Goal: Check status: Check status

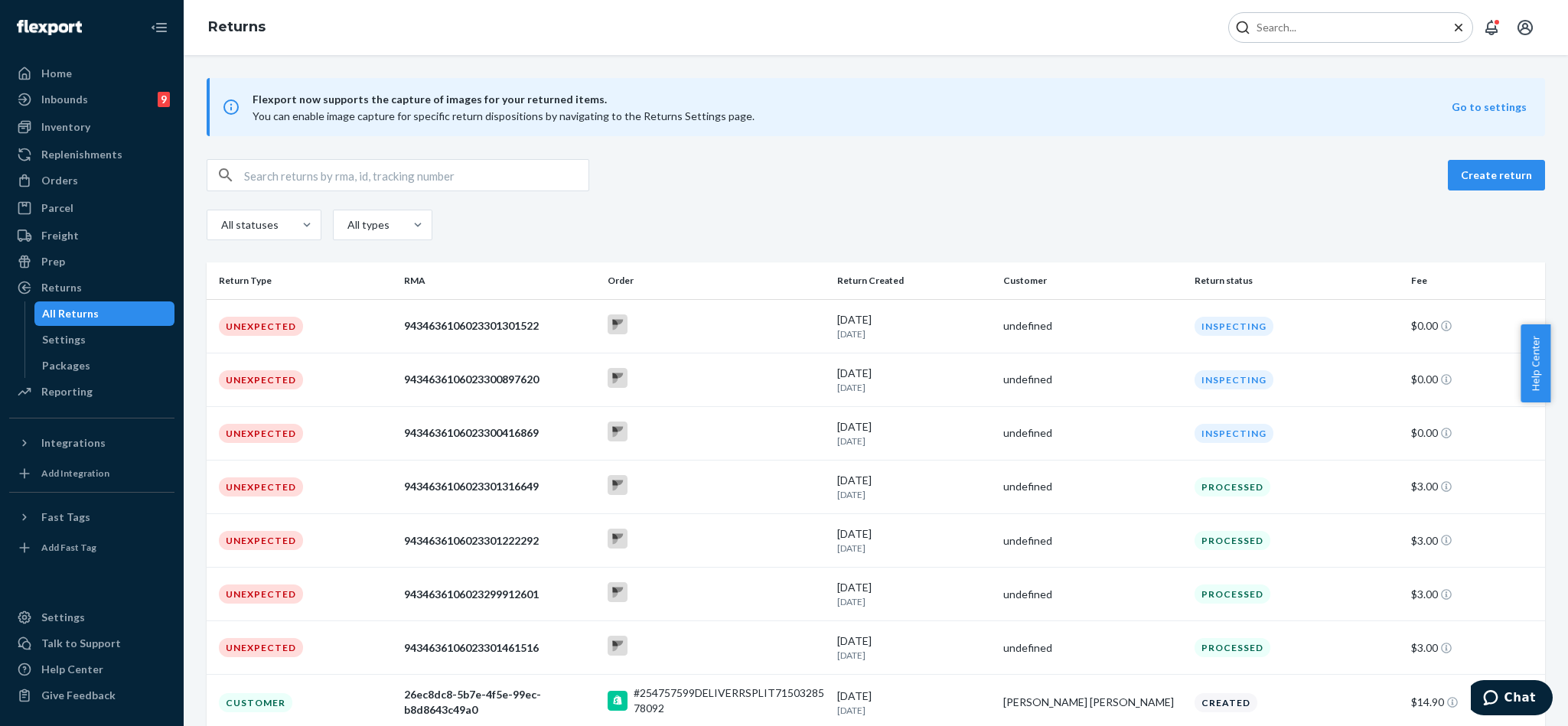
click at [1266, 32] on input "Search Input" at bounding box center [1344, 27] width 188 height 15
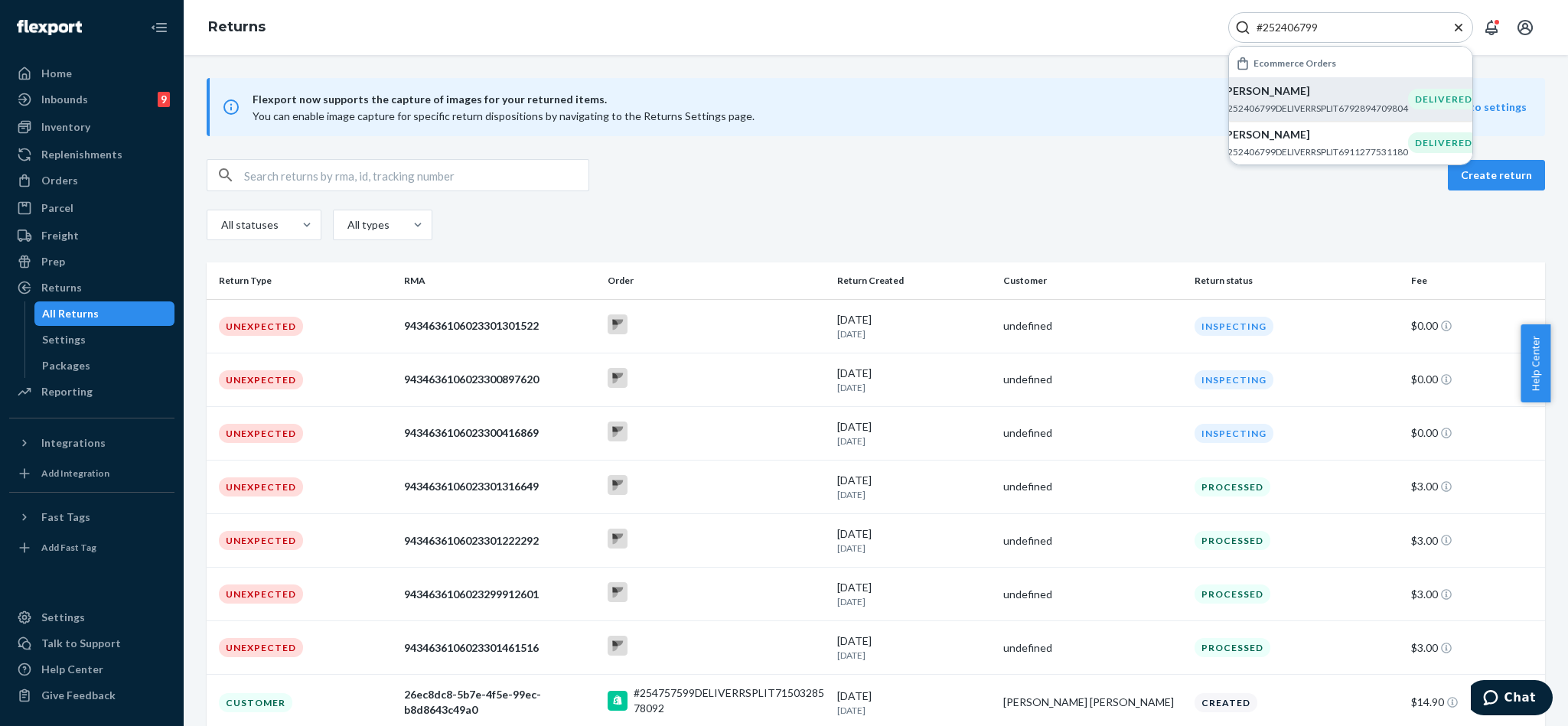
type input "#252406799"
click at [1270, 96] on p "[PERSON_NAME]" at bounding box center [1315, 91] width 186 height 15
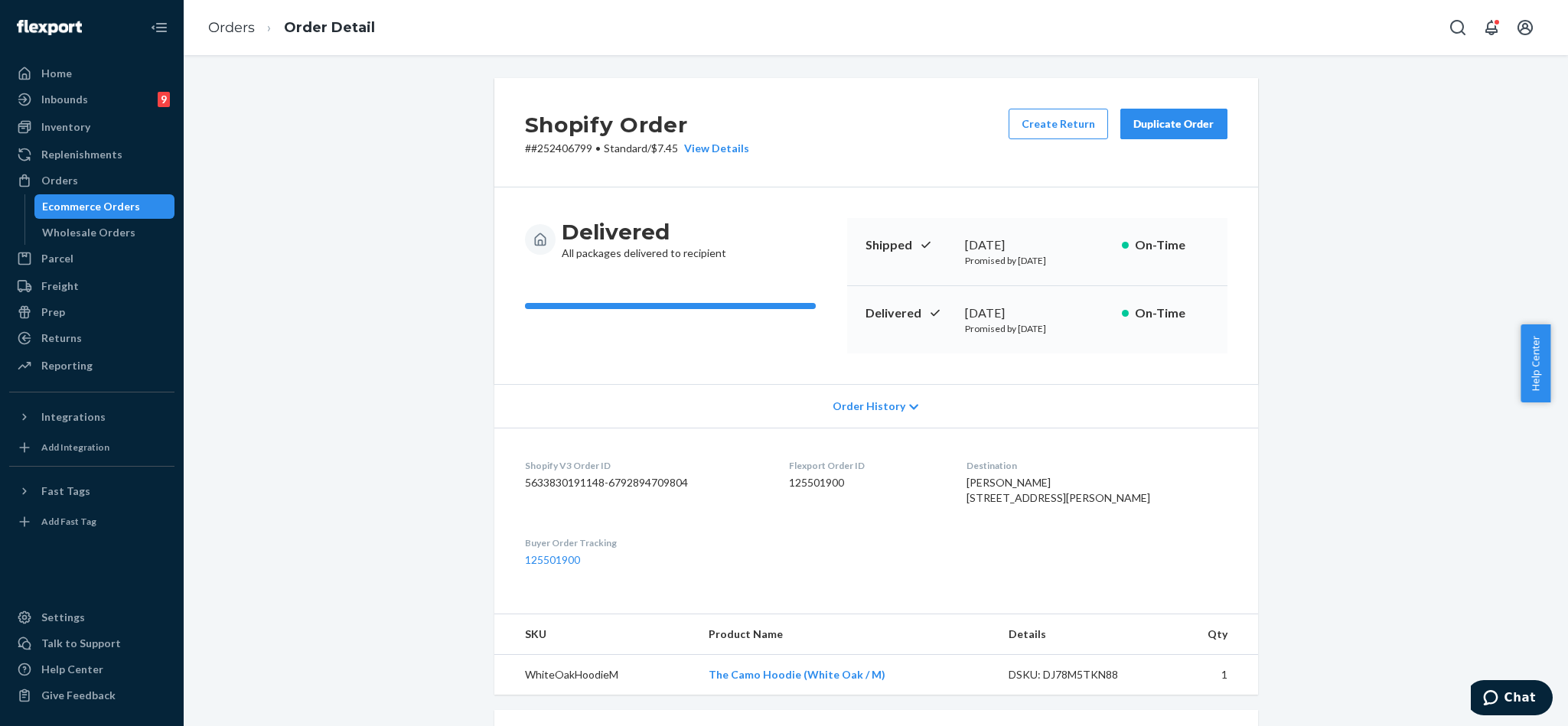
click at [368, 157] on div "Shopify Order # #252406799 • Standard / $7.45 View Details Create Return Duplic…" at bounding box center [876, 537] width 1362 height 919
click at [1459, 33] on icon "Open Search Box" at bounding box center [1457, 27] width 15 height 15
click at [1273, 21] on input "Search Input" at bounding box center [1344, 27] width 188 height 15
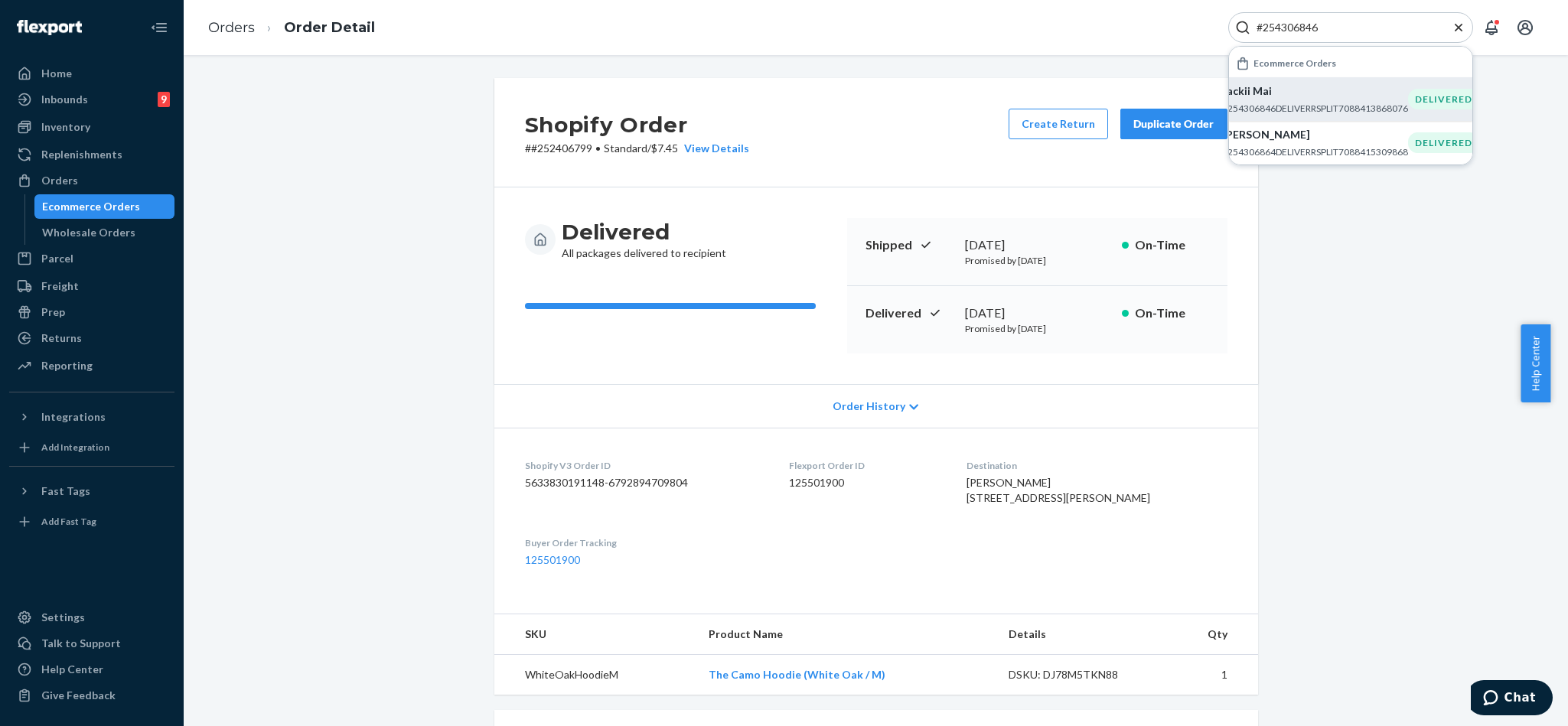
type input "#254306846"
click at [1305, 92] on p "Jackii Mai" at bounding box center [1315, 91] width 186 height 15
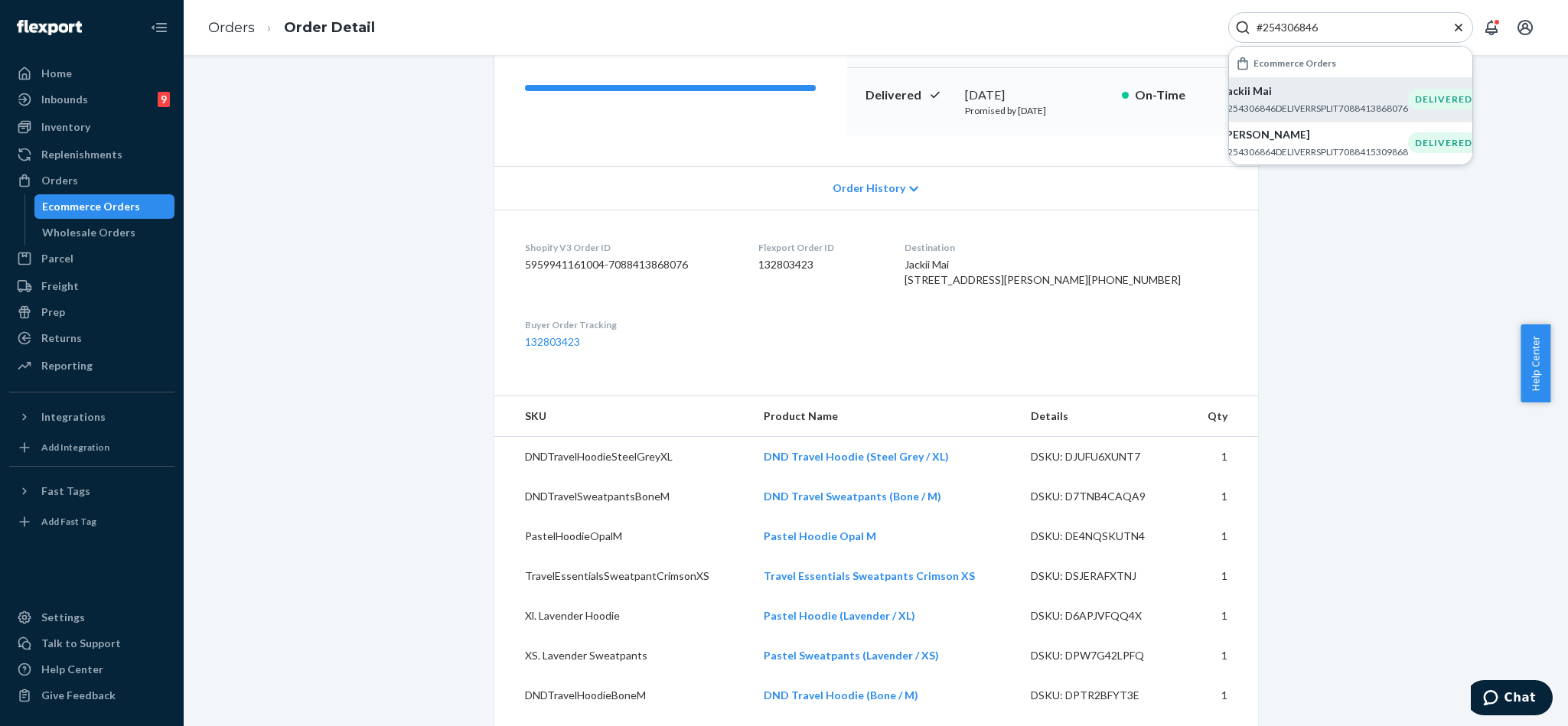
scroll to position [229, 0]
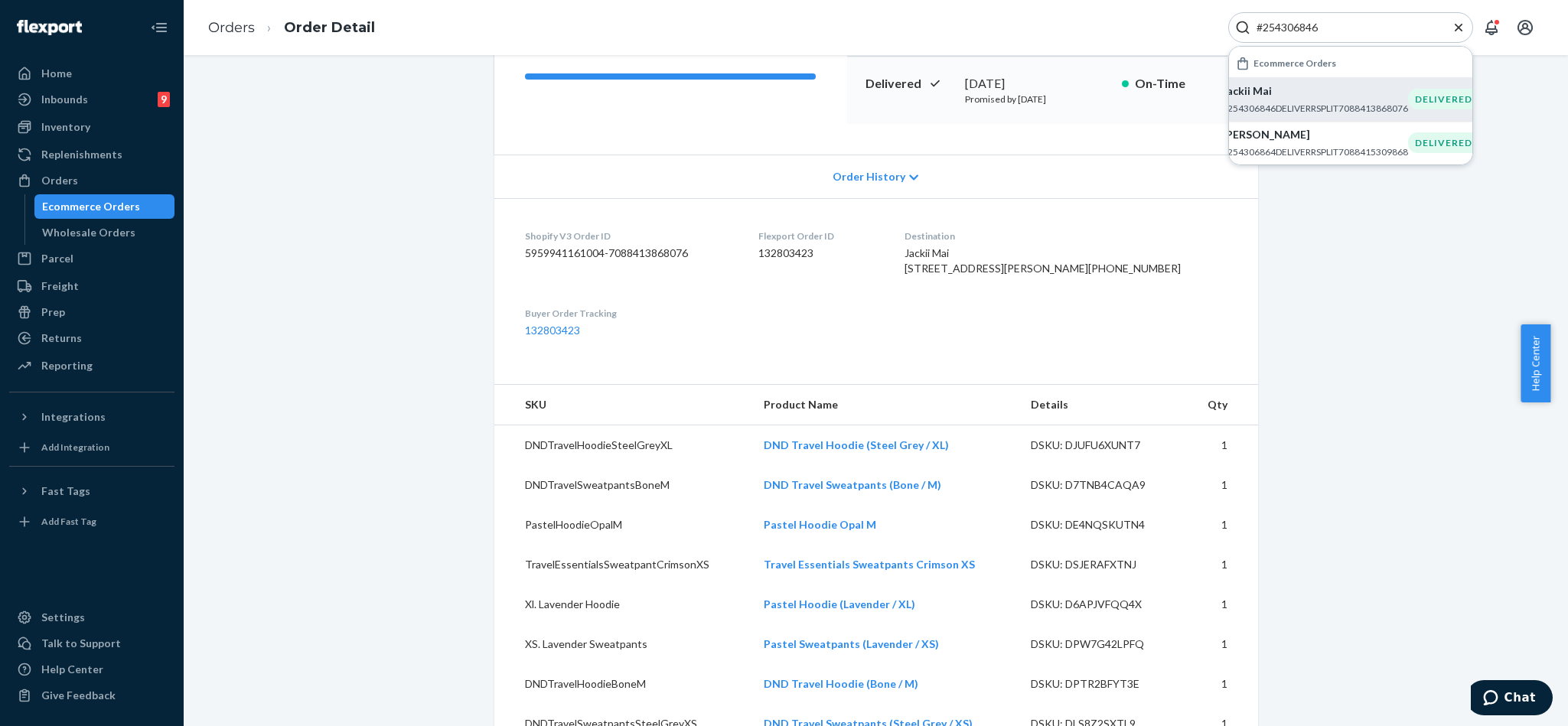
click at [269, 288] on div "Shopify Order # #254306846 • Standard / $28.97 View Details Submit Claim Create…" at bounding box center [876, 656] width 1362 height 1614
click at [96, 345] on div "Returns" at bounding box center [92, 338] width 162 height 22
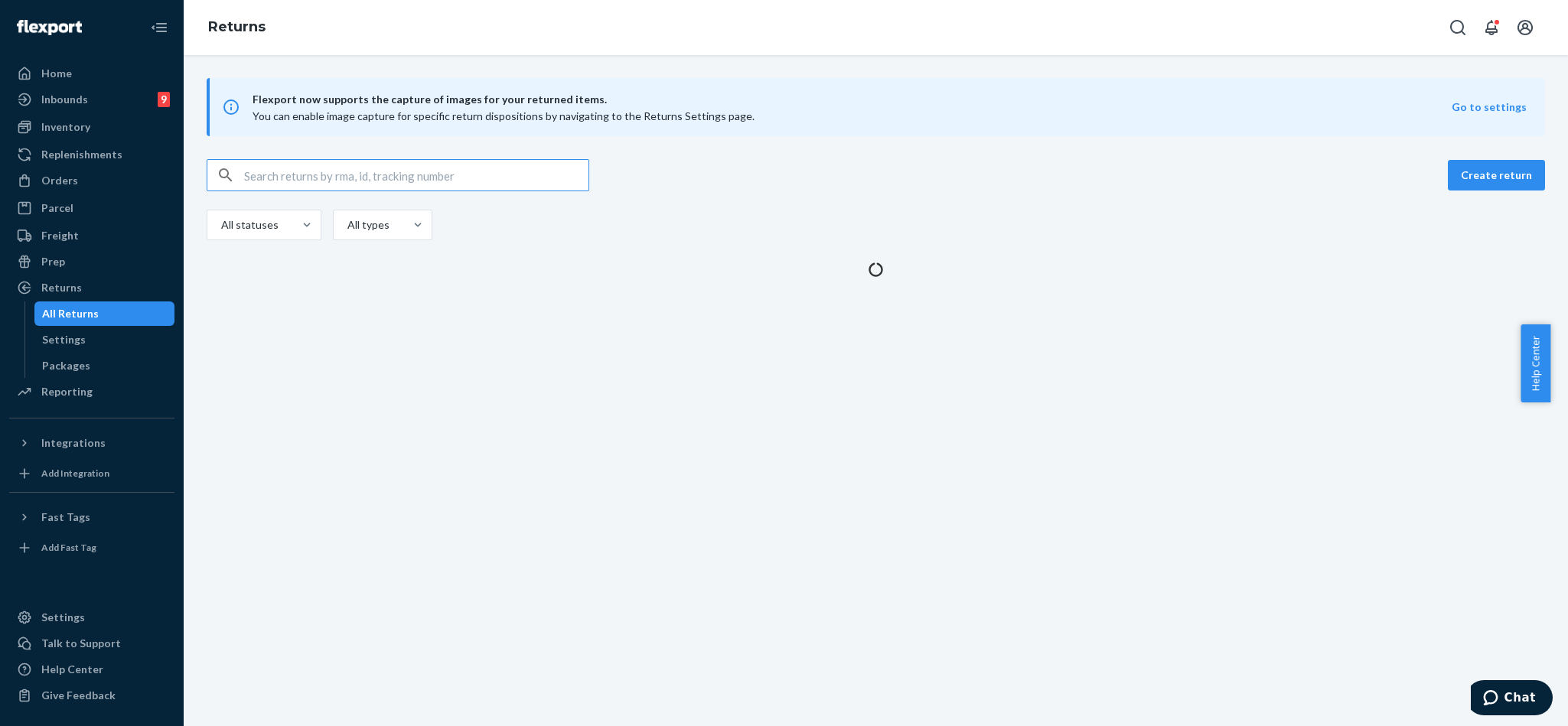
click at [402, 171] on input "text" at bounding box center [416, 175] width 345 height 31
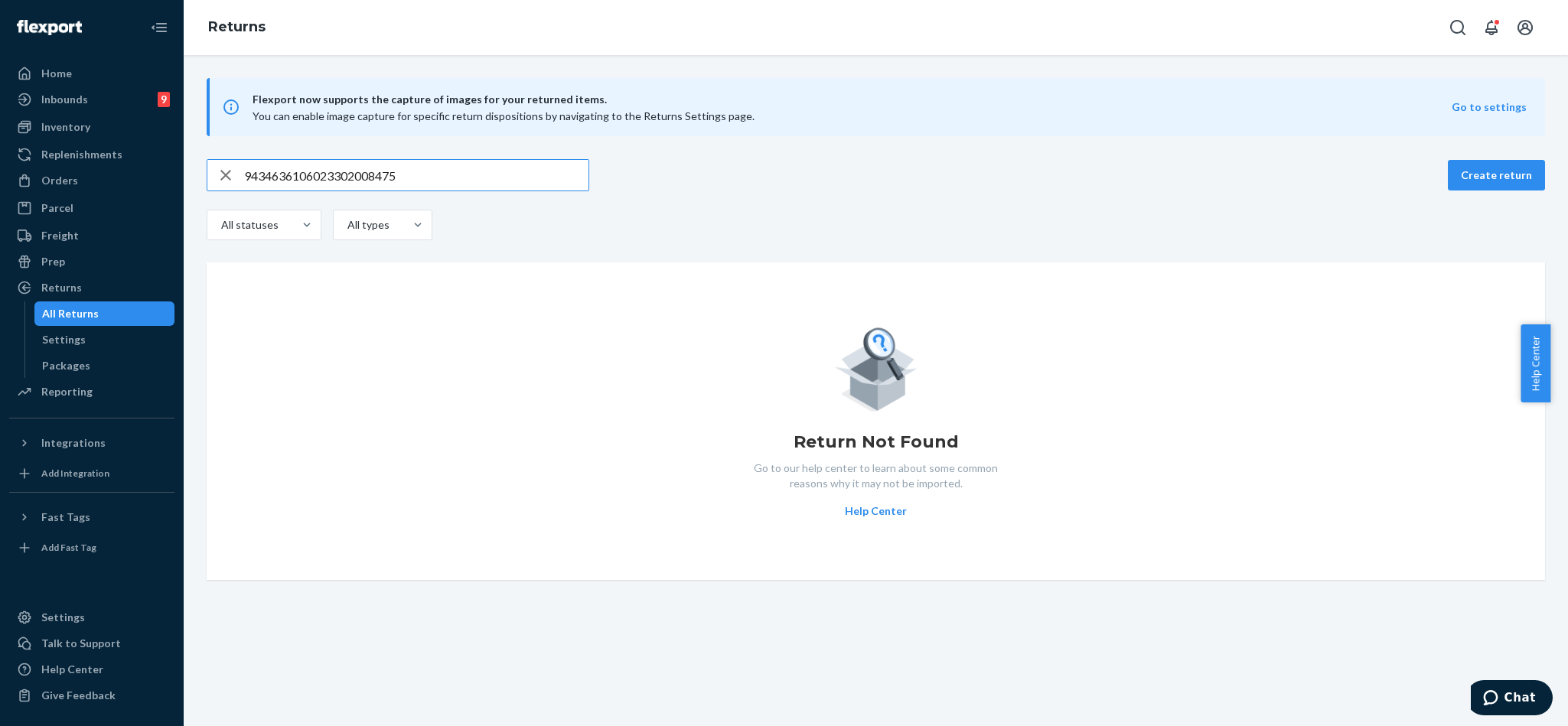
type input "9434636106023302008475"
click at [228, 168] on icon "button" at bounding box center [226, 175] width 18 height 31
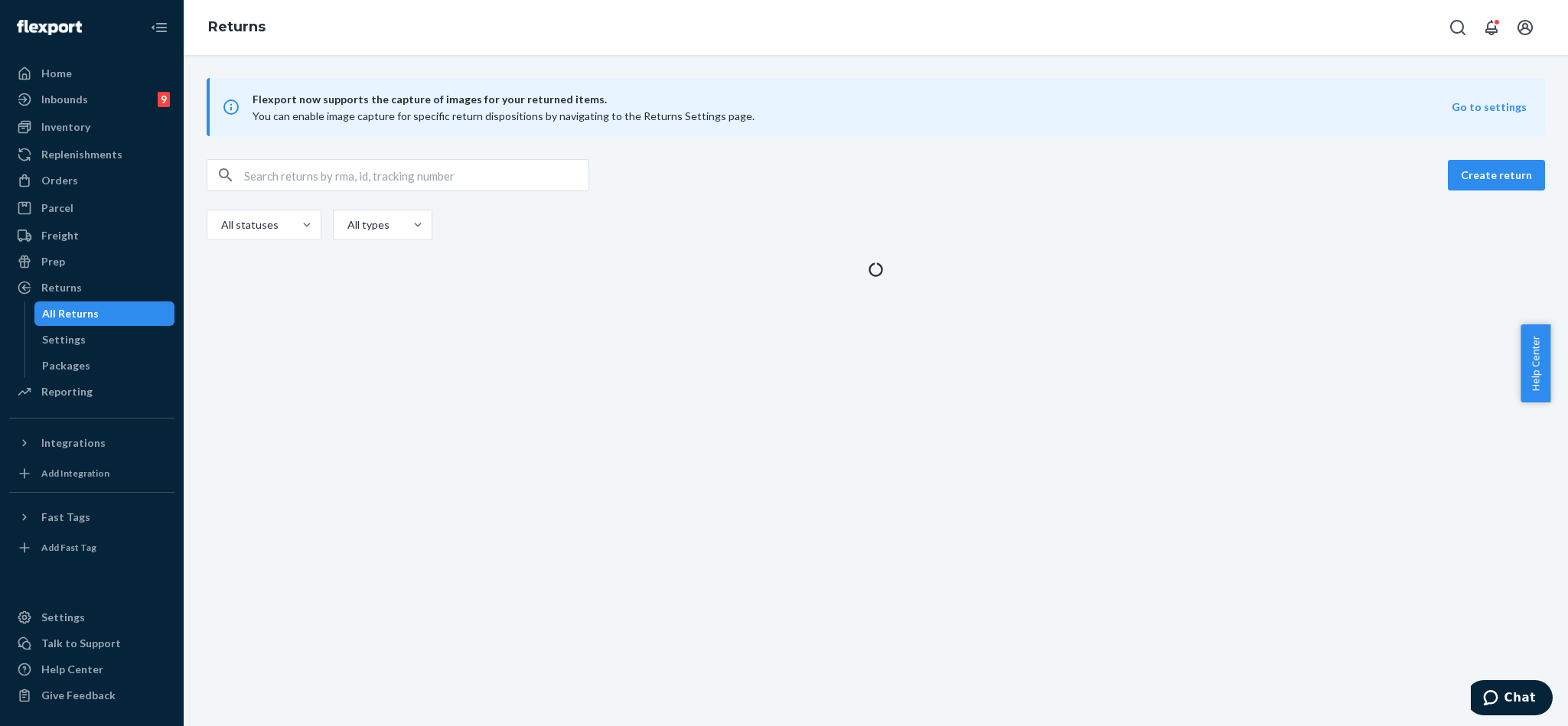
click at [682, 166] on div "Create return" at bounding box center [876, 175] width 1339 height 32
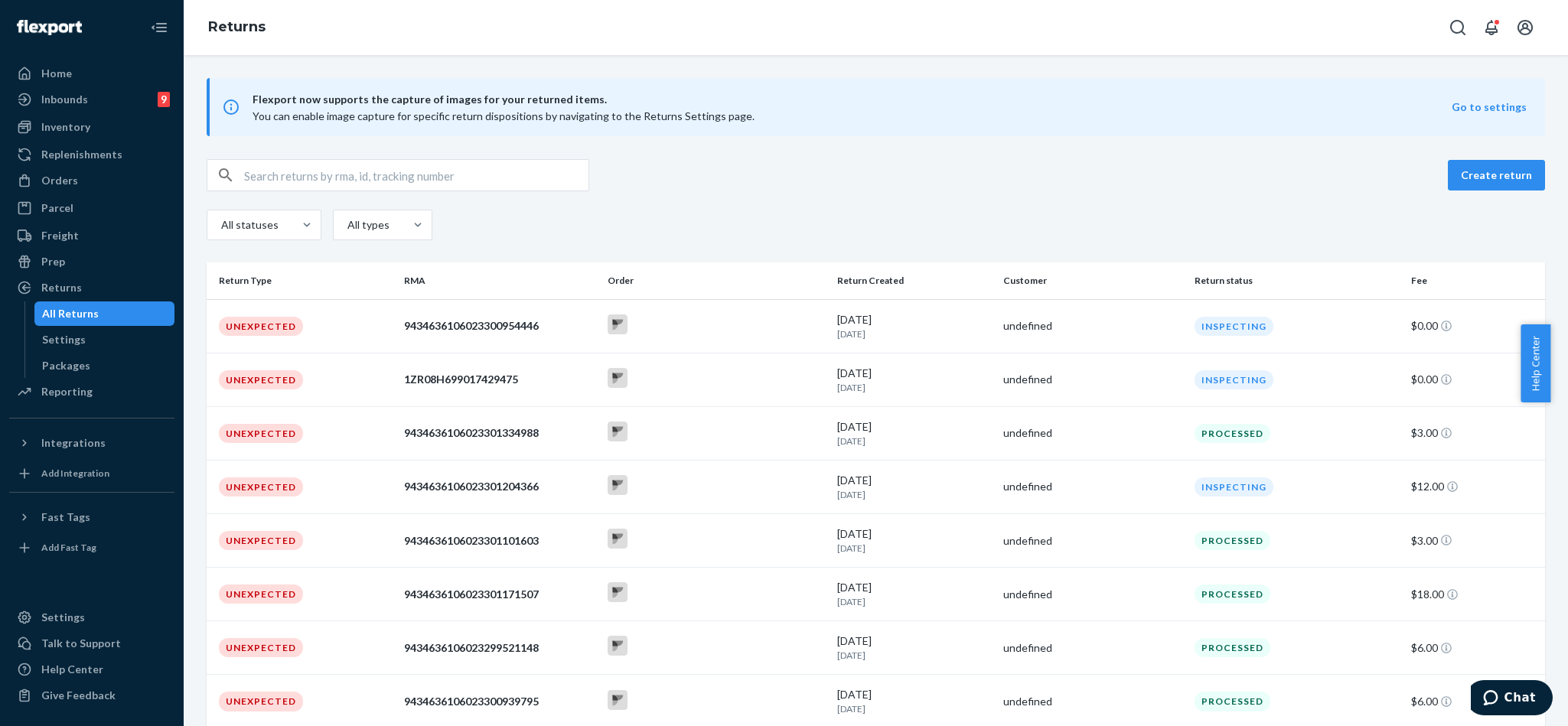
click at [489, 182] on input "text" at bounding box center [416, 175] width 345 height 31
paste input "9434636106023302008475"
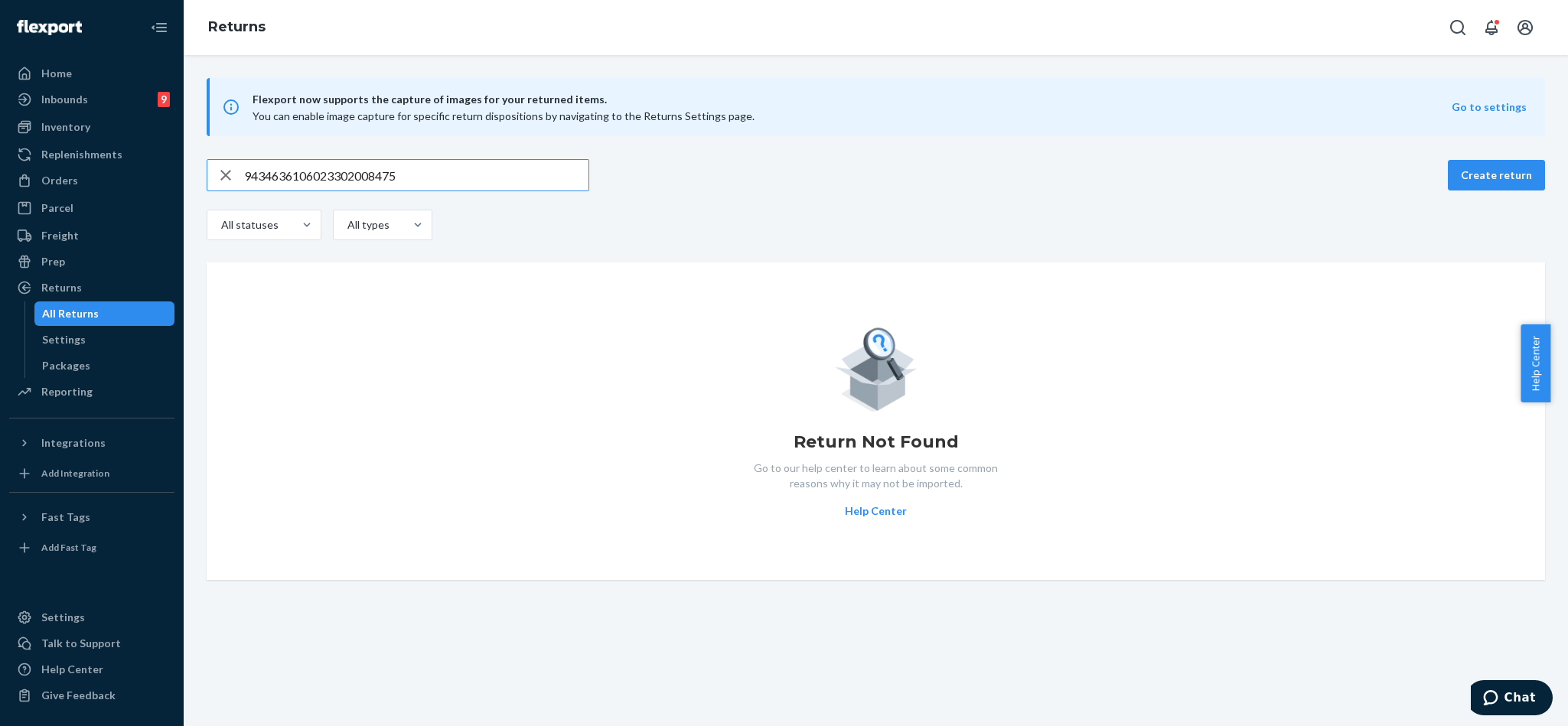
type input "9434636106023302008475"
click at [220, 177] on icon "button" at bounding box center [226, 175] width 18 height 31
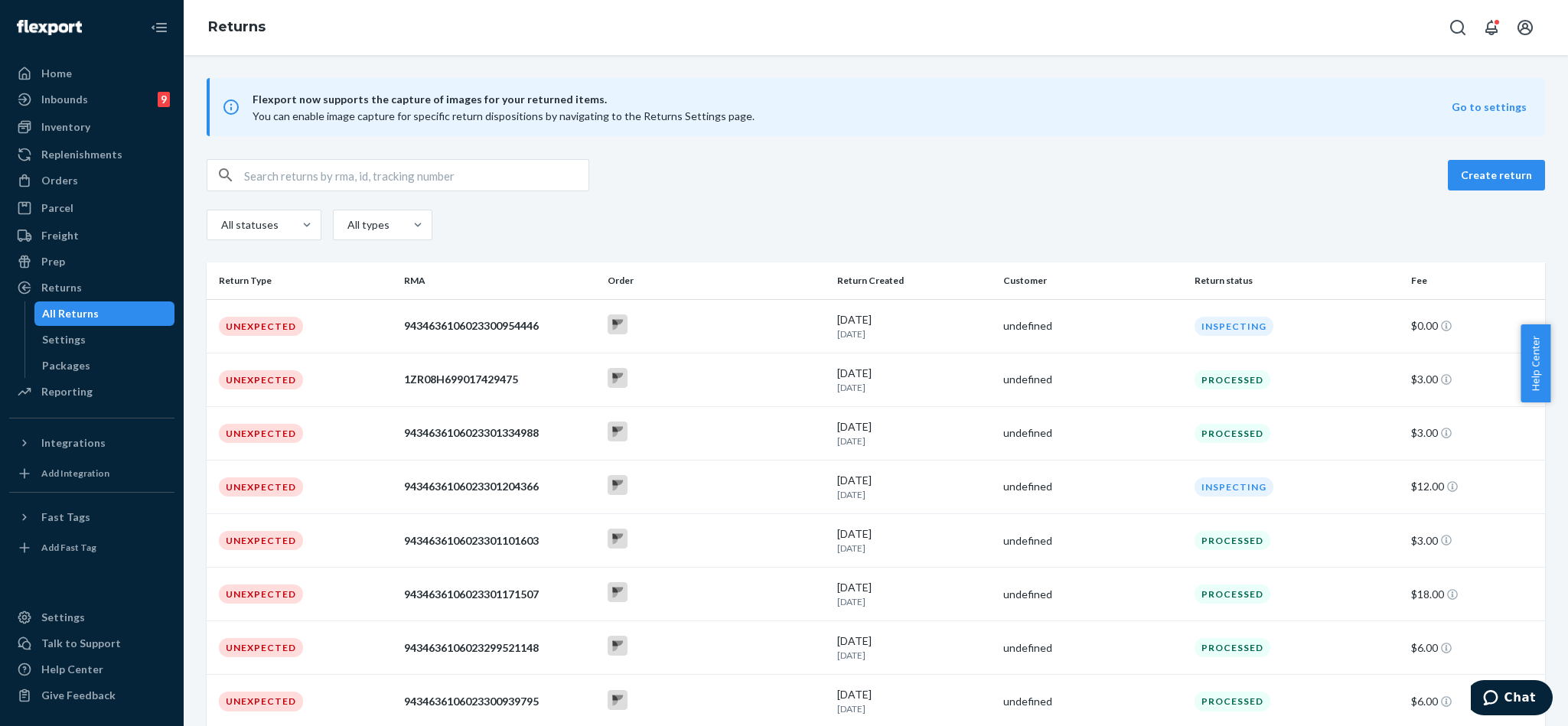
click at [362, 23] on div "Returns" at bounding box center [875, 27] width 1384 height 55
click at [63, 180] on div "Orders" at bounding box center [59, 180] width 37 height 15
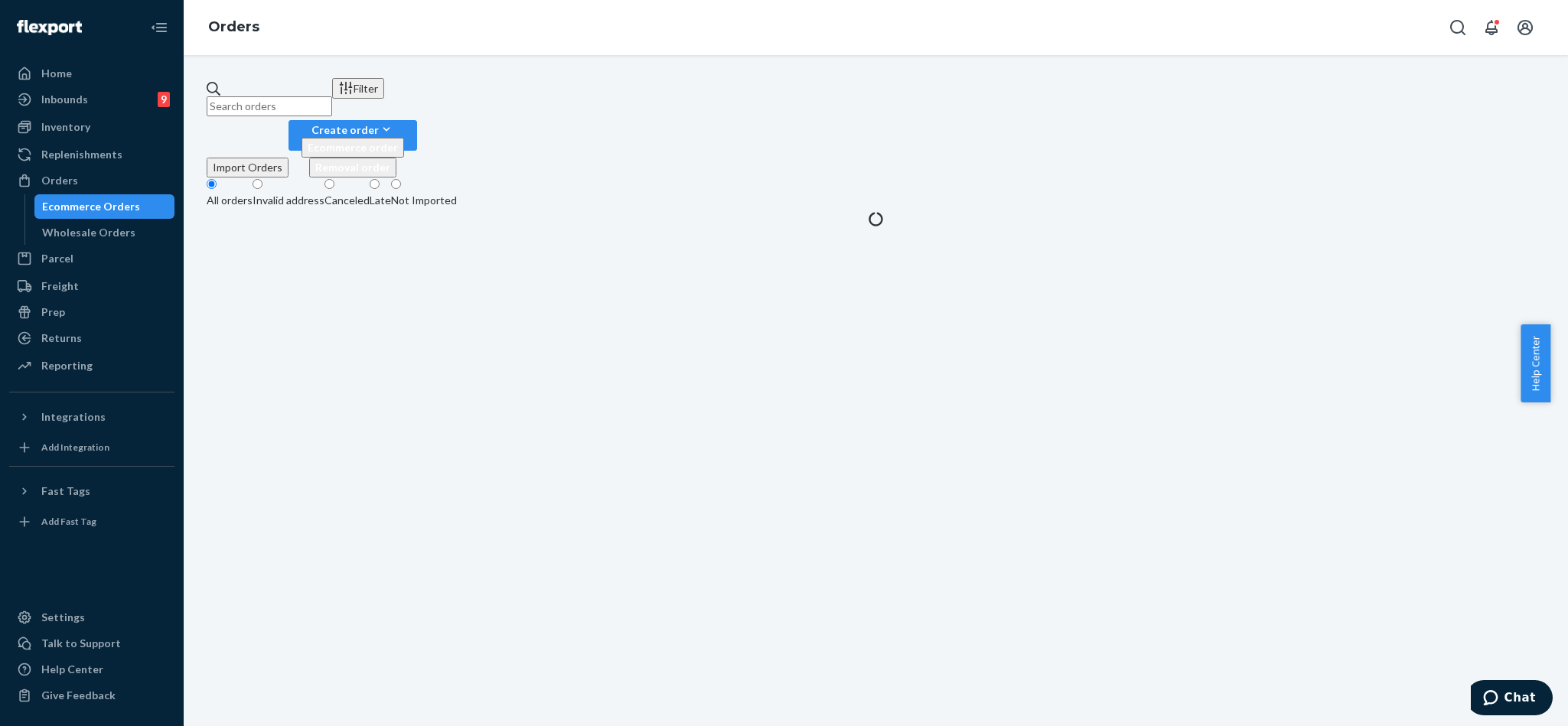
click at [332, 100] on input "text" at bounding box center [270, 106] width 126 height 20
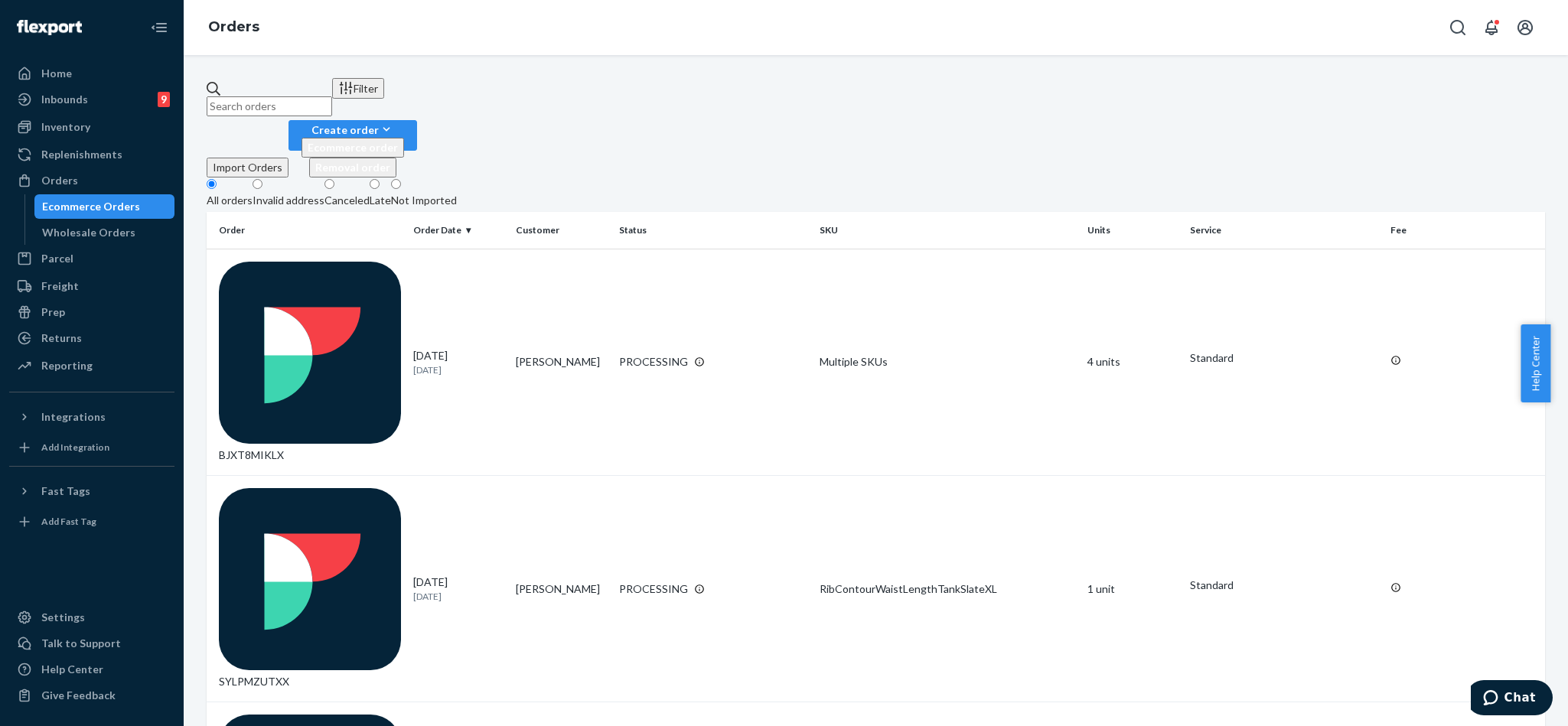
paste input "#254306846"
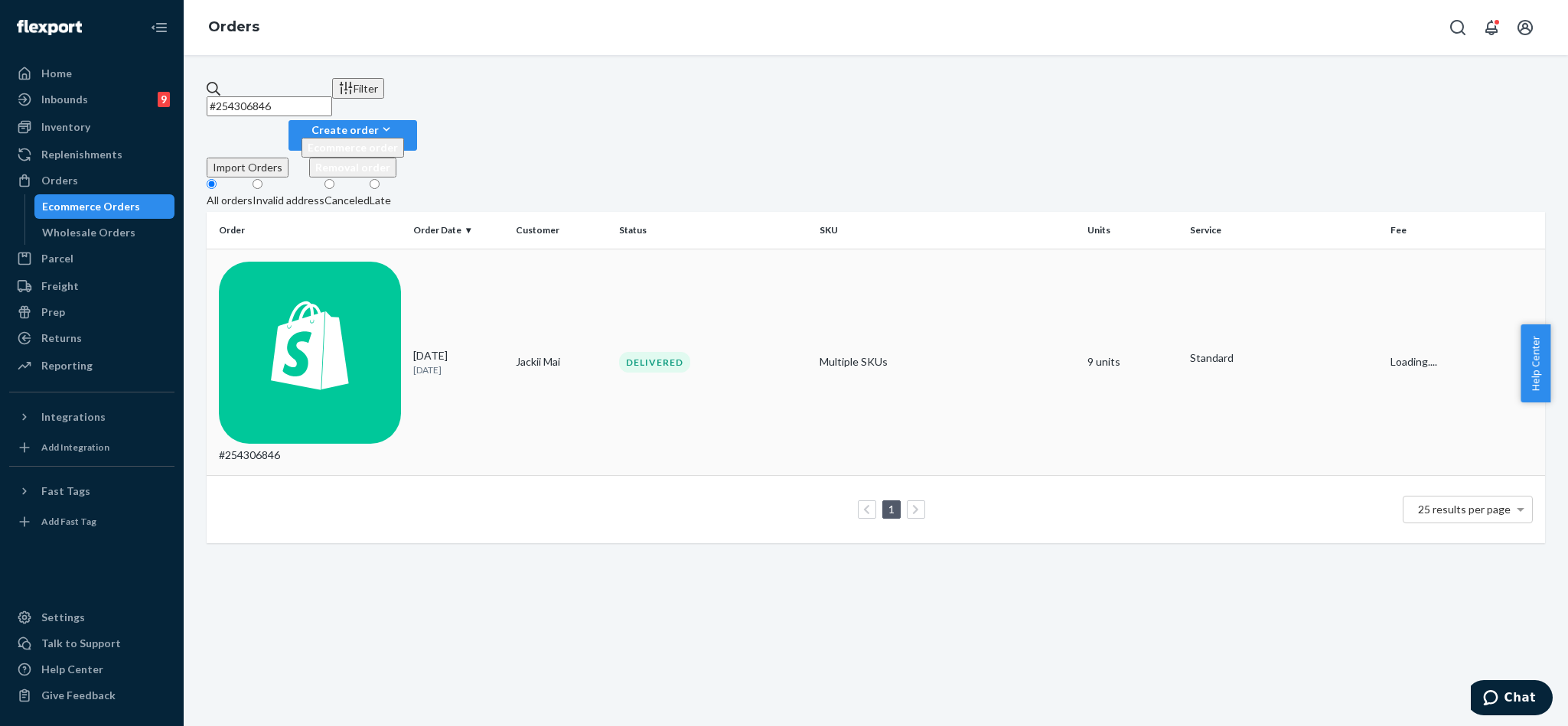
type input "#254306846"
click at [356, 262] on div "#254306846" at bounding box center [309, 363] width 182 height 202
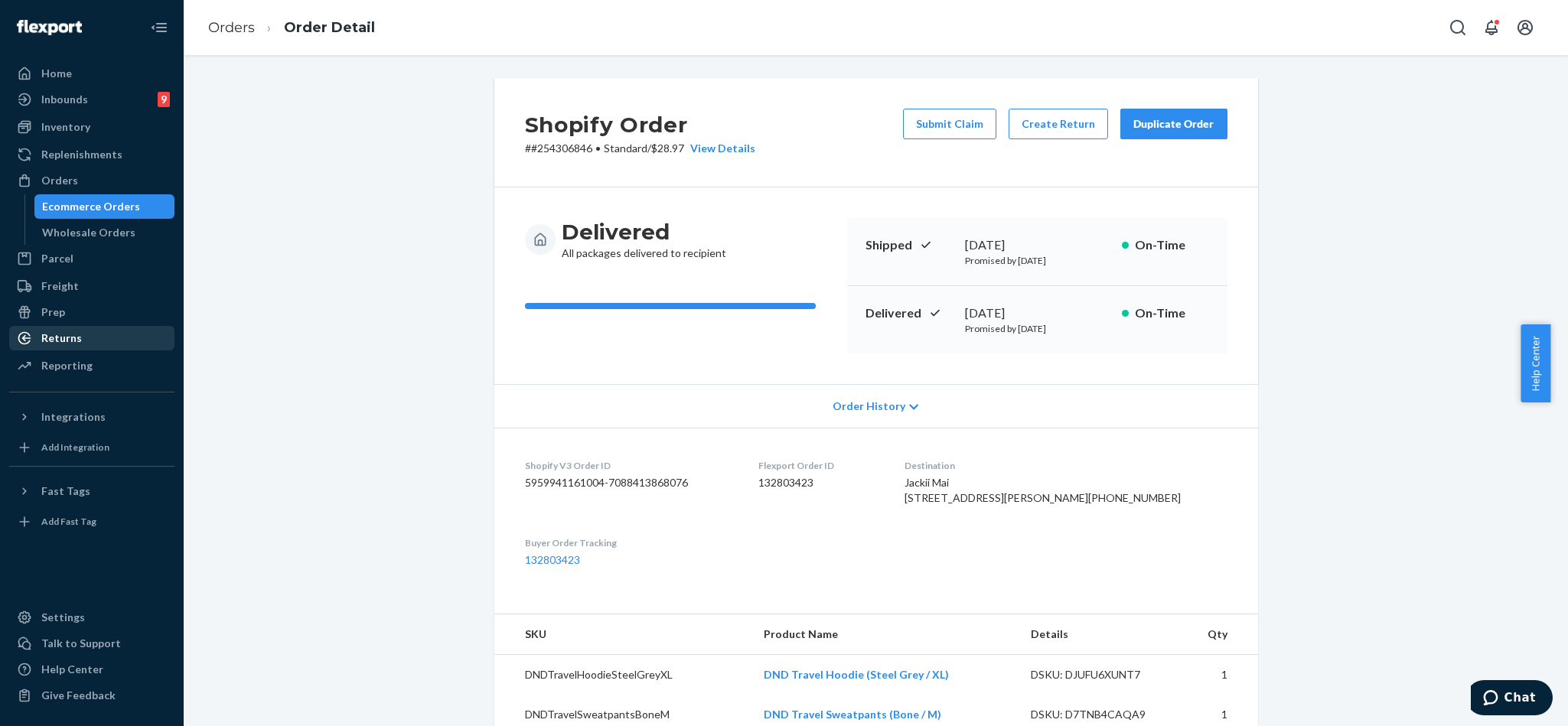
click at [100, 337] on div "Returns" at bounding box center [92, 338] width 162 height 22
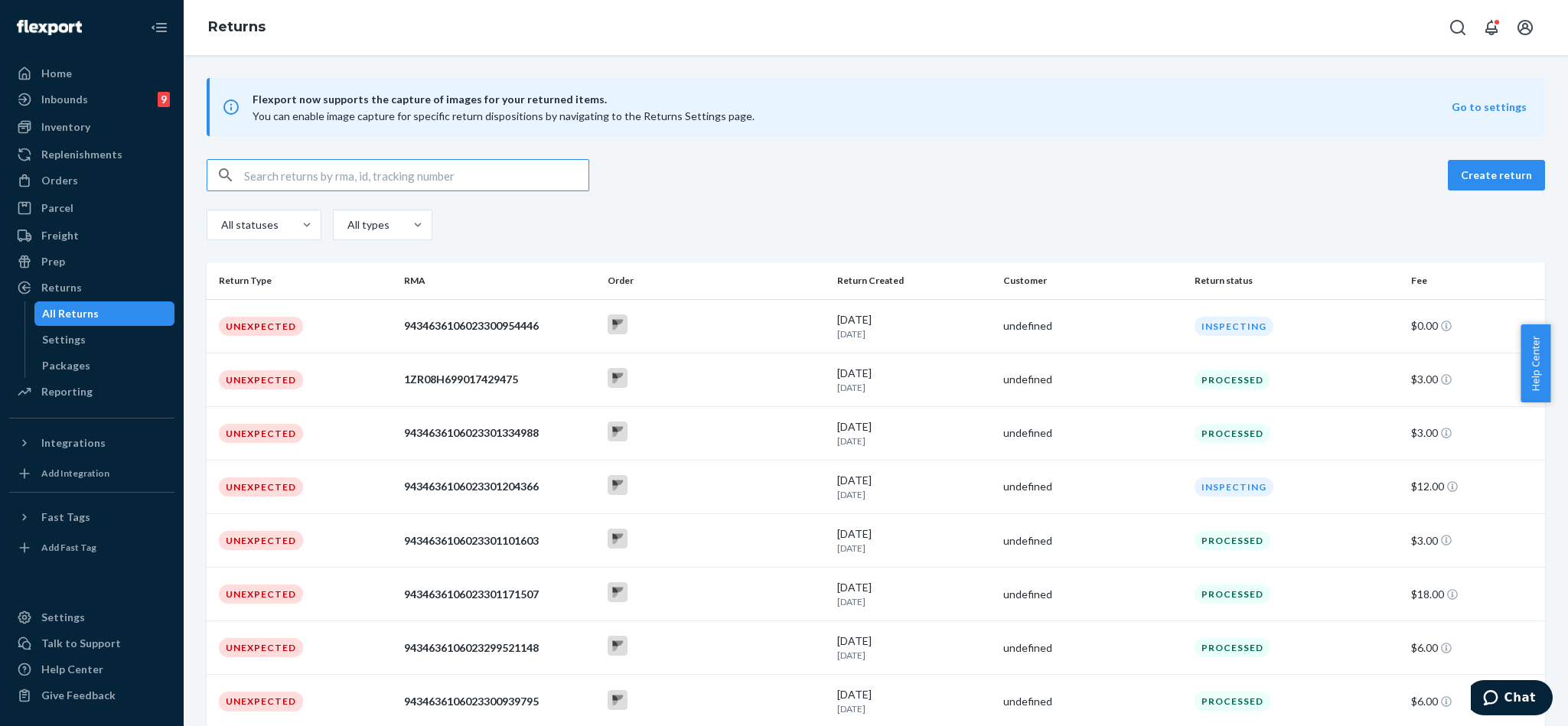
click at [384, 179] on input "text" at bounding box center [416, 175] width 345 height 31
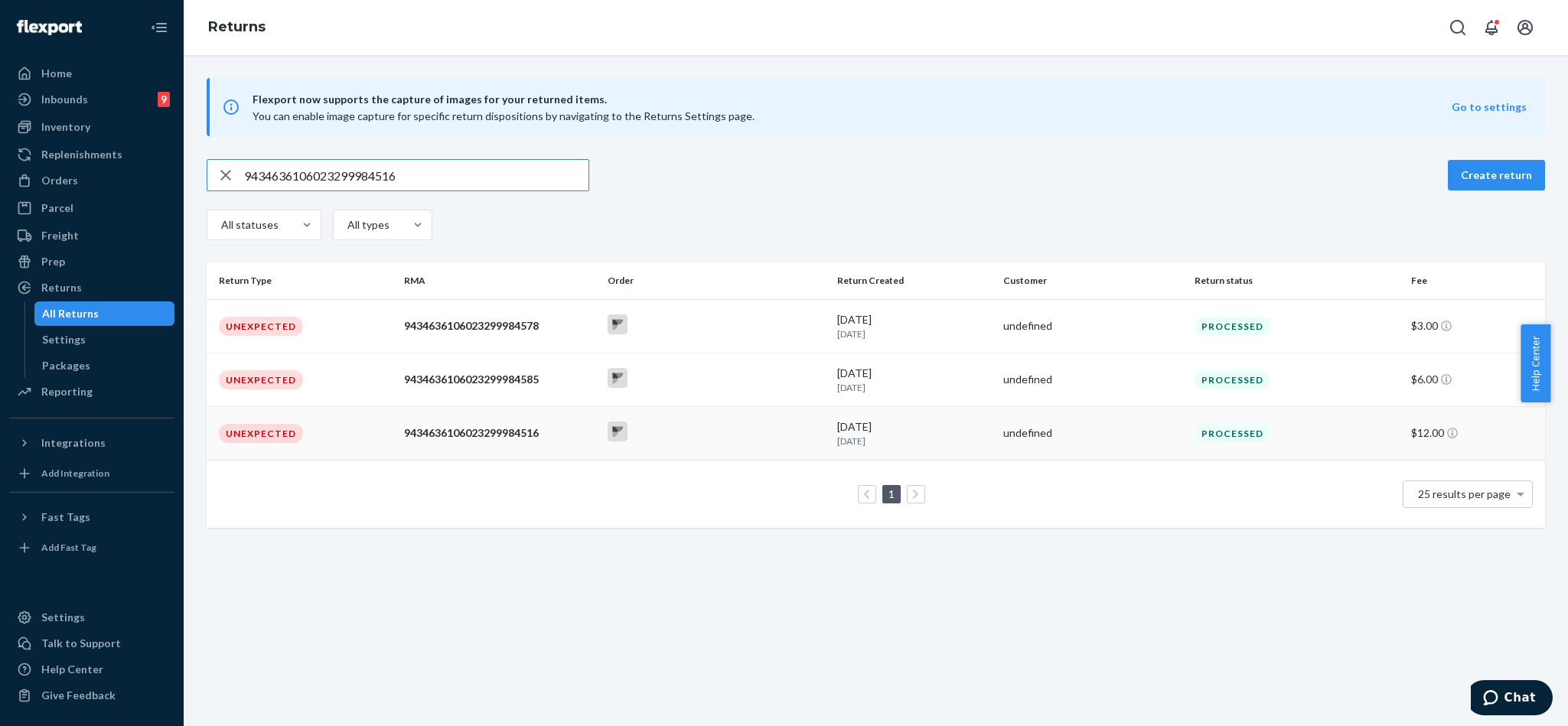
type input "9434636106023299984516"
click at [559, 430] on div "9434636106023299984516" at bounding box center [500, 433] width 193 height 15
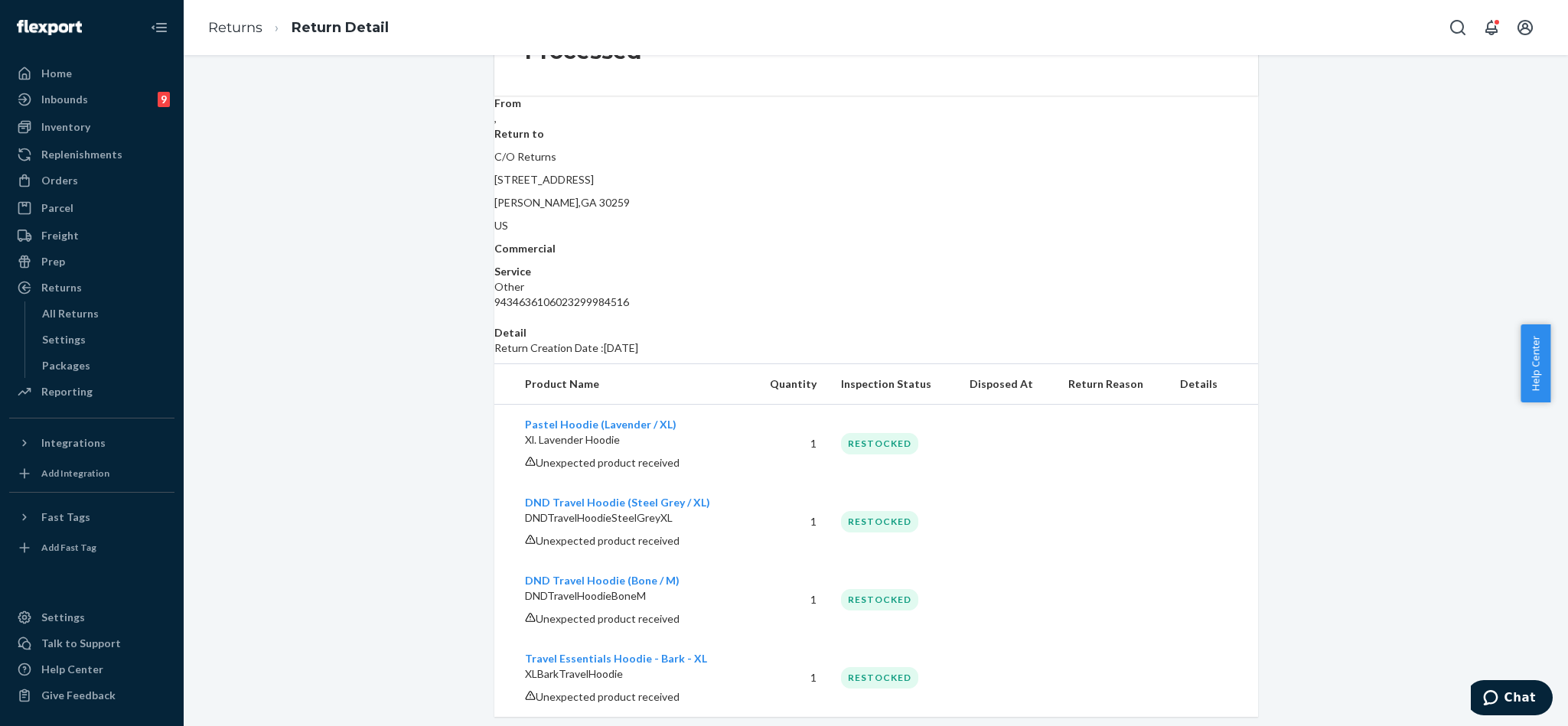
scroll to position [218, 0]
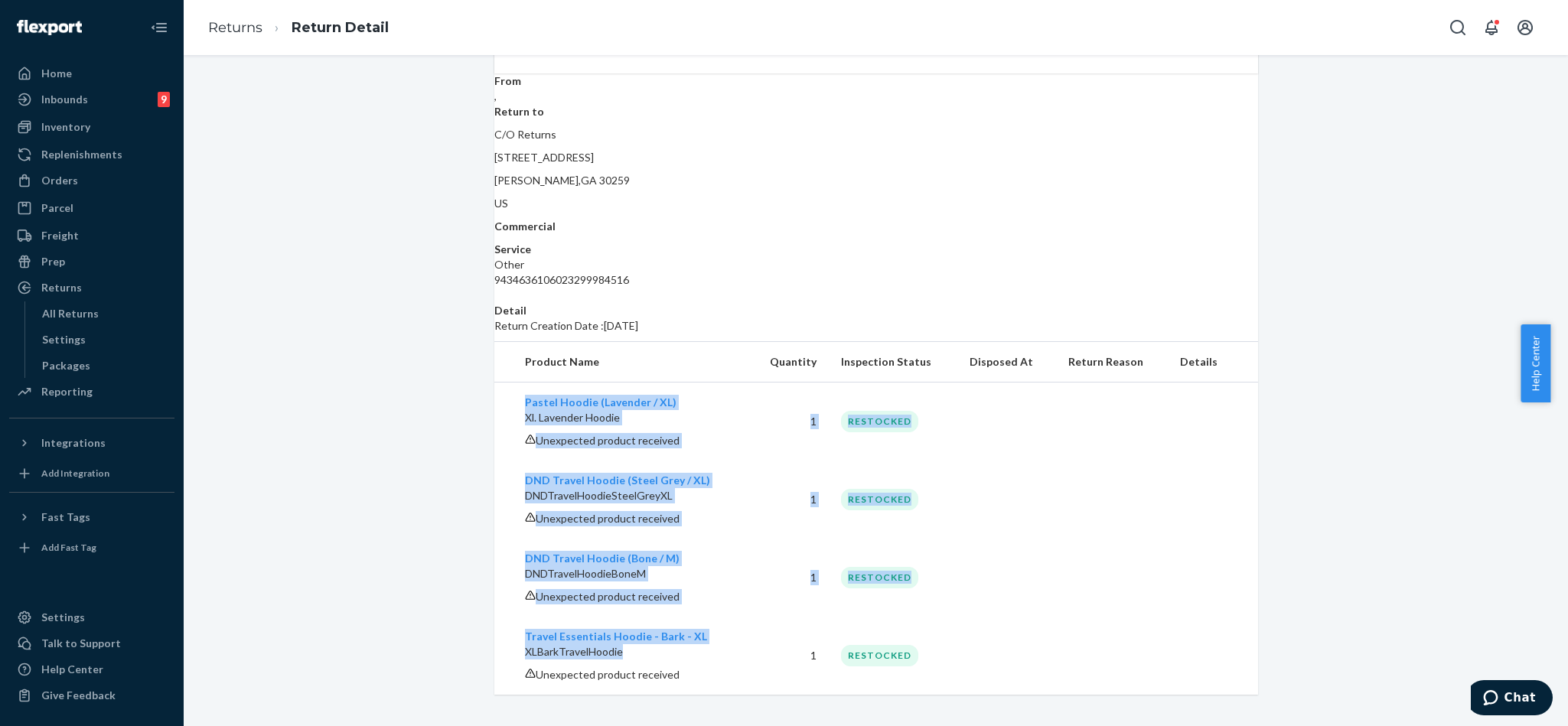
drag, startPoint x: 513, startPoint y: 389, endPoint x: 683, endPoint y: 650, distance: 311.5
click at [683, 650] on tbody "Pastel Hoodie (Lavender / XL) Xl. Lavender Hoodie Unexpected product received 1…" at bounding box center [876, 539] width 764 height 313
copy tbody "Pastel Hoodie (Lavender / XL) Xl. Lavender Hoodie Unexpected product received 1…"
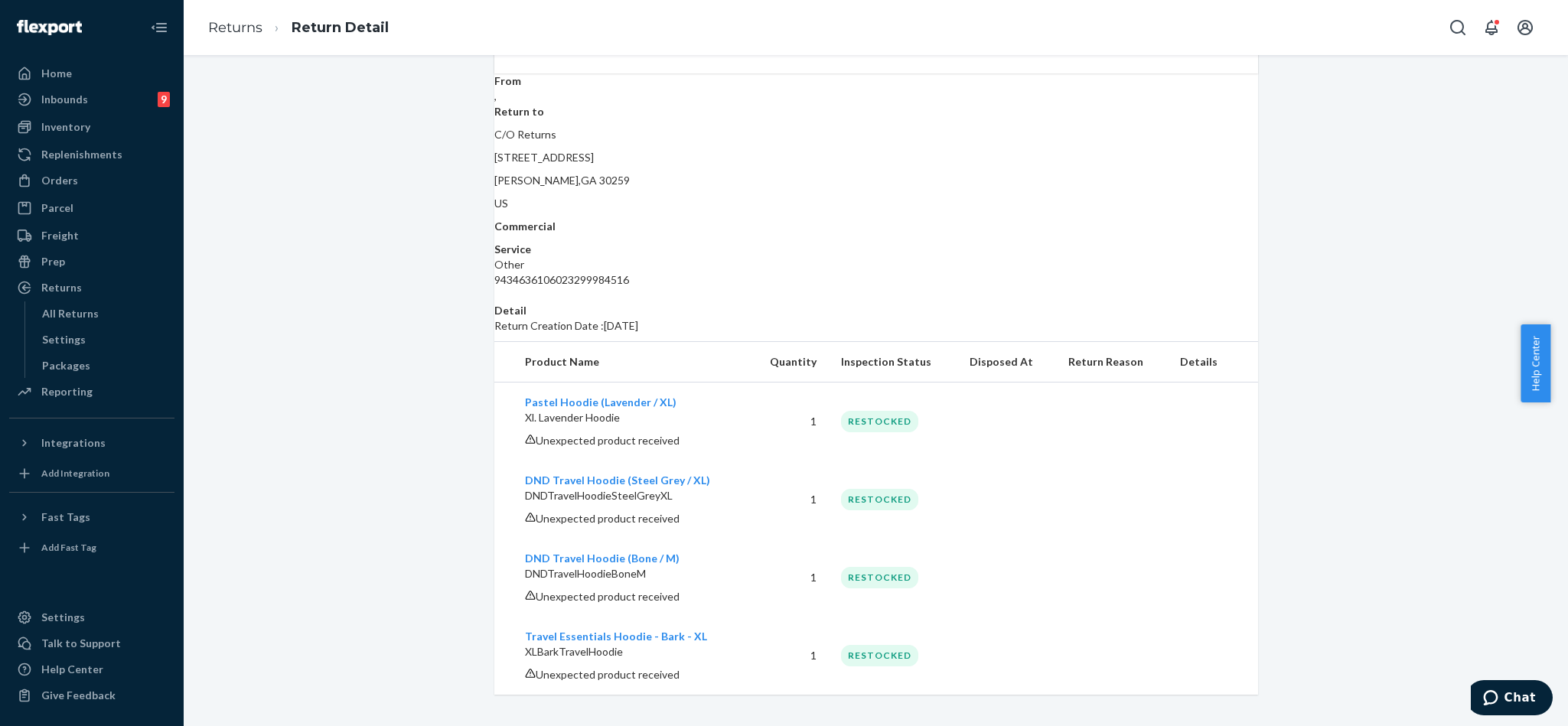
click at [435, 471] on div "Return #9434636106023299984516 $12.00 Processed From , Return to C/O Returns [S…" at bounding box center [876, 277] width 1362 height 835
click at [345, 318] on div "Return #9434636106023299984516 $12.00 Processed From , Return to C/O Returns [S…" at bounding box center [876, 277] width 1362 height 835
click at [83, 283] on div "Returns" at bounding box center [92, 288] width 162 height 22
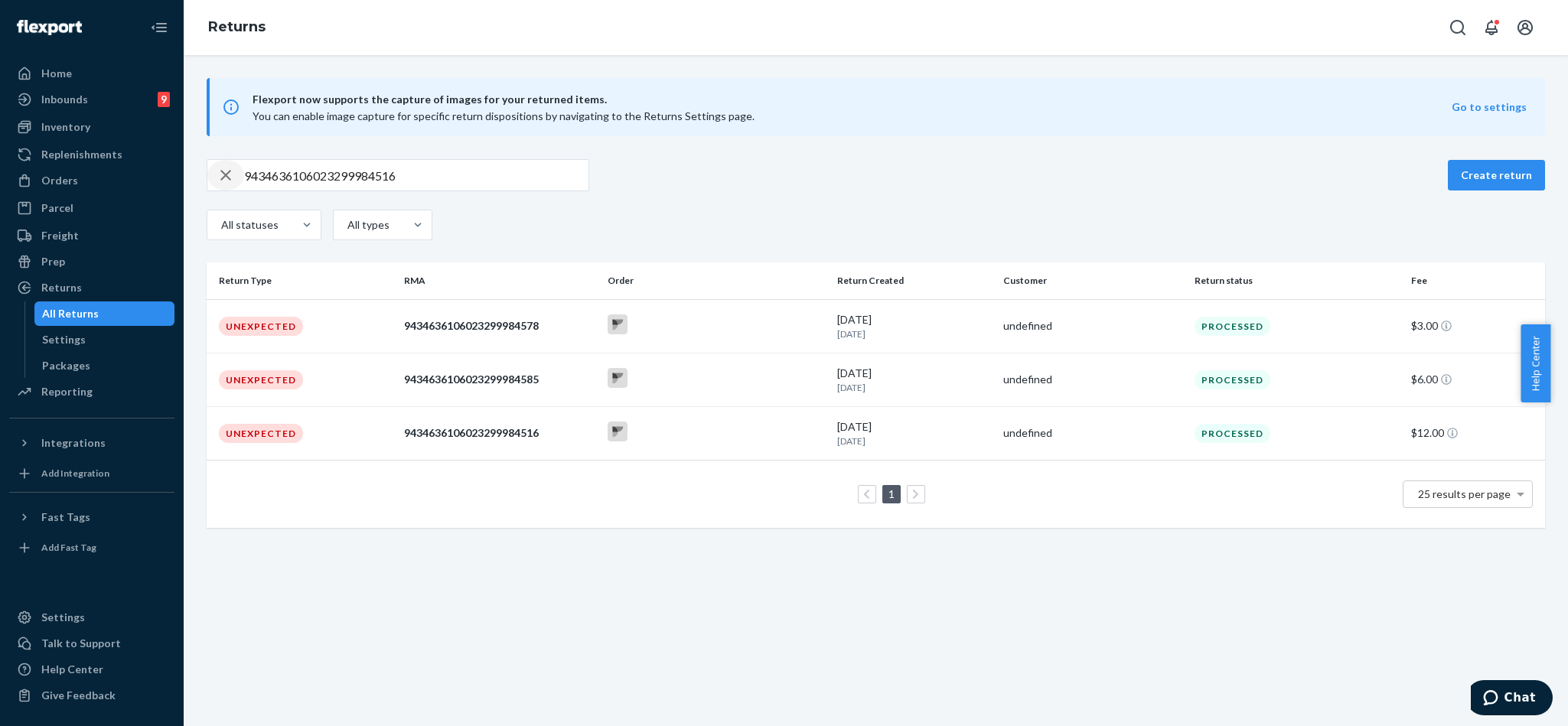
click at [226, 175] on icon "button" at bounding box center [226, 175] width 18 height 31
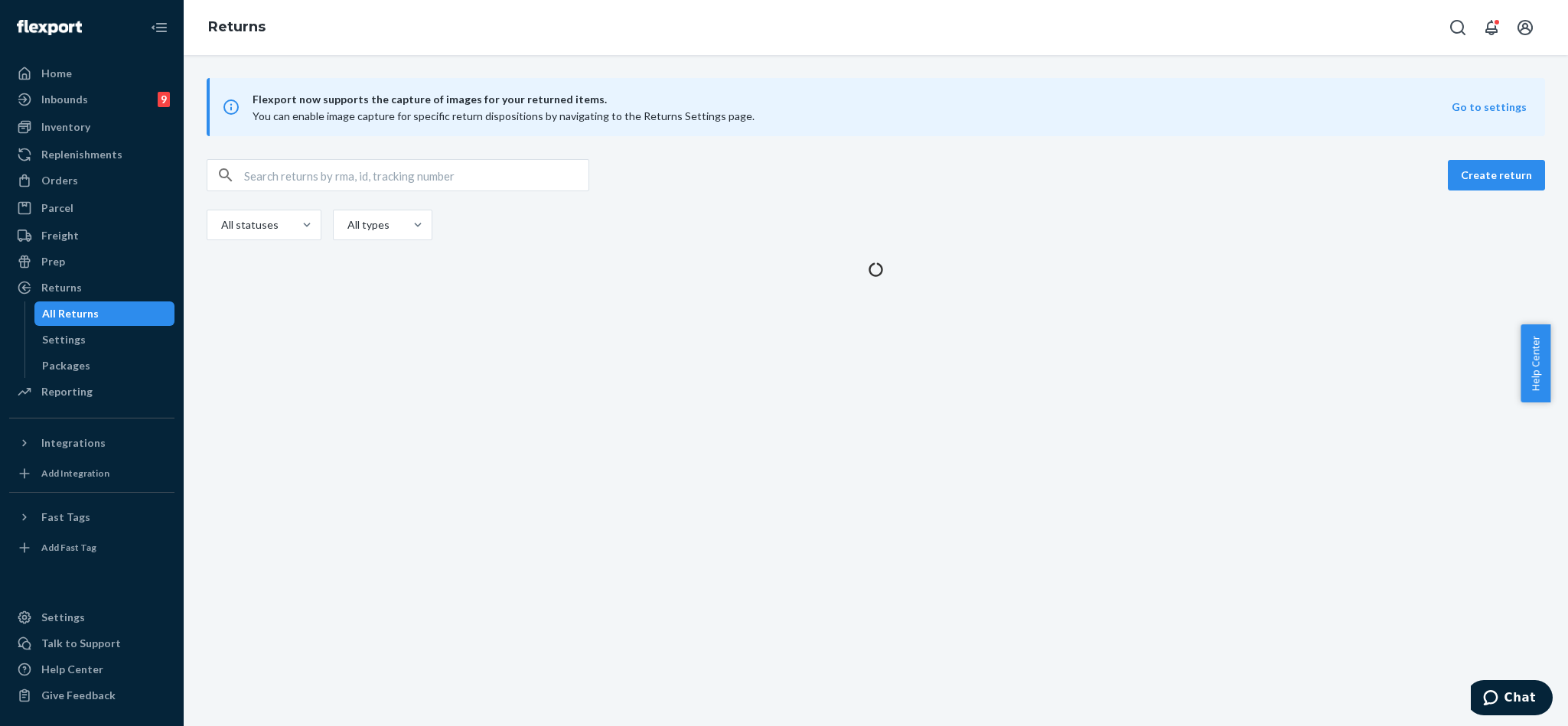
click at [315, 173] on input "text" at bounding box center [416, 175] width 345 height 31
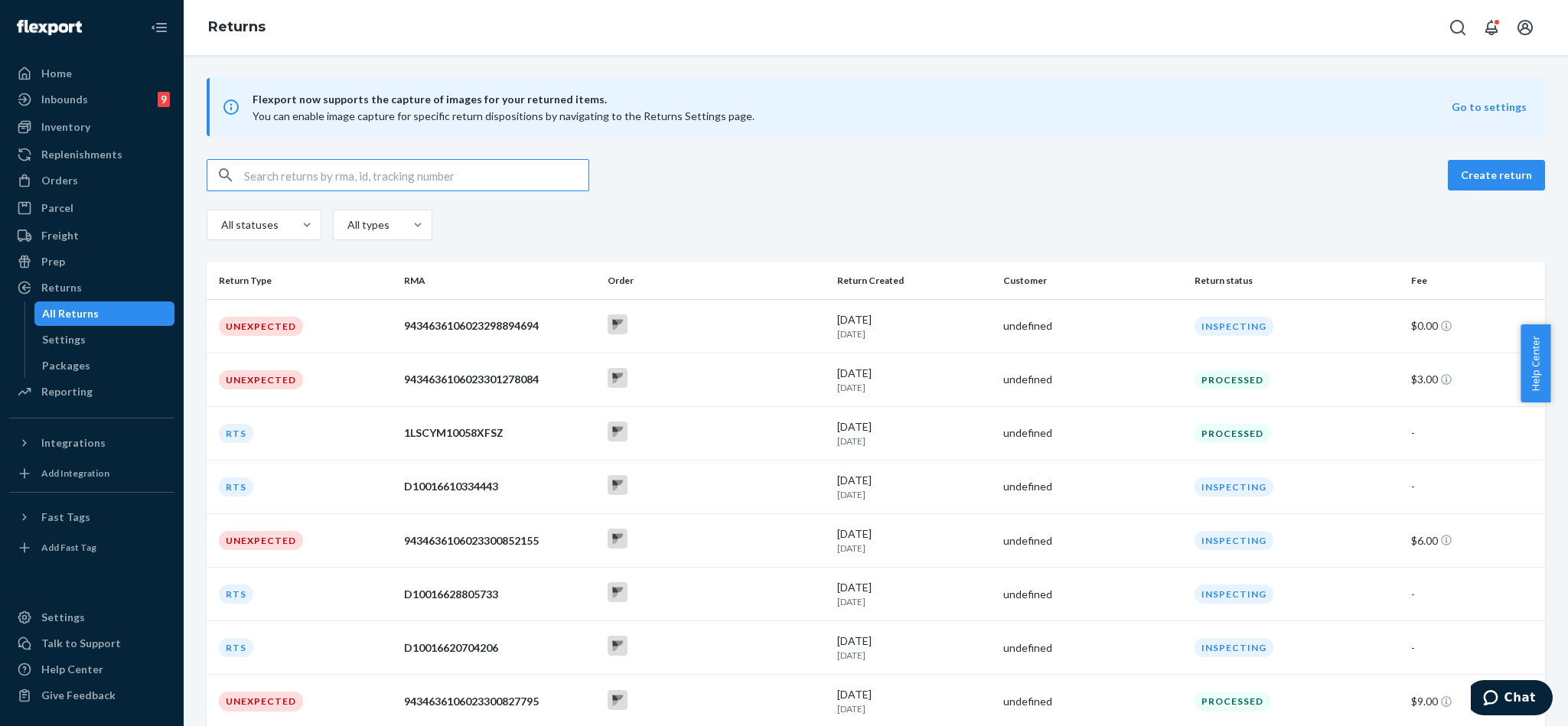
paste input "9434636106023299232679"
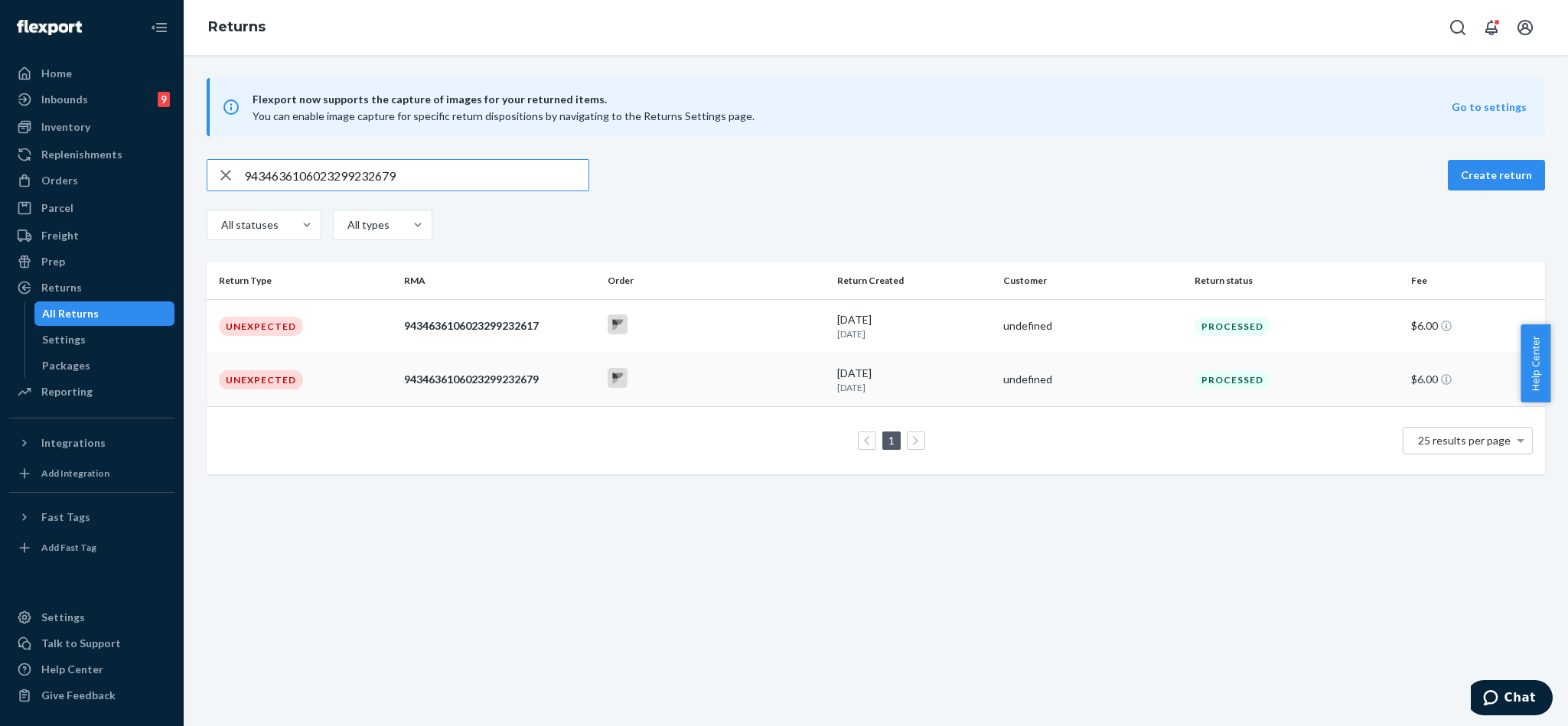
type input "9434636106023299232679"
click at [574, 382] on div "9434636106023299232679" at bounding box center [500, 379] width 193 height 15
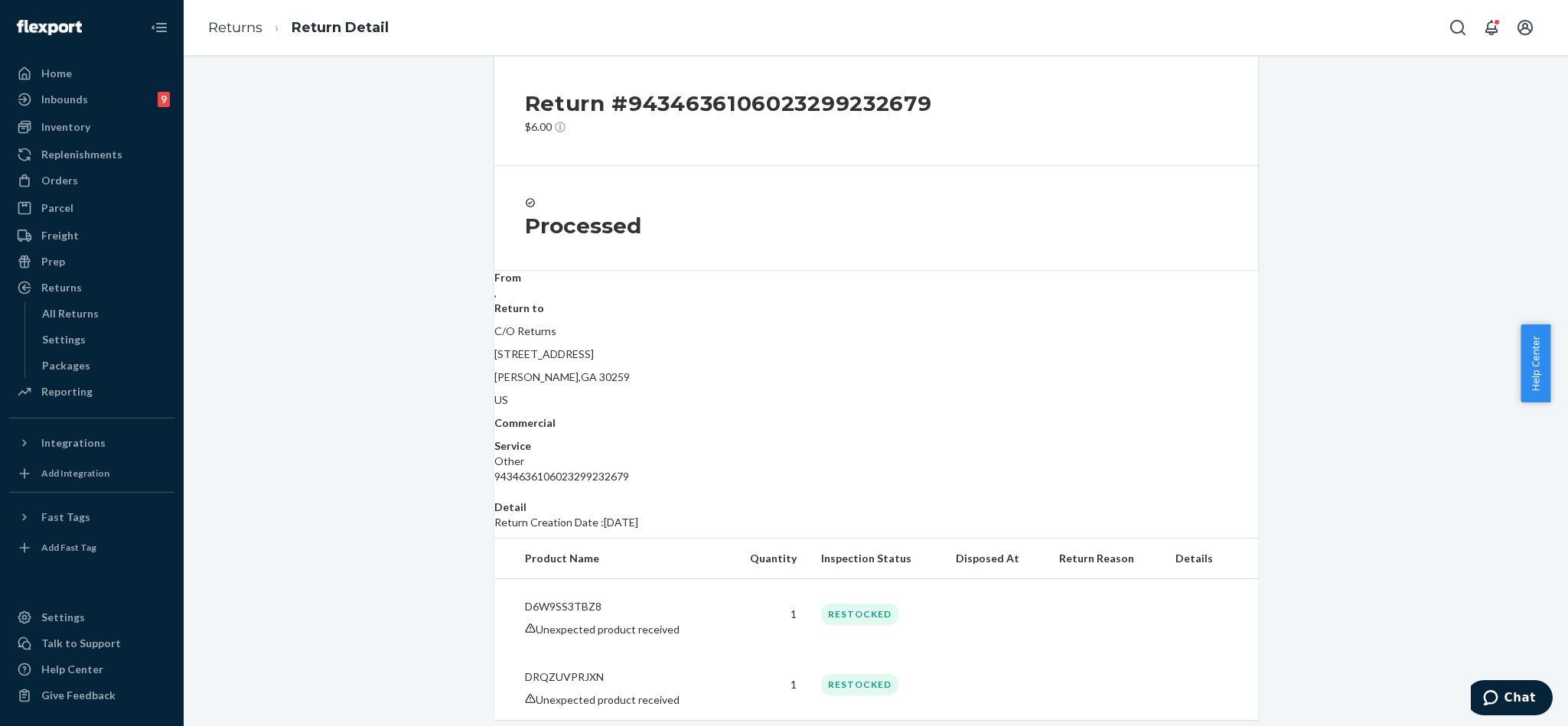
scroll to position [28, 0]
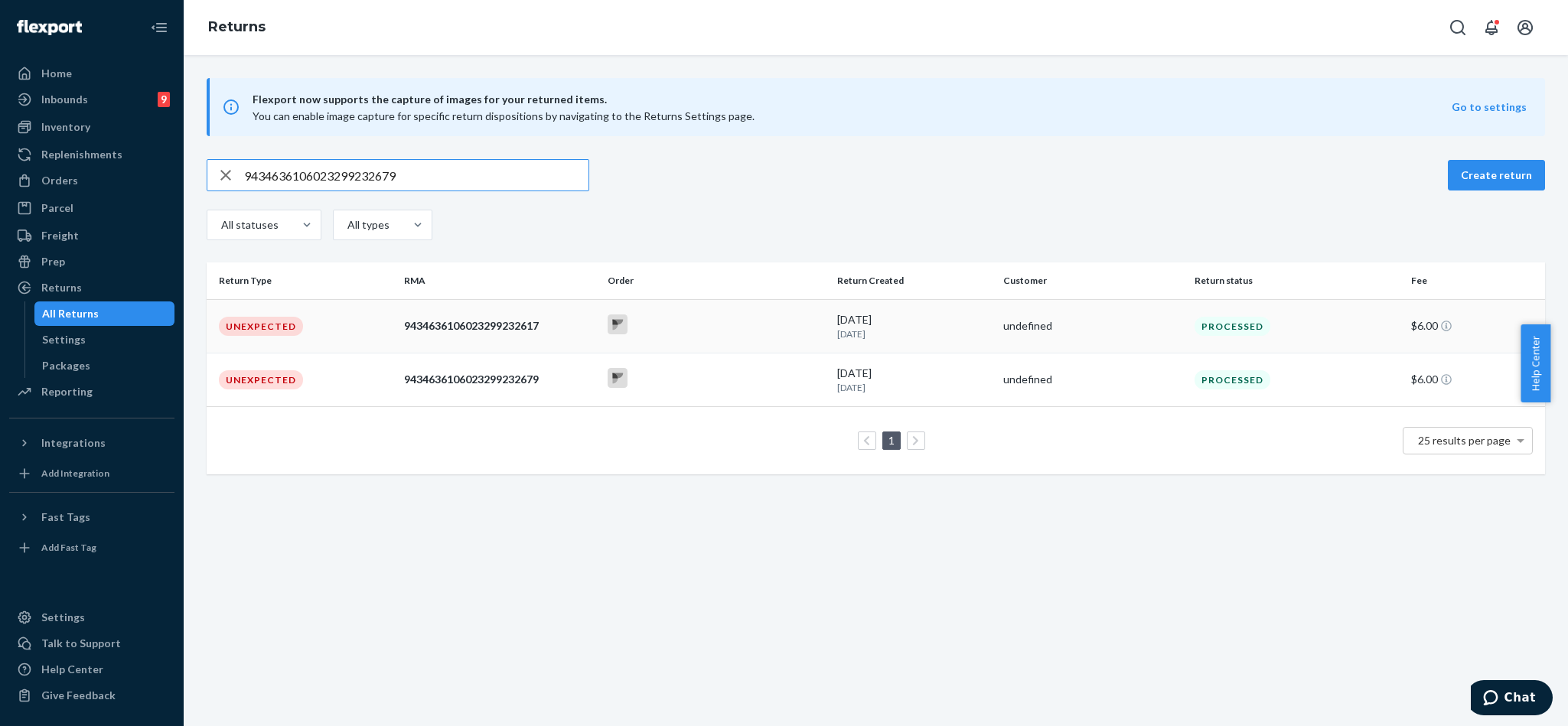
click at [361, 326] on td "Unexpected" at bounding box center [302, 327] width 192 height 54
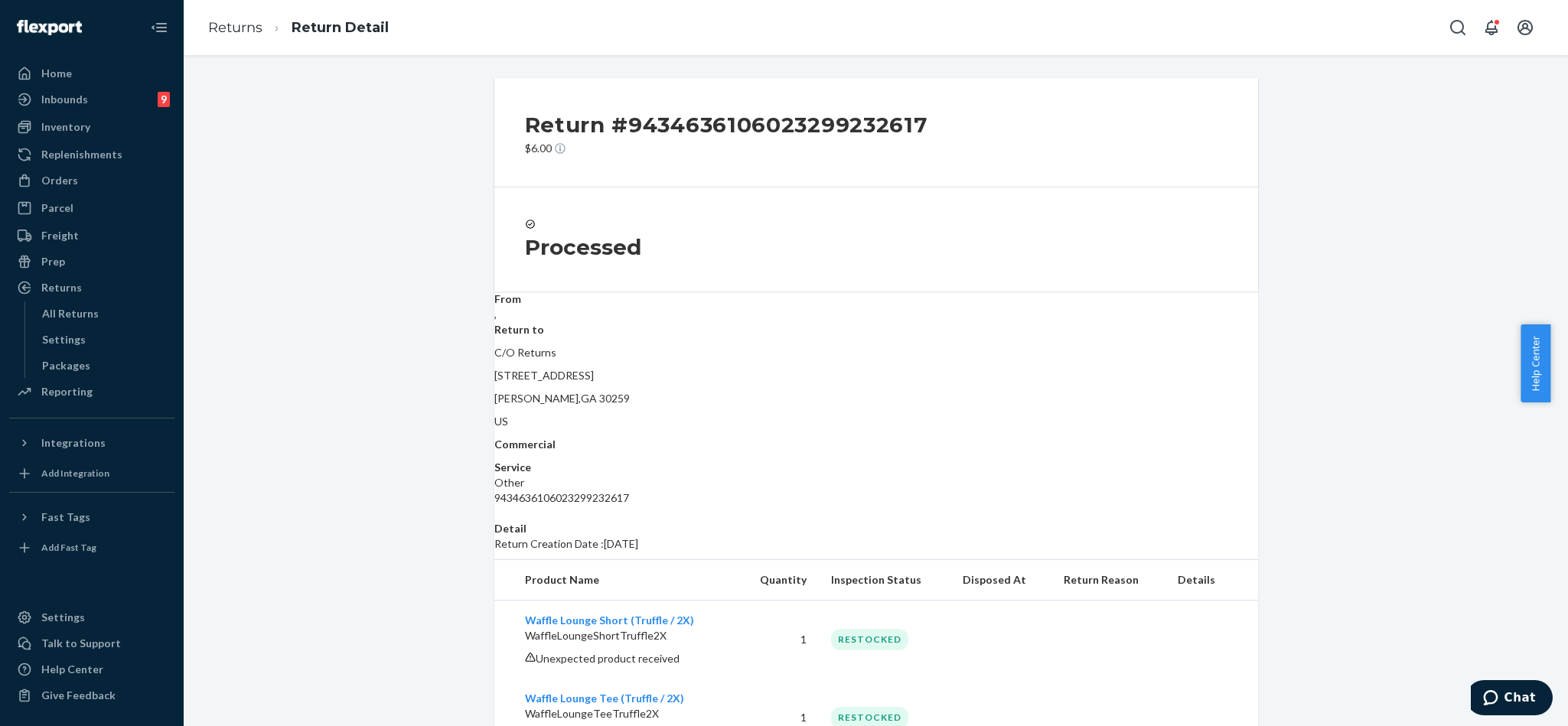
scroll to position [58, 0]
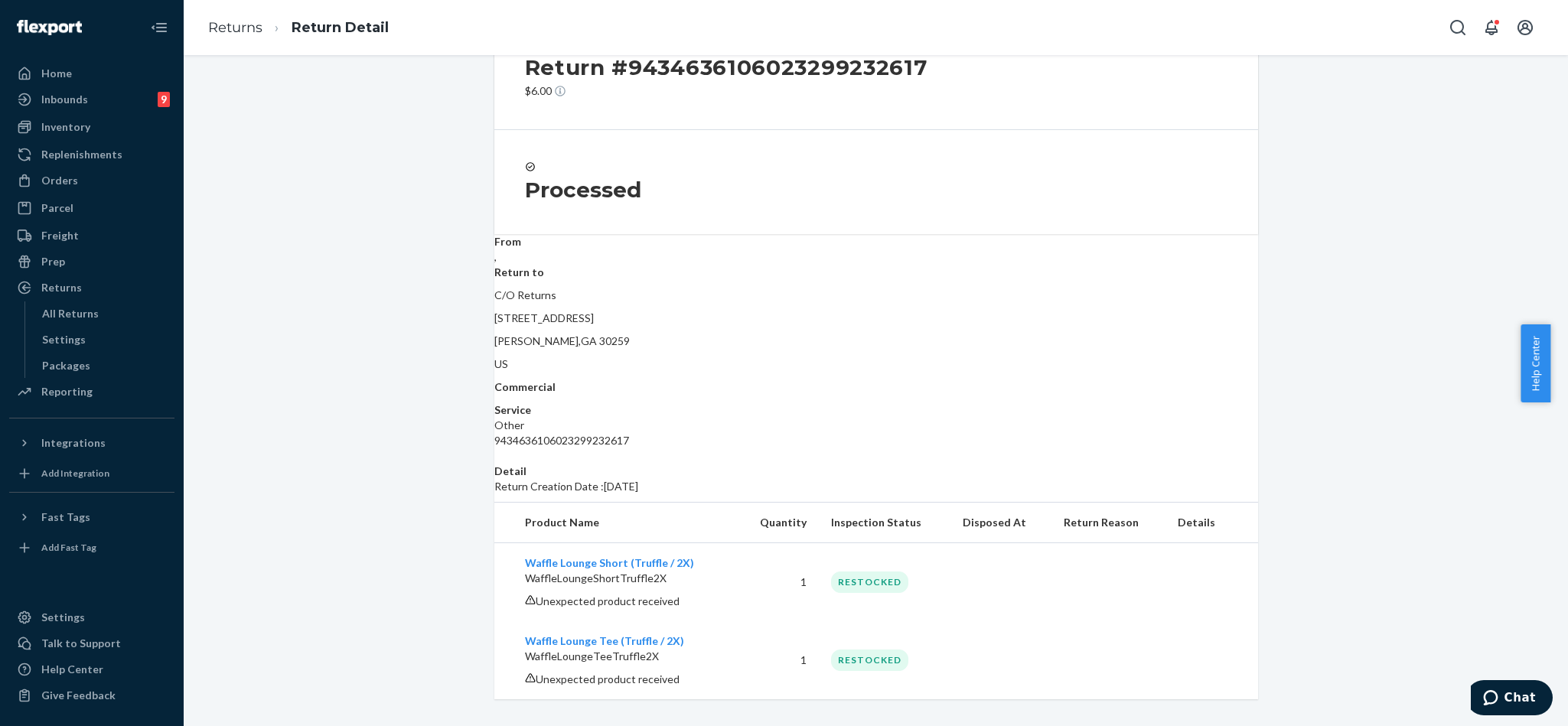
click at [327, 218] on div "Return #9434636106023299232617 $6.00 Processed From , Return to C/O Returns [ST…" at bounding box center [876, 360] width 1362 height 679
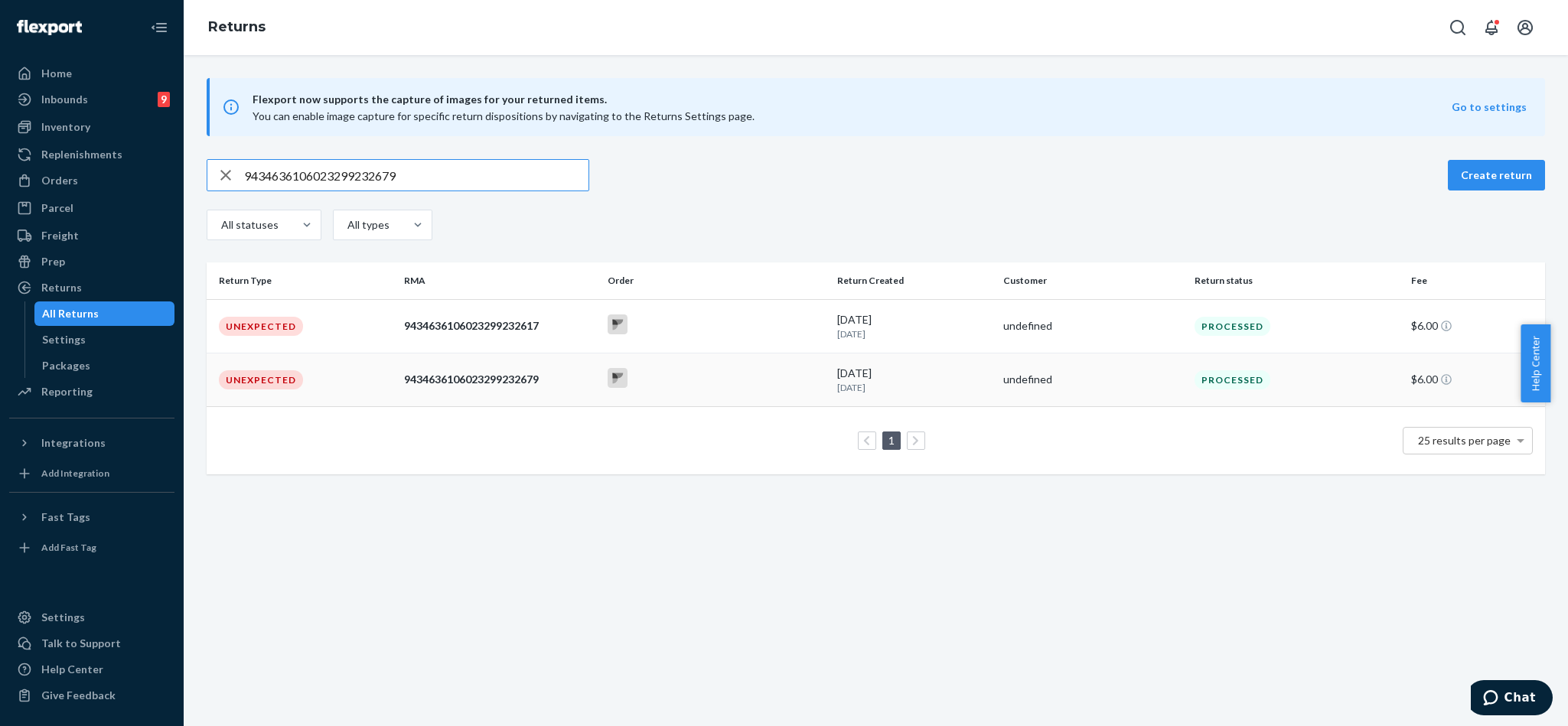
click at [352, 380] on td "Unexpected" at bounding box center [302, 380] width 192 height 54
click at [301, 560] on div "Flexport now supports the capture of images for your returned items. You can en…" at bounding box center [875, 390] width 1384 height 671
click at [219, 166] on icon "button" at bounding box center [226, 175] width 18 height 31
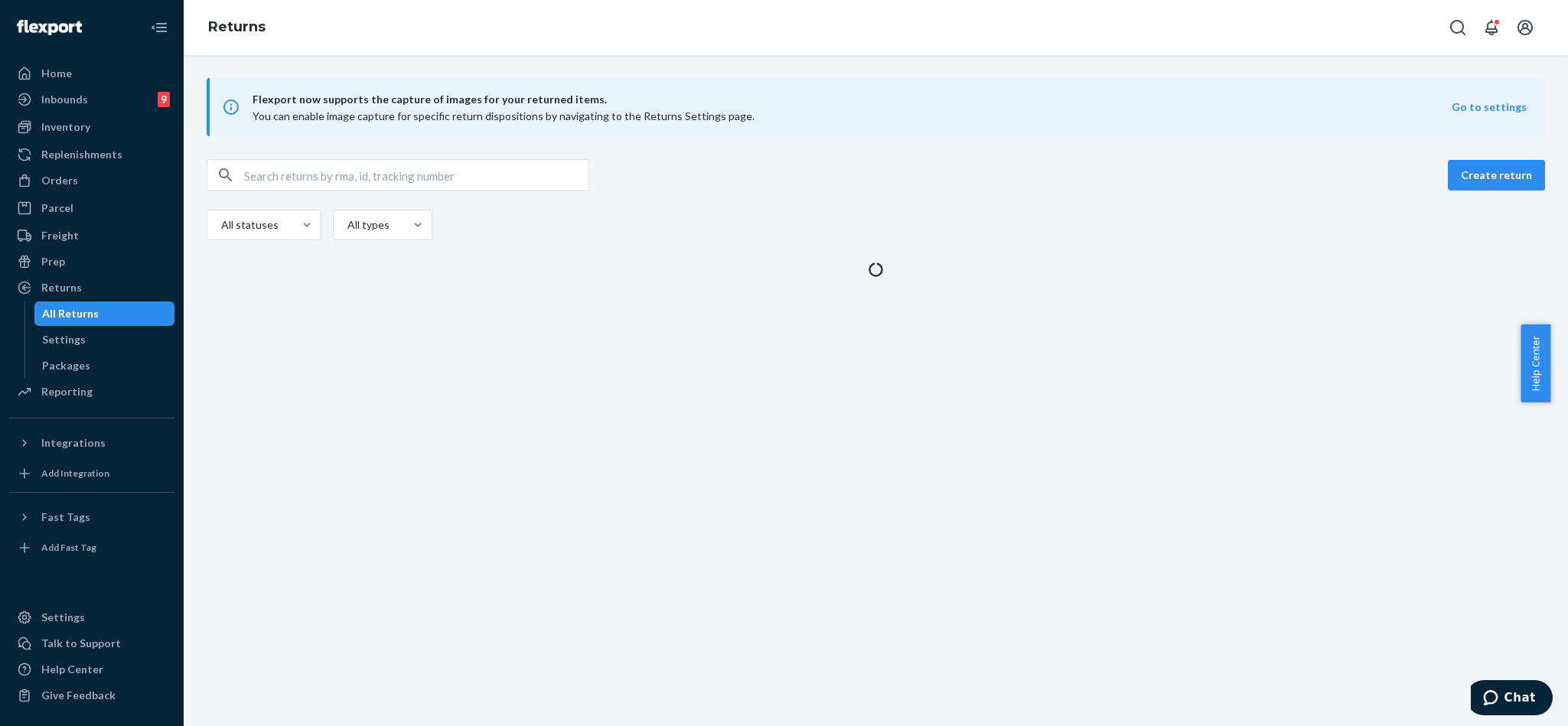
click at [281, 182] on input "text" at bounding box center [416, 175] width 345 height 31
paste input "9434636106023298922588"
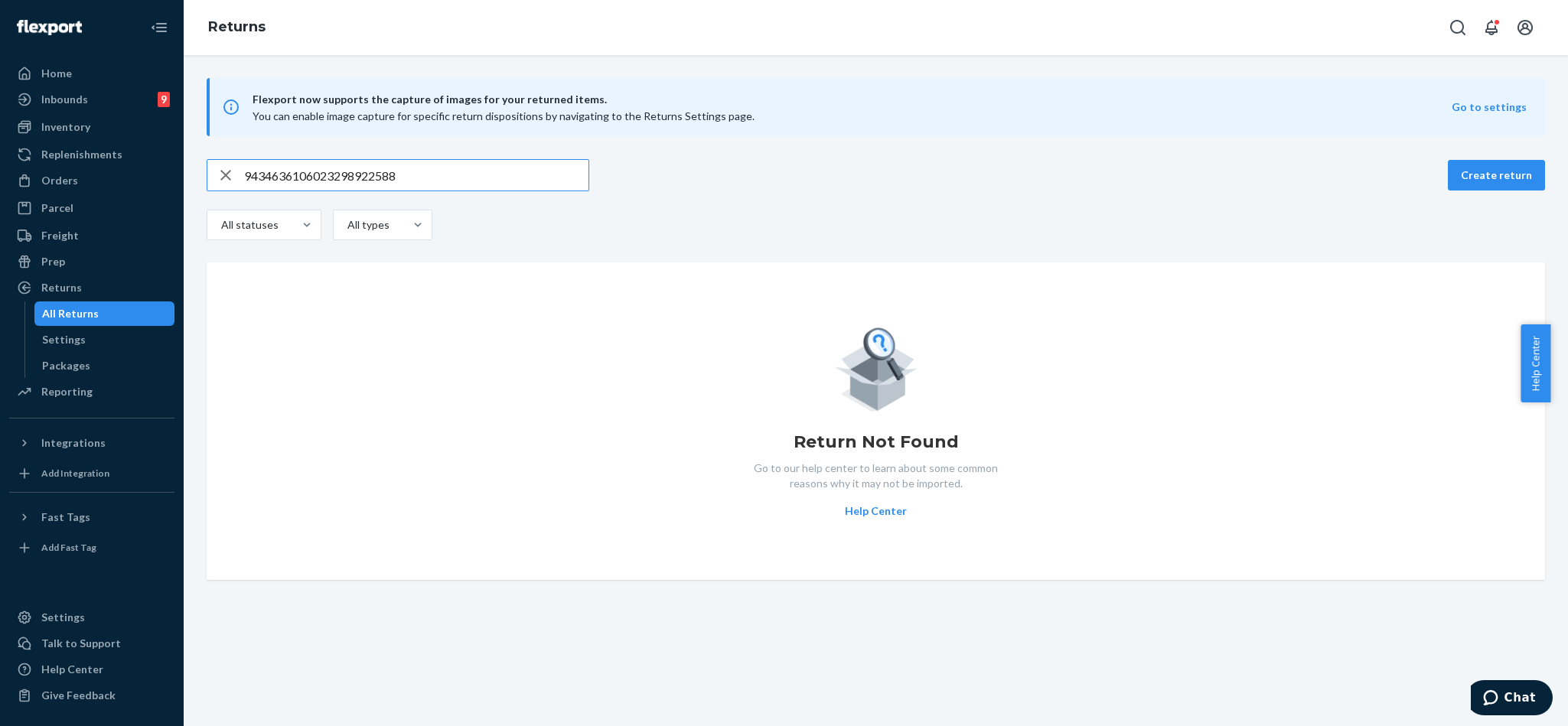
type input "9434636106023298922588"
click at [221, 172] on icon "button" at bounding box center [226, 175] width 18 height 31
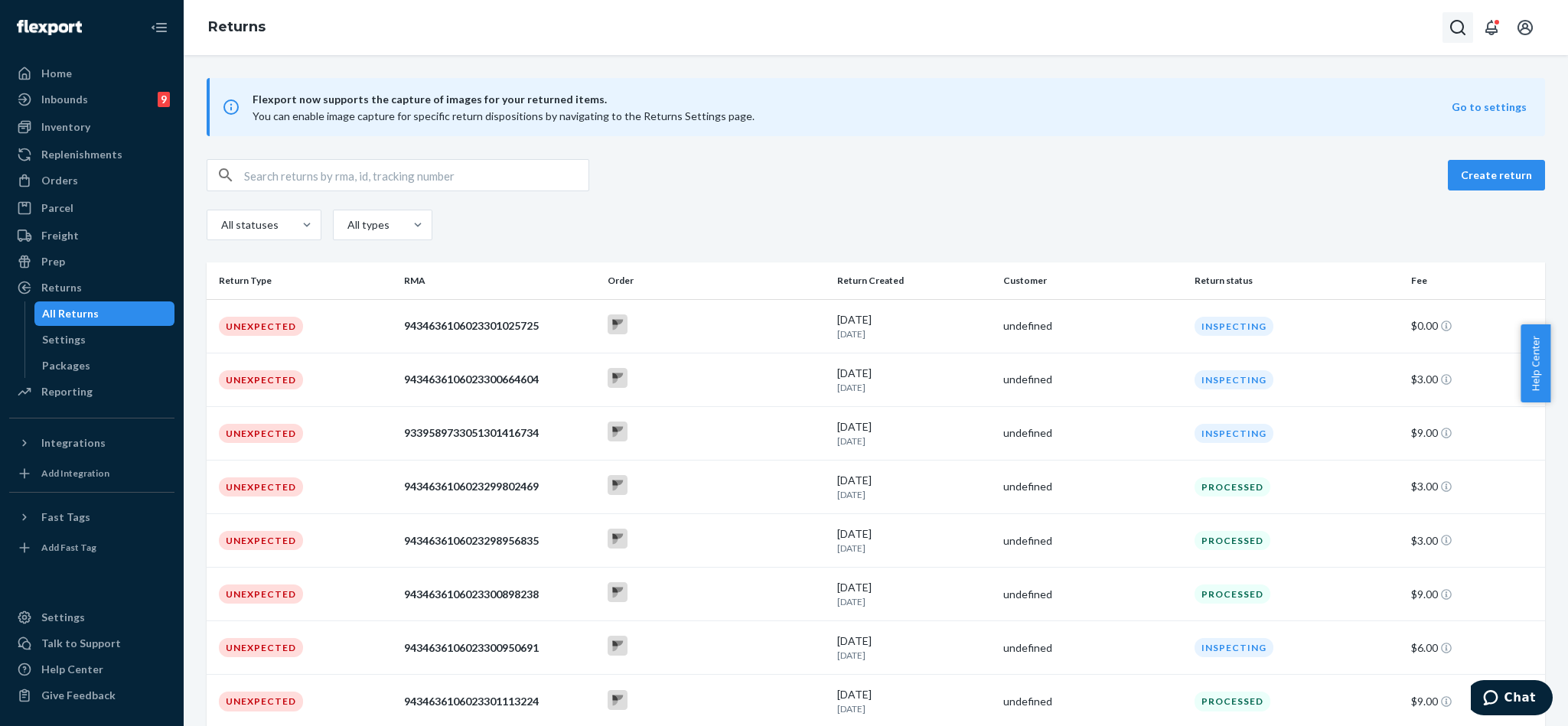
click at [1452, 28] on icon "Open Search Box" at bounding box center [1458, 27] width 18 height 18
click at [1380, 31] on input "Search Input" at bounding box center [1344, 27] width 188 height 15
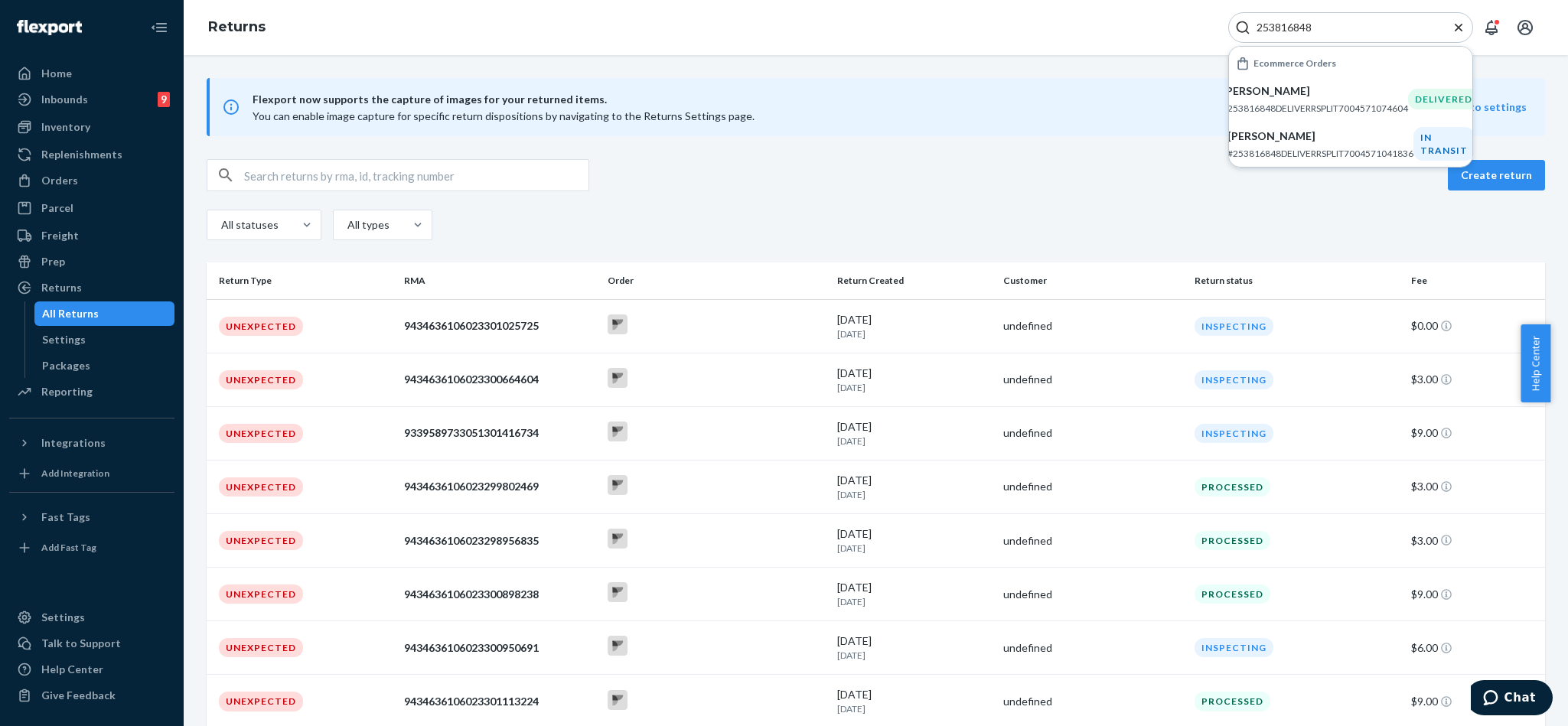
type input "253816848"
click at [1297, 90] on p "[PERSON_NAME]" at bounding box center [1315, 91] width 186 height 15
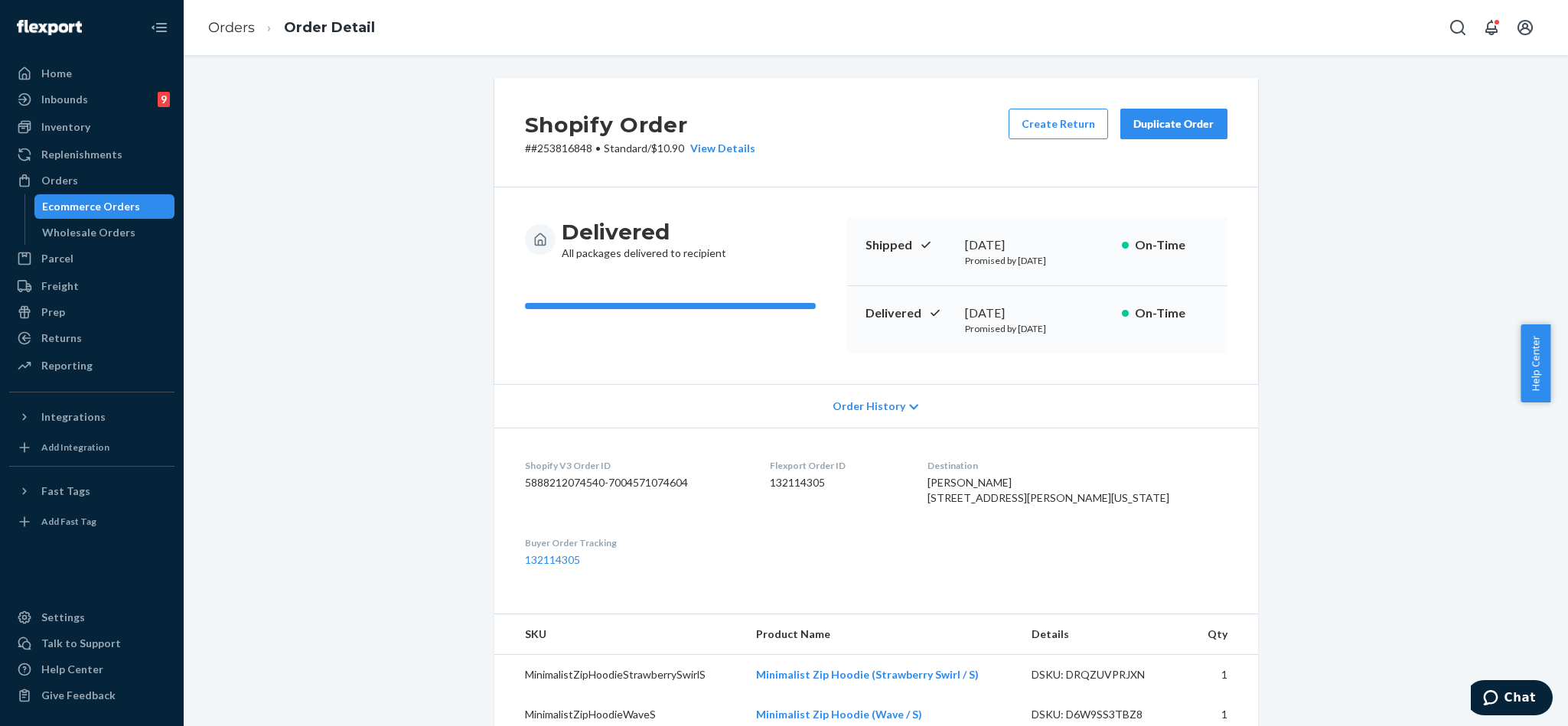
click at [396, 320] on div "Shopify Order # #253816848 • Standard / $10.90 View Details Create Return Dupli…" at bounding box center [876, 599] width 1362 height 1042
click at [1460, 23] on icon "Open Search Box" at bounding box center [1458, 27] width 18 height 18
click at [1321, 32] on input "Search Input" at bounding box center [1344, 27] width 188 height 15
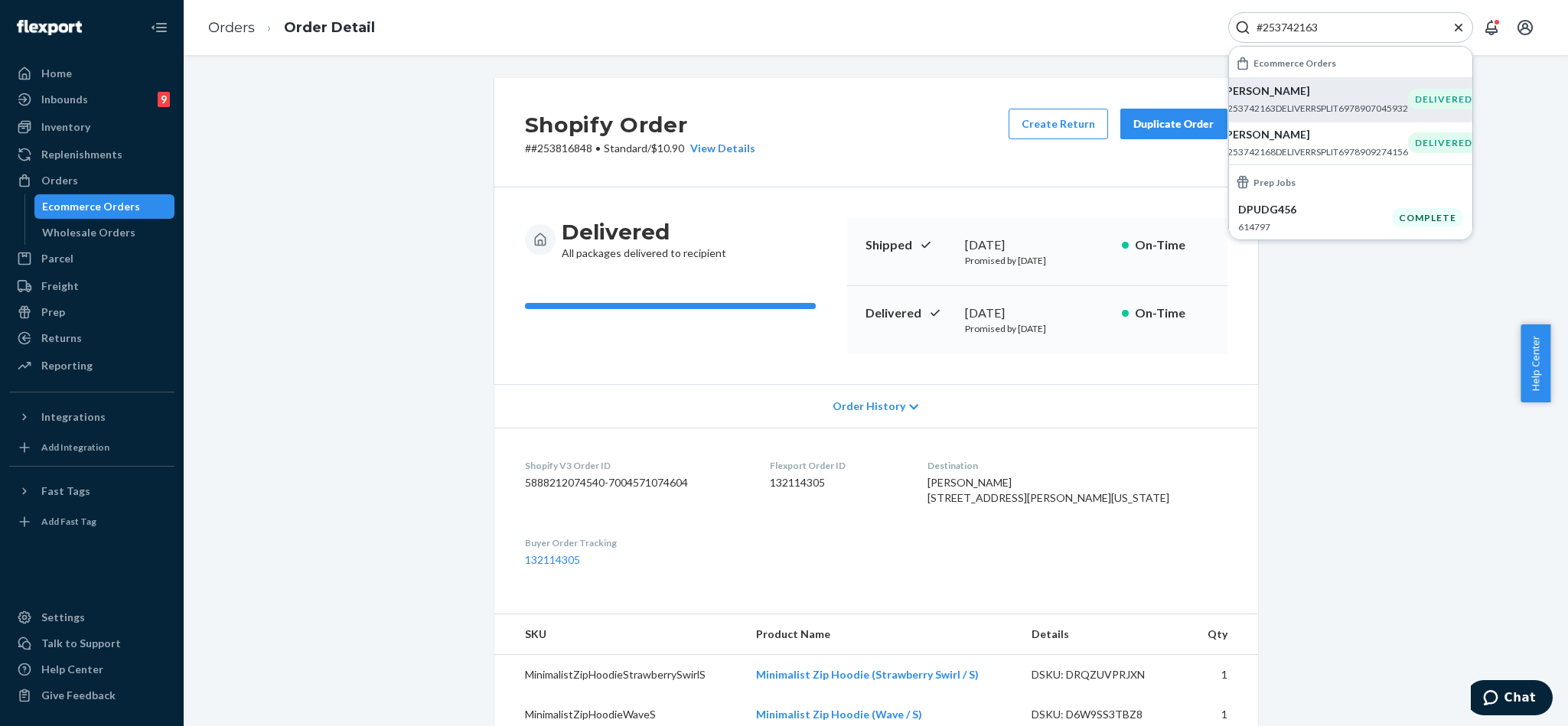
type input "#253742163"
drag, startPoint x: 1285, startPoint y: 99, endPoint x: 1265, endPoint y: 338, distance: 239.8
click at [1285, 100] on div "[PERSON_NAME] #253742163DELIVERRSPLIT6978907045932" at bounding box center [1315, 99] width 186 height 31
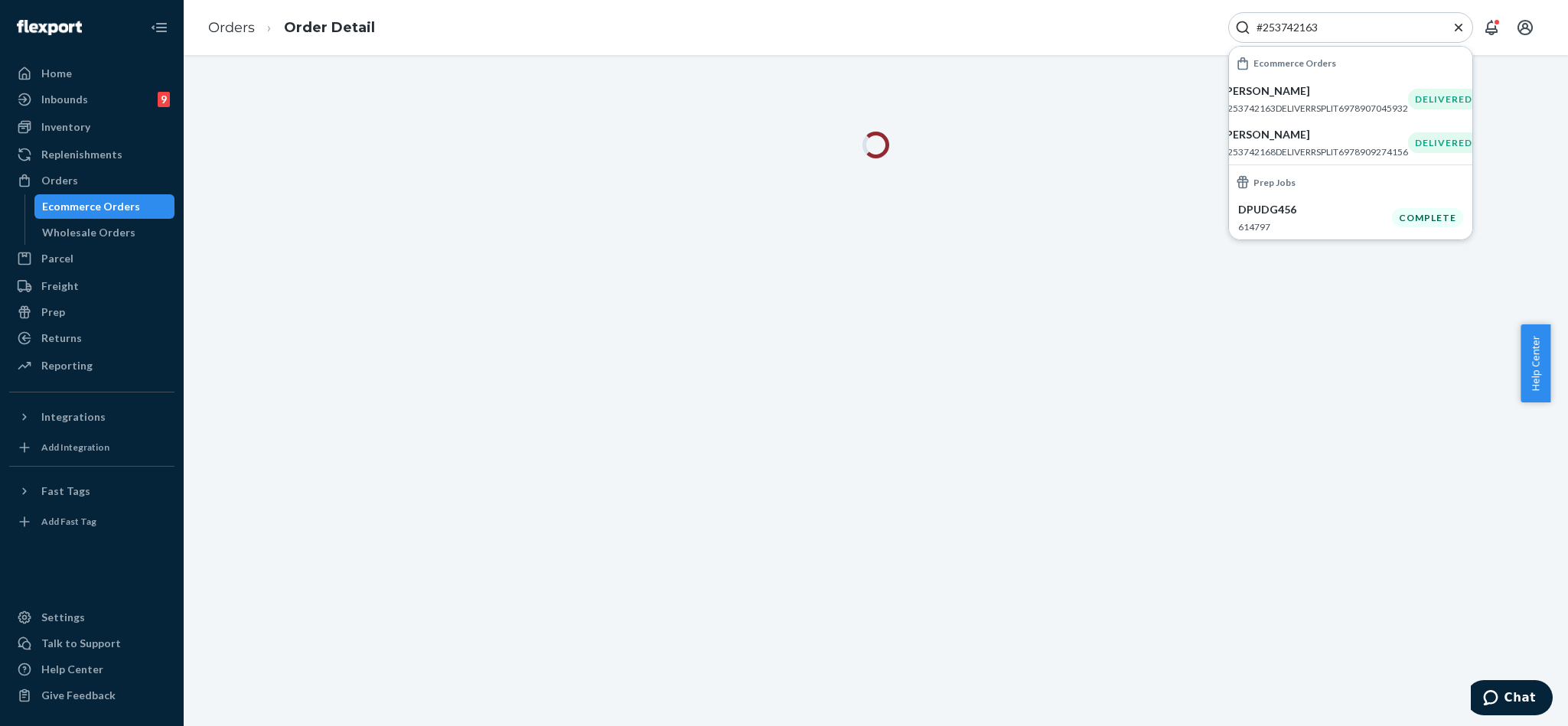
click at [1459, 28] on icon "Close Search" at bounding box center [1458, 27] width 8 height 8
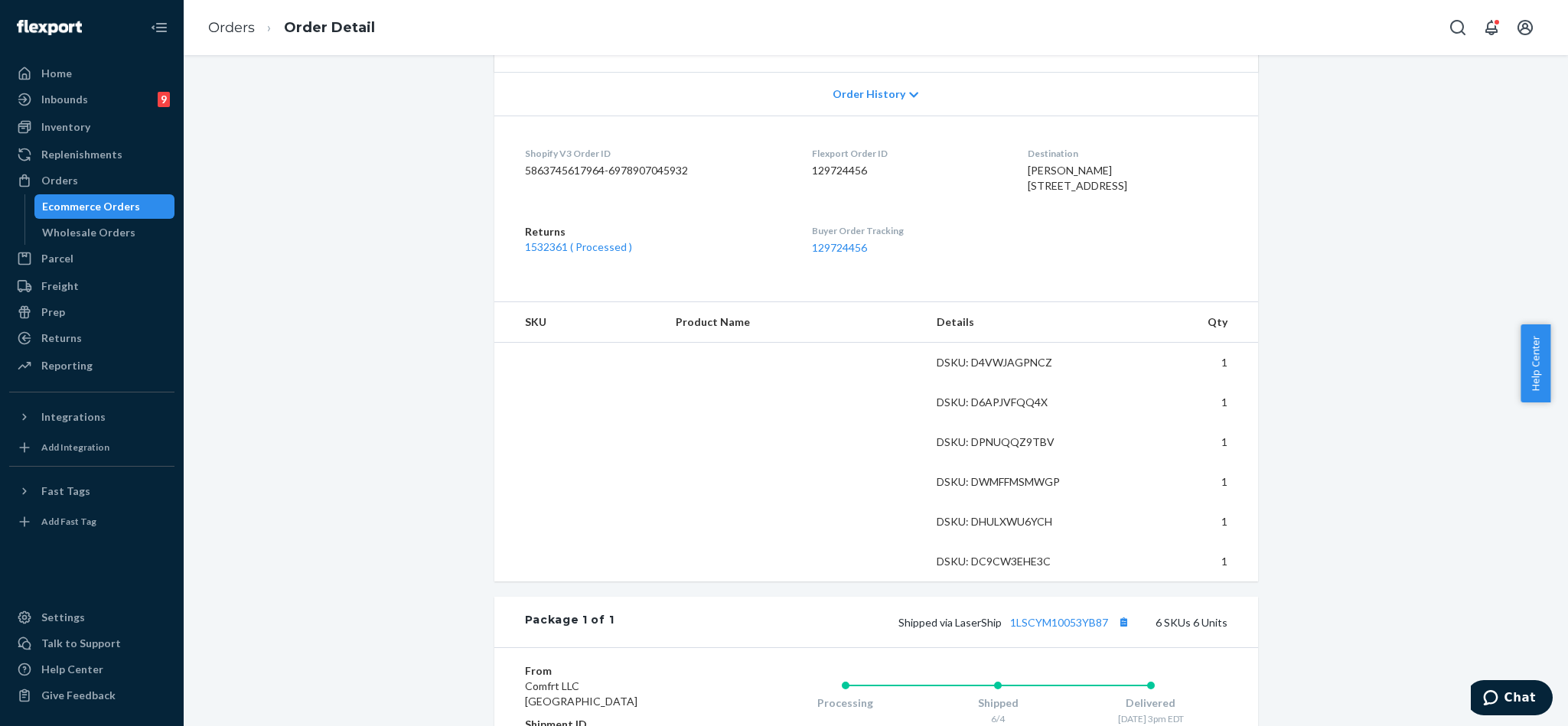
scroll to position [345, 0]
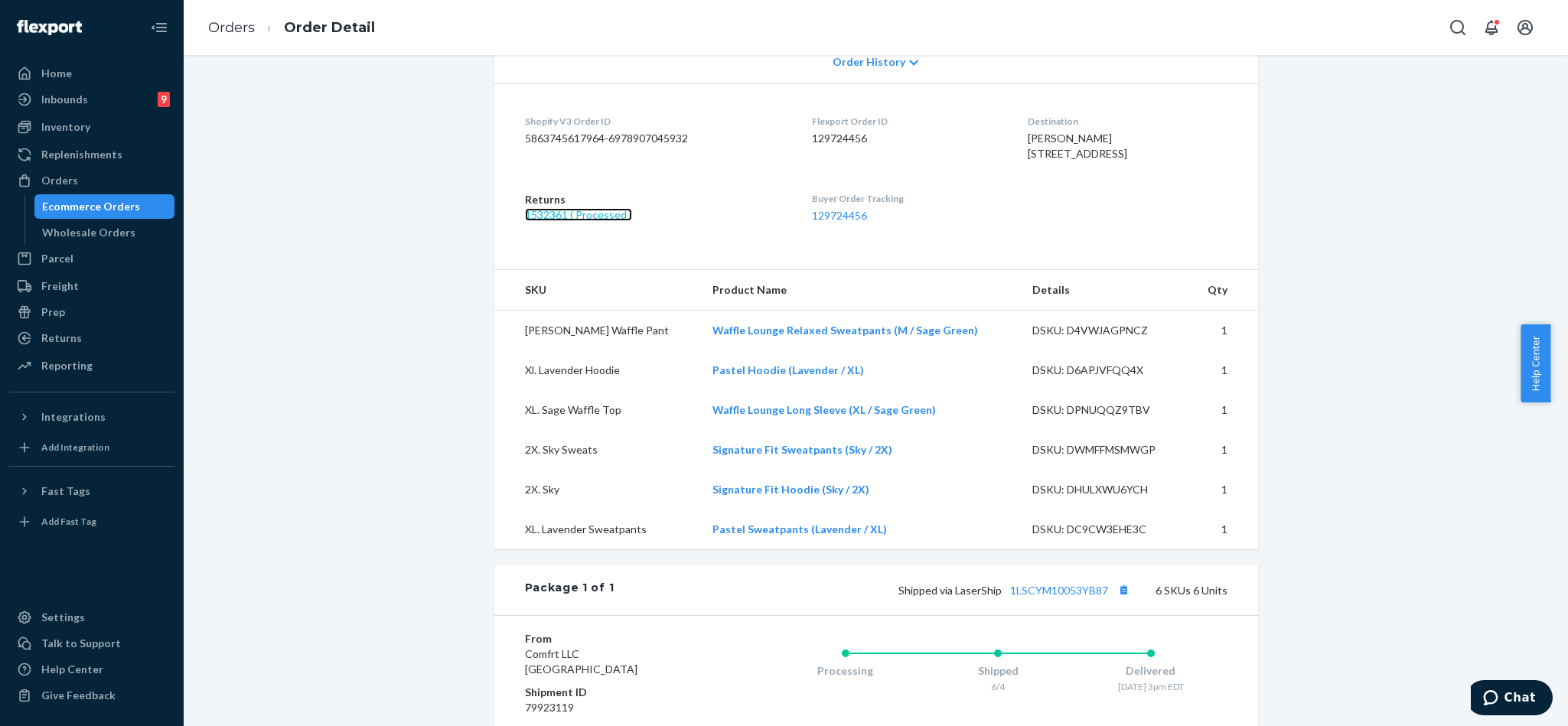
click at [563, 221] on link "1532361 ( Processed )" at bounding box center [578, 214] width 107 height 13
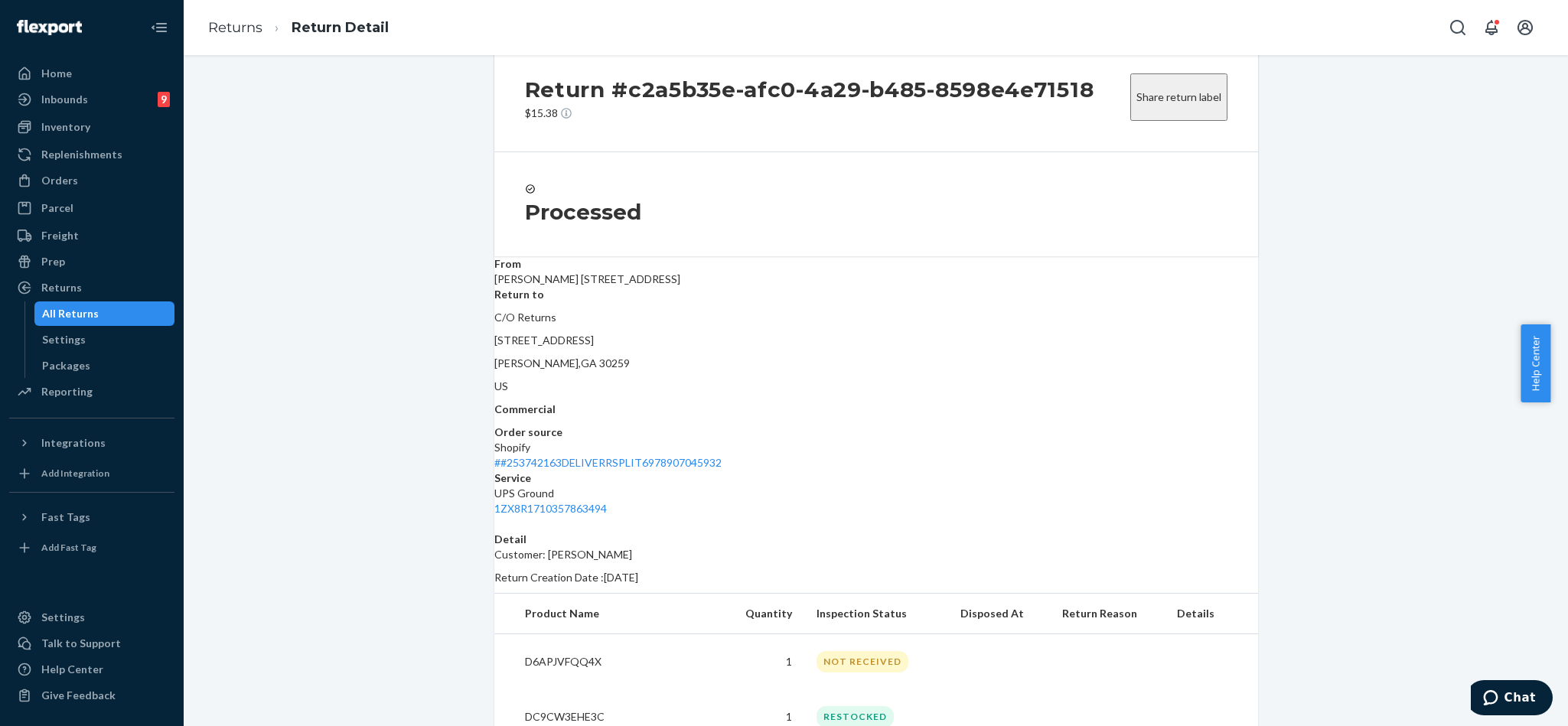
scroll to position [69, 0]
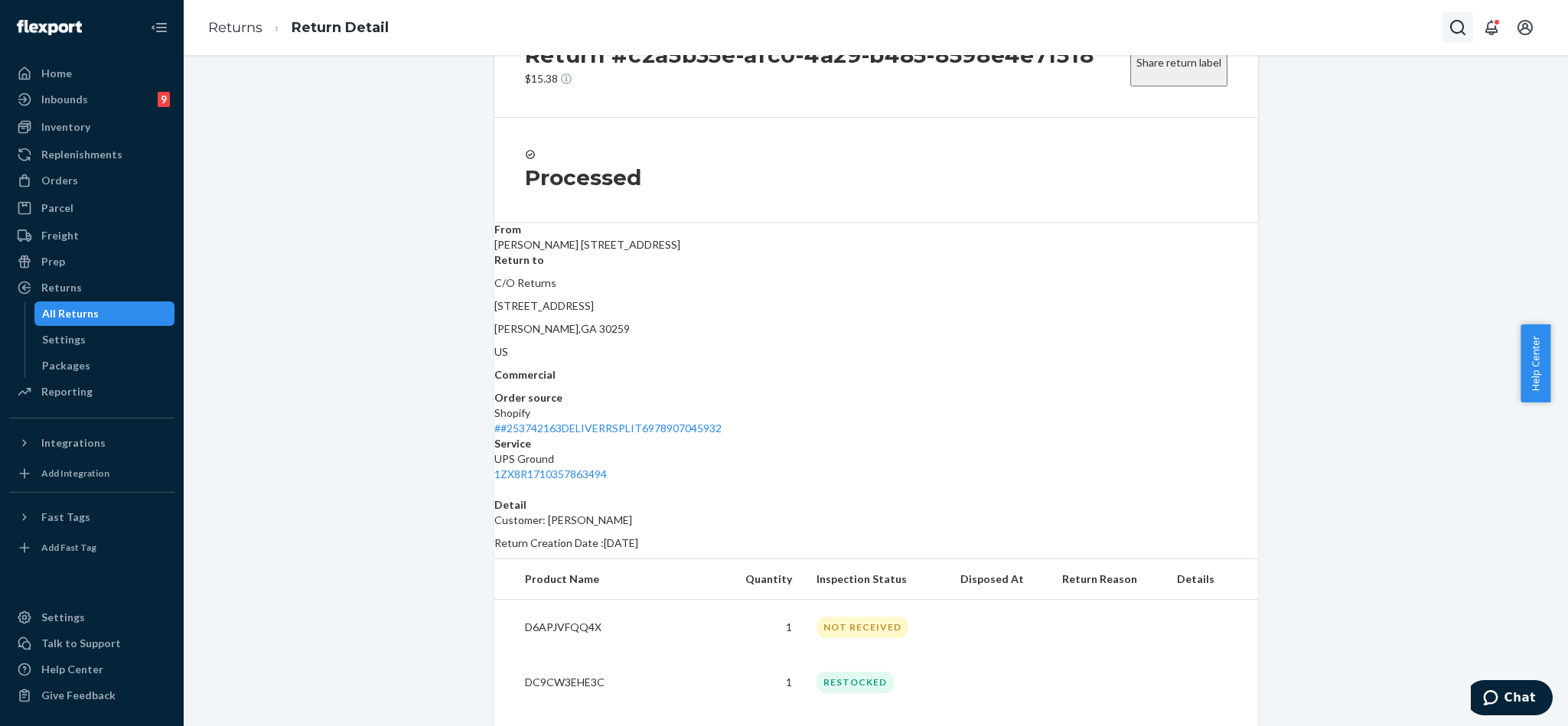
click at [1455, 28] on icon "Open Search Box" at bounding box center [1458, 27] width 18 height 18
click at [1337, 23] on input "Search Input" at bounding box center [1344, 27] width 188 height 15
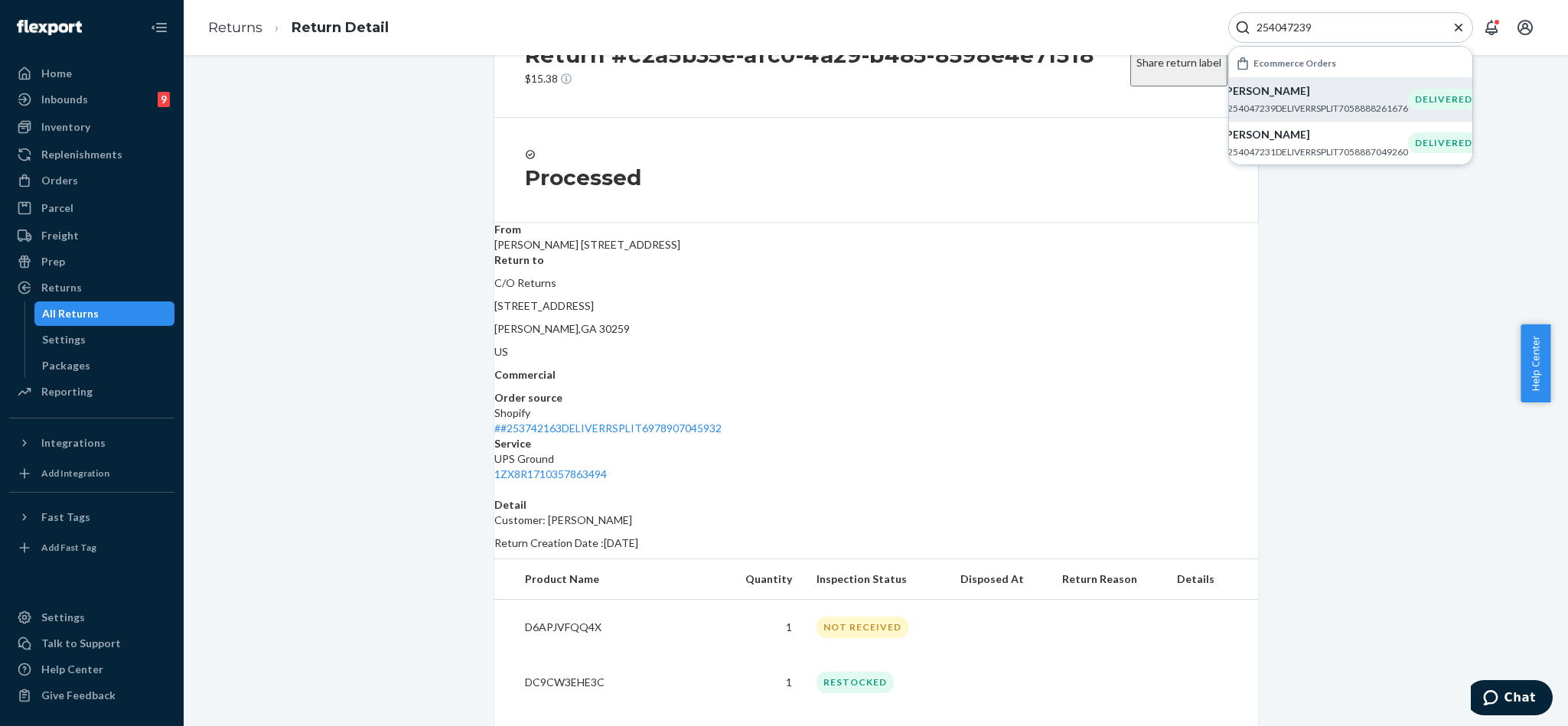
type input "254047239"
click at [1311, 102] on p "#254047239DELIVERRSPLIT7058888261676" at bounding box center [1315, 108] width 186 height 13
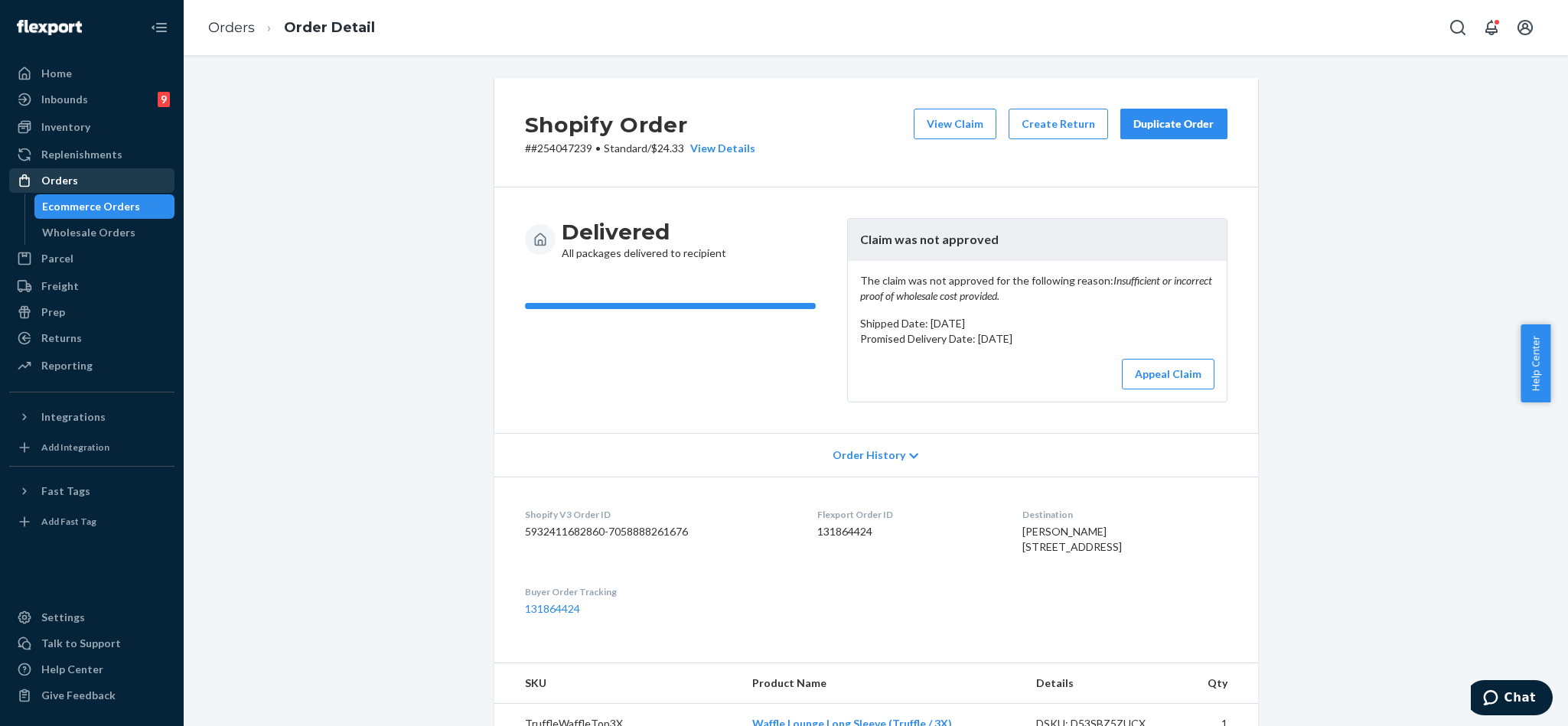
click at [80, 182] on div "Orders" at bounding box center [92, 181] width 162 height 22
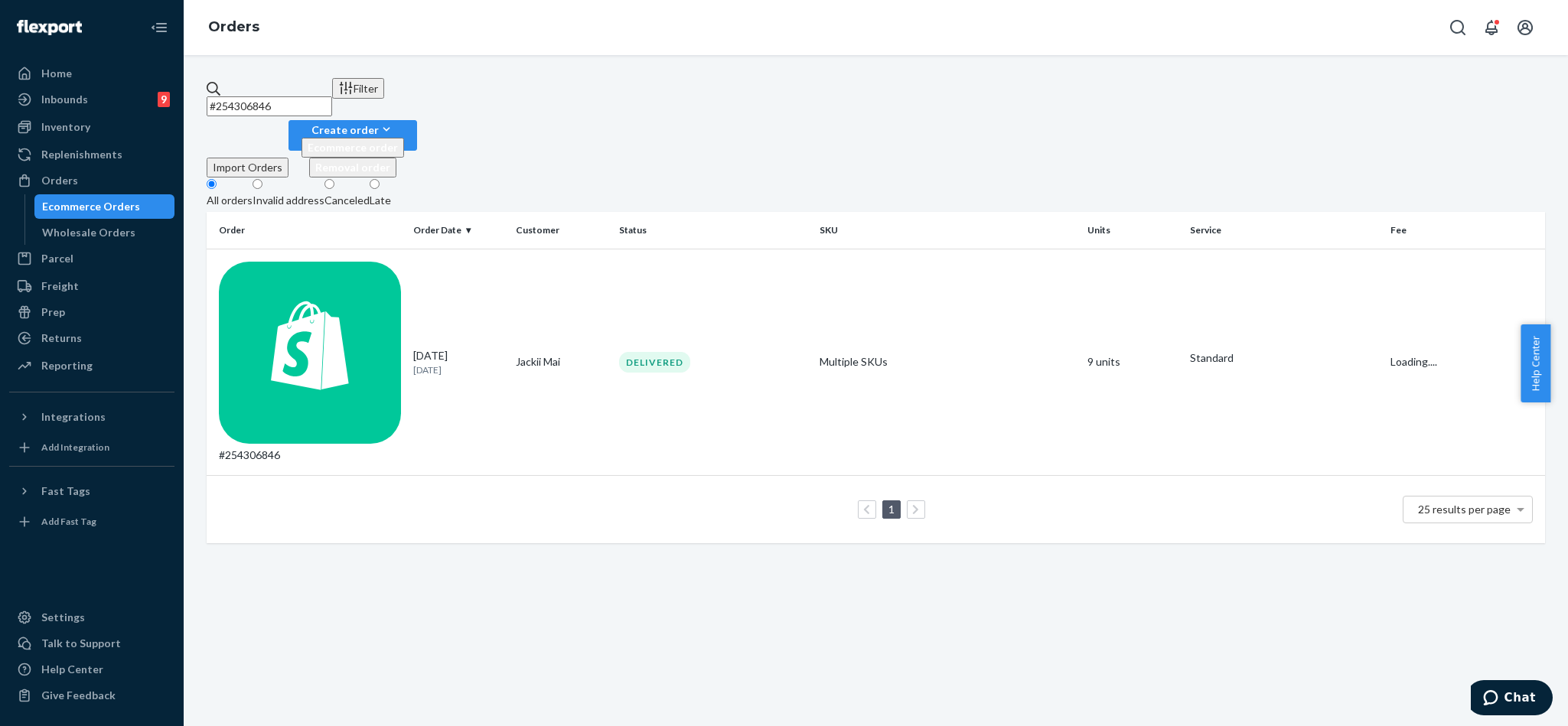
click at [332, 96] on input "#254306846" at bounding box center [270, 106] width 126 height 20
paste input "[PERSON_NAME]"
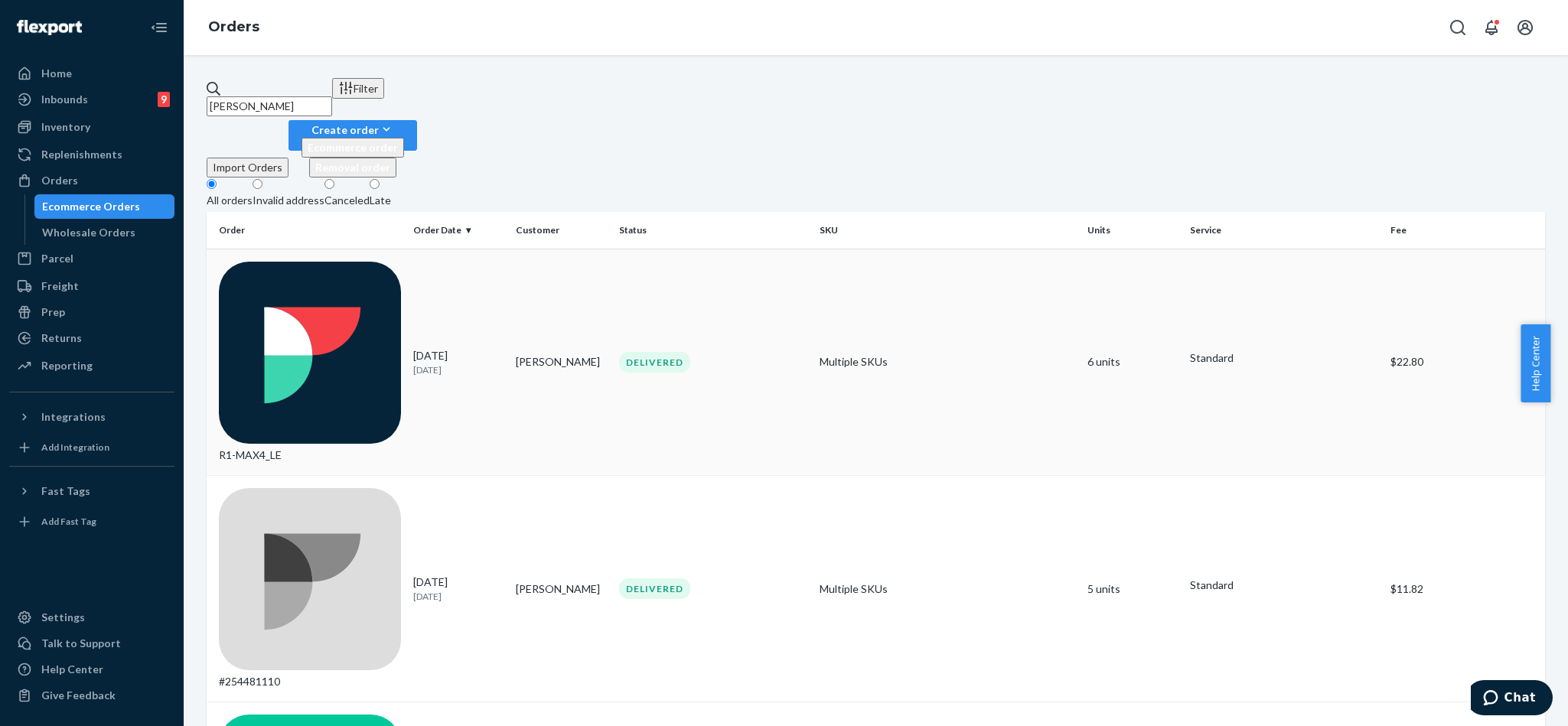
type input "[PERSON_NAME]"
click at [341, 262] on div "R1-MAX4_LE" at bounding box center [309, 363] width 182 height 202
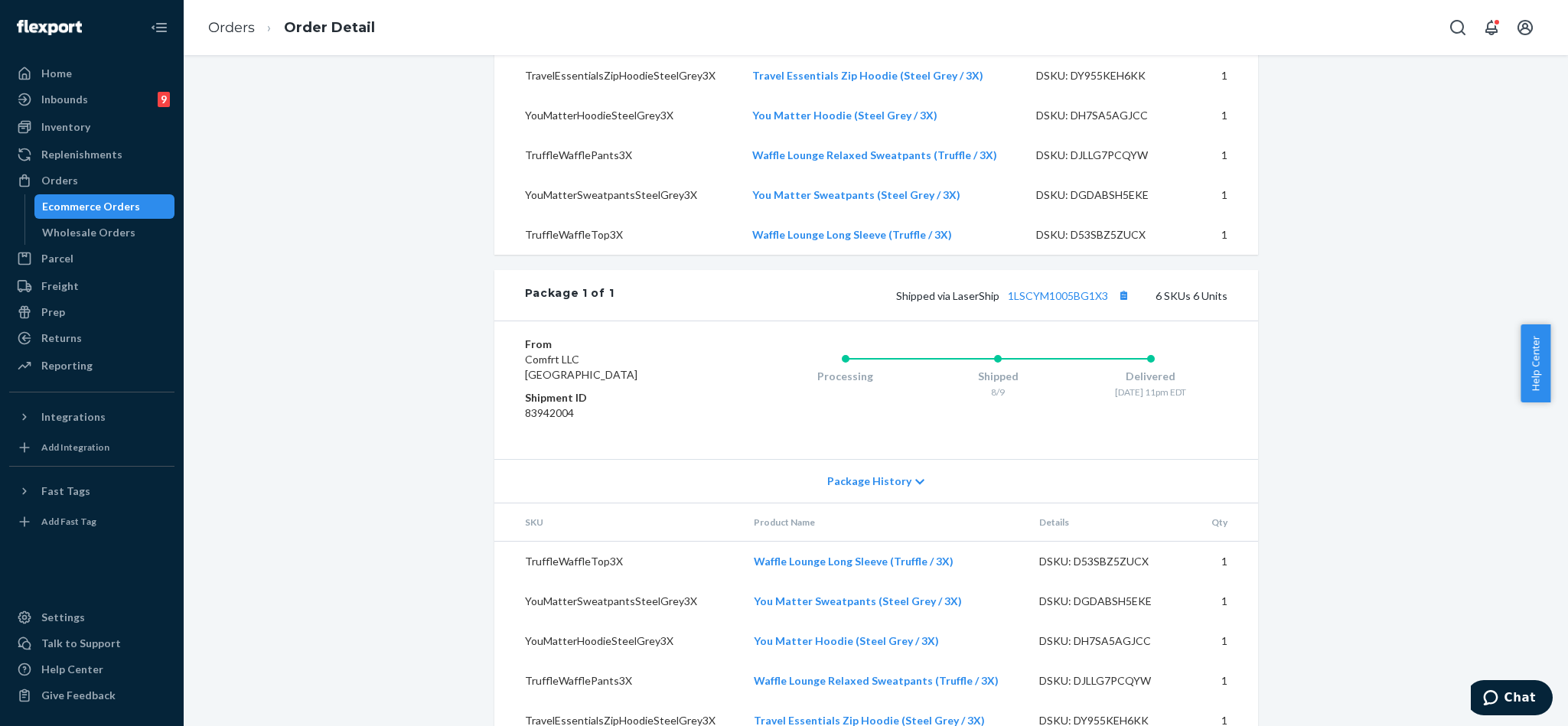
scroll to position [459, 0]
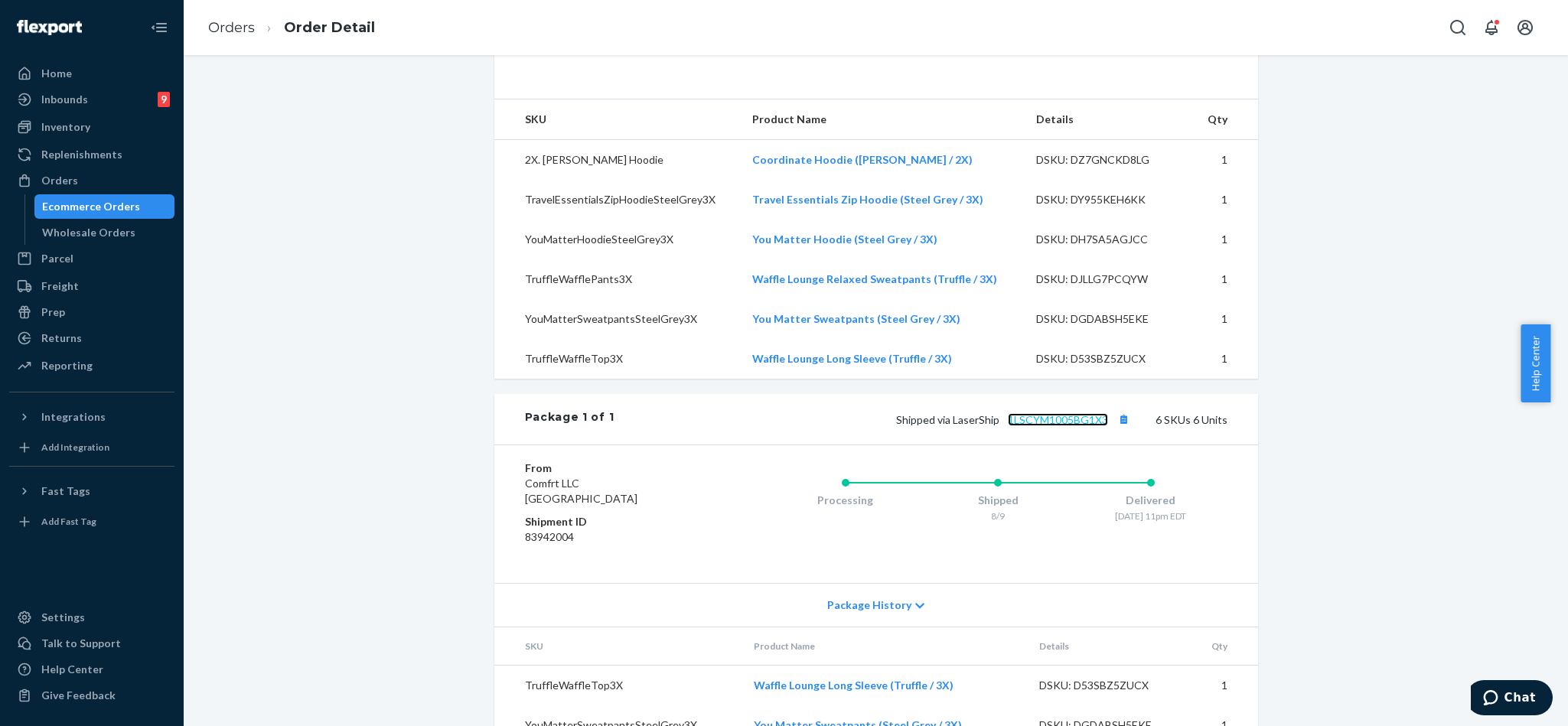
click at [1053, 426] on link "1LSCYM1005BG1X3" at bounding box center [1058, 419] width 100 height 13
click at [1447, 19] on button "Open Search Box" at bounding box center [1458, 28] width 31 height 31
click at [1374, 22] on input "Search Input" at bounding box center [1344, 27] width 188 height 15
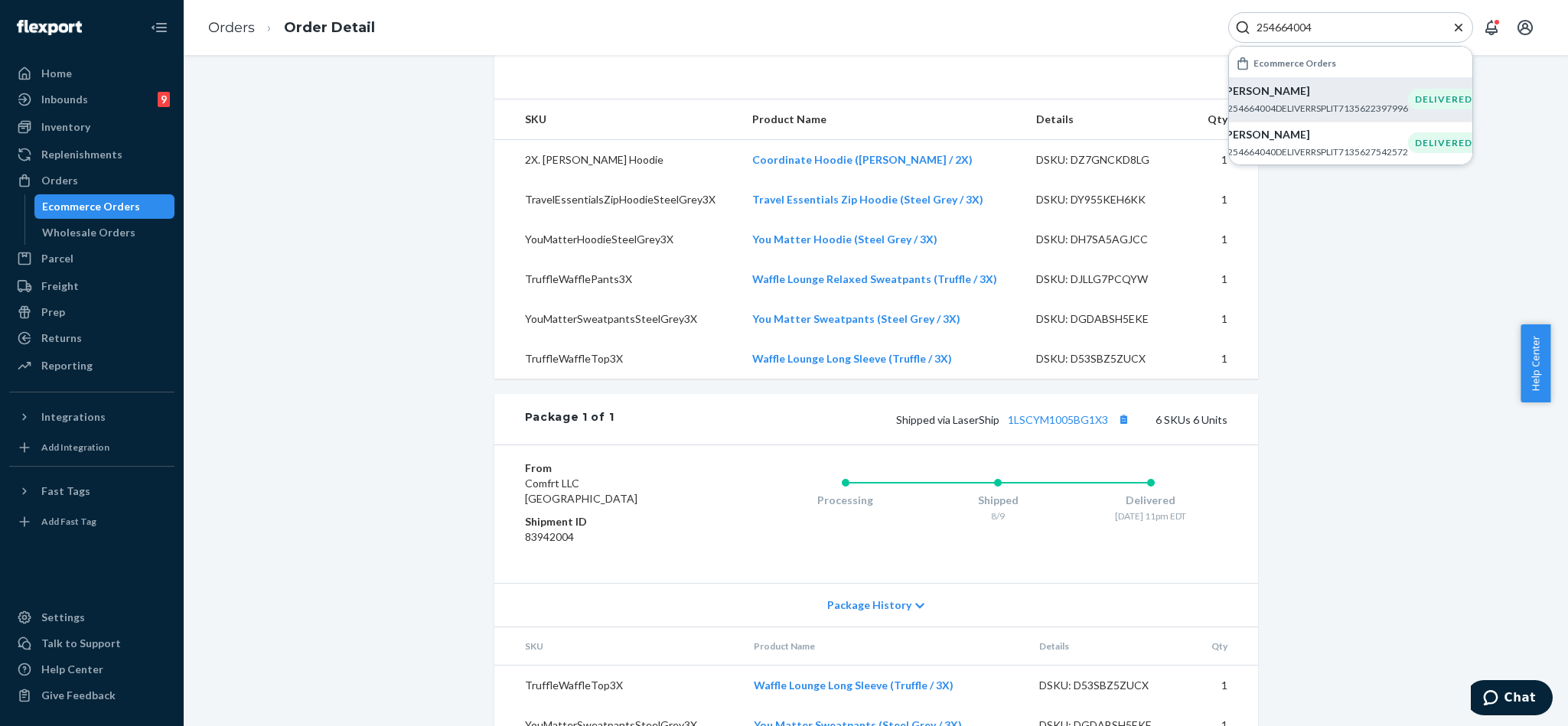
click at [1268, 102] on p "#254664004DELIVERRSPLIT7135622397996" at bounding box center [1315, 108] width 186 height 13
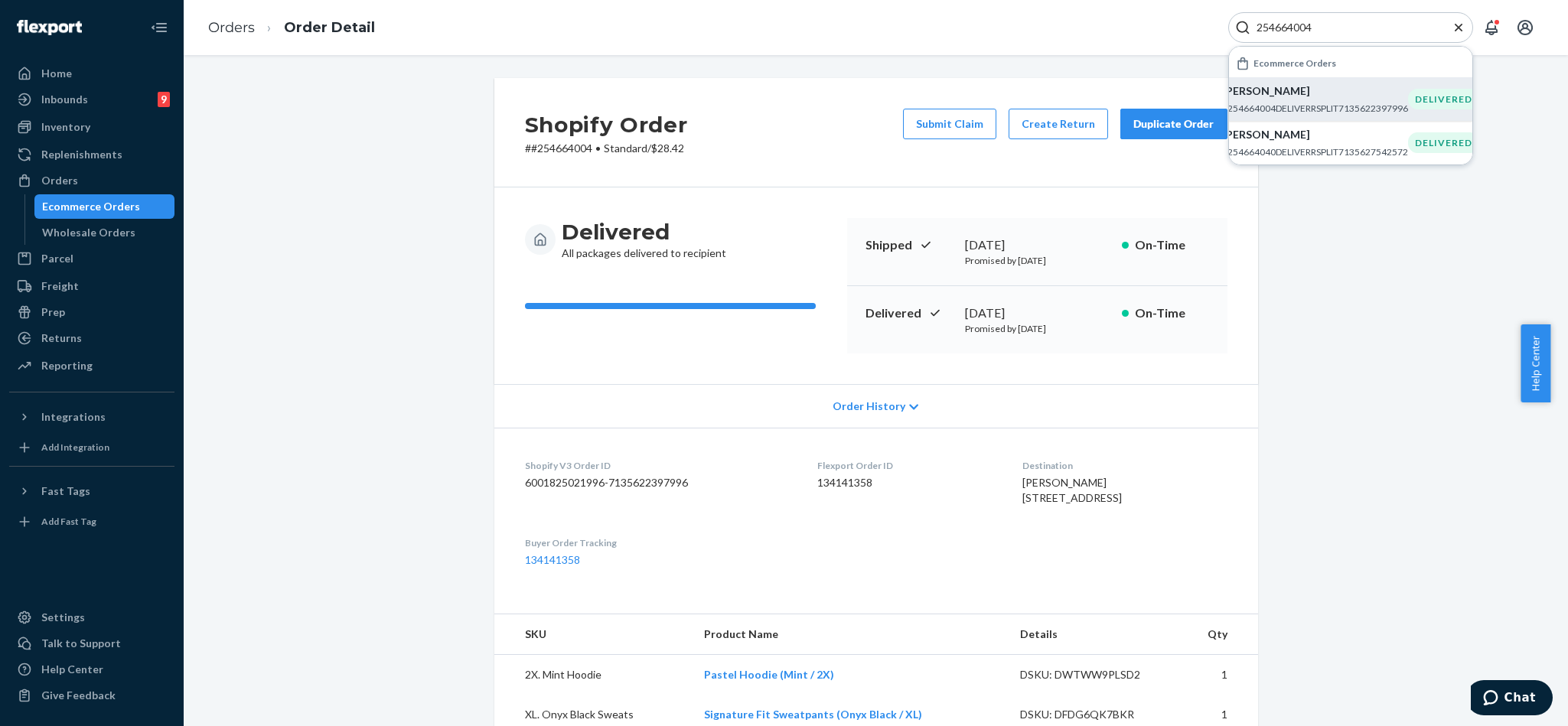
click at [1348, 28] on input "254664004" at bounding box center [1344, 27] width 188 height 15
click at [1348, 26] on input "254664004" at bounding box center [1344, 27] width 188 height 15
click at [1350, 26] on input "254664004" at bounding box center [1344, 27] width 188 height 15
paste input "33727"
click at [1314, 96] on p "[PERSON_NAME]" at bounding box center [1321, 92] width 186 height 15
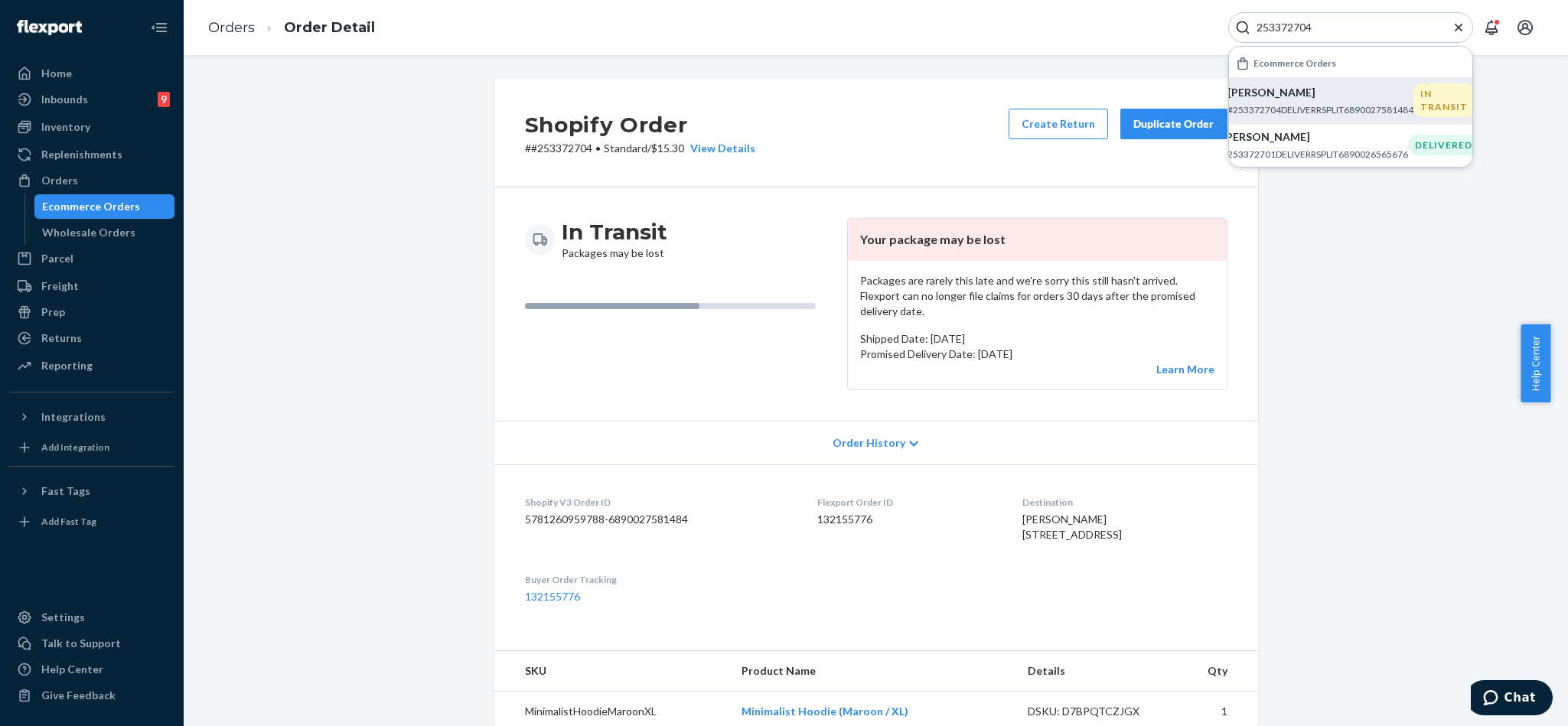
click at [1389, 26] on input "253372704" at bounding box center [1344, 27] width 188 height 15
paste input "4308843,"
click at [1344, 97] on p "[PERSON_NAME]" at bounding box center [1321, 92] width 186 height 15
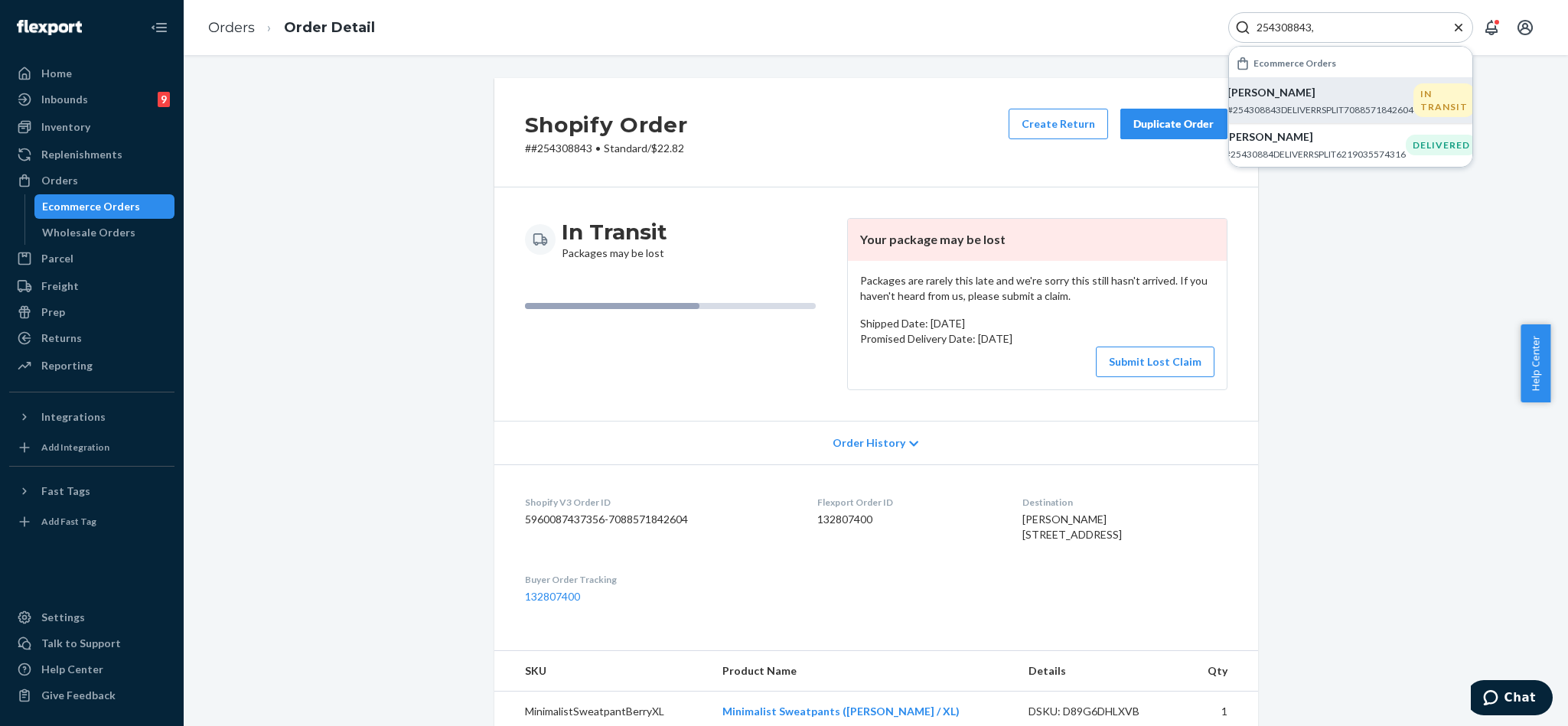
click at [1343, 35] on div "254308843," at bounding box center [1351, 28] width 245 height 31
click at [1344, 32] on input "254308843," at bounding box center [1344, 27] width 188 height 15
paste input "17525"
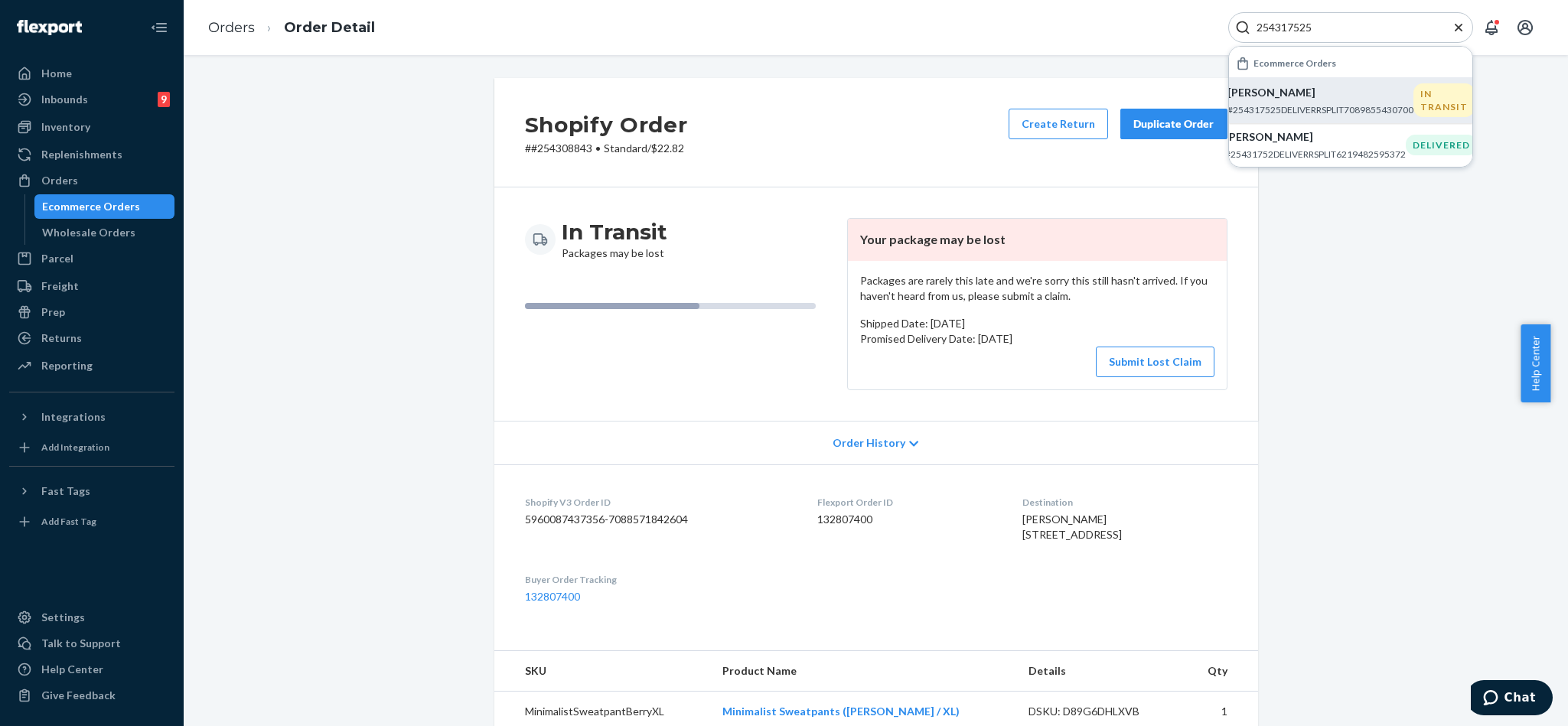
click at [1351, 95] on p "[PERSON_NAME]" at bounding box center [1321, 92] width 186 height 15
click at [1340, 97] on p "[PERSON_NAME]" at bounding box center [1321, 92] width 186 height 15
click at [1346, 17] on div "254317525" at bounding box center [1351, 28] width 245 height 31
click at [1344, 31] on input "254317525" at bounding box center [1344, 27] width 188 height 15
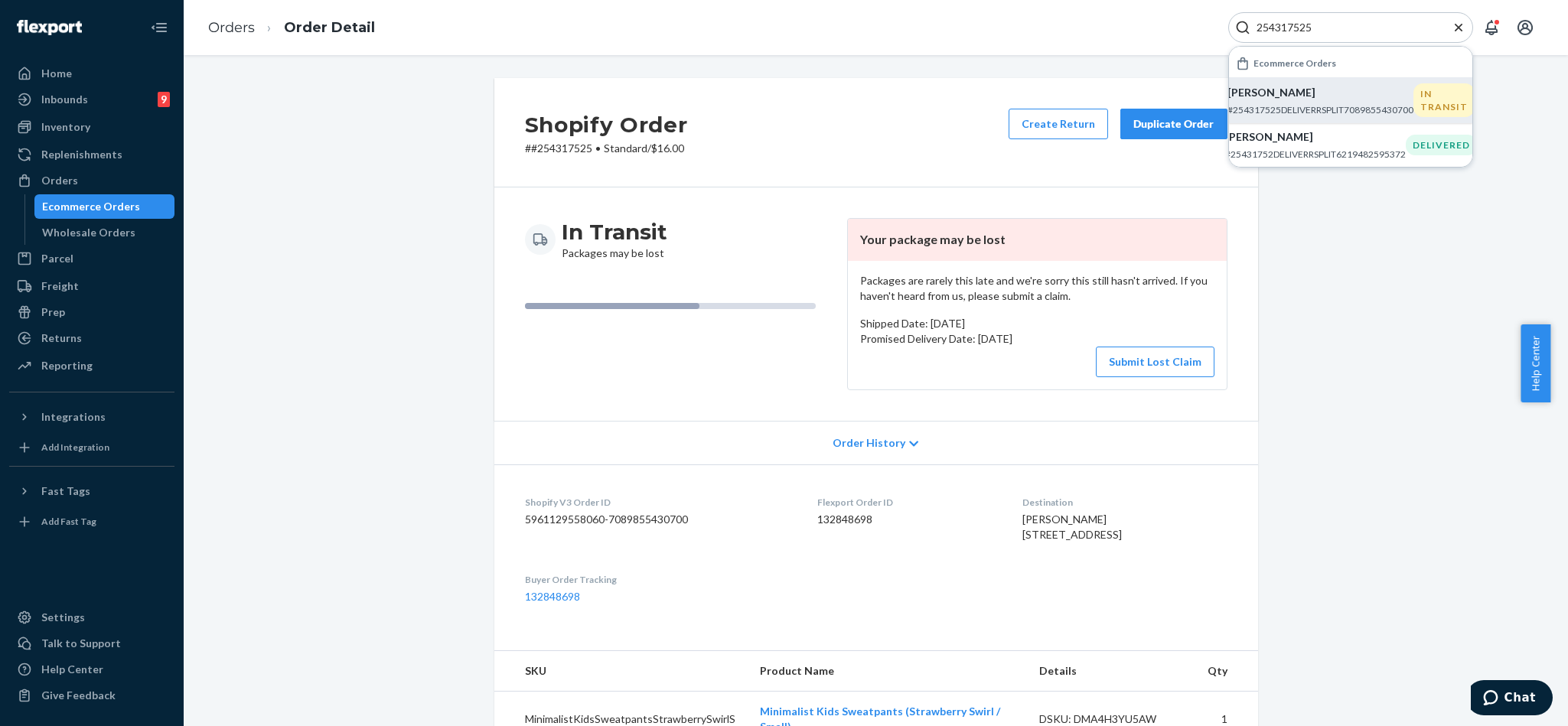
click at [1344, 31] on input "254317525" at bounding box center [1344, 27] width 188 height 15
paste input "484453"
type input "254484453"
click at [1341, 97] on p "[PERSON_NAME]" at bounding box center [1321, 92] width 186 height 15
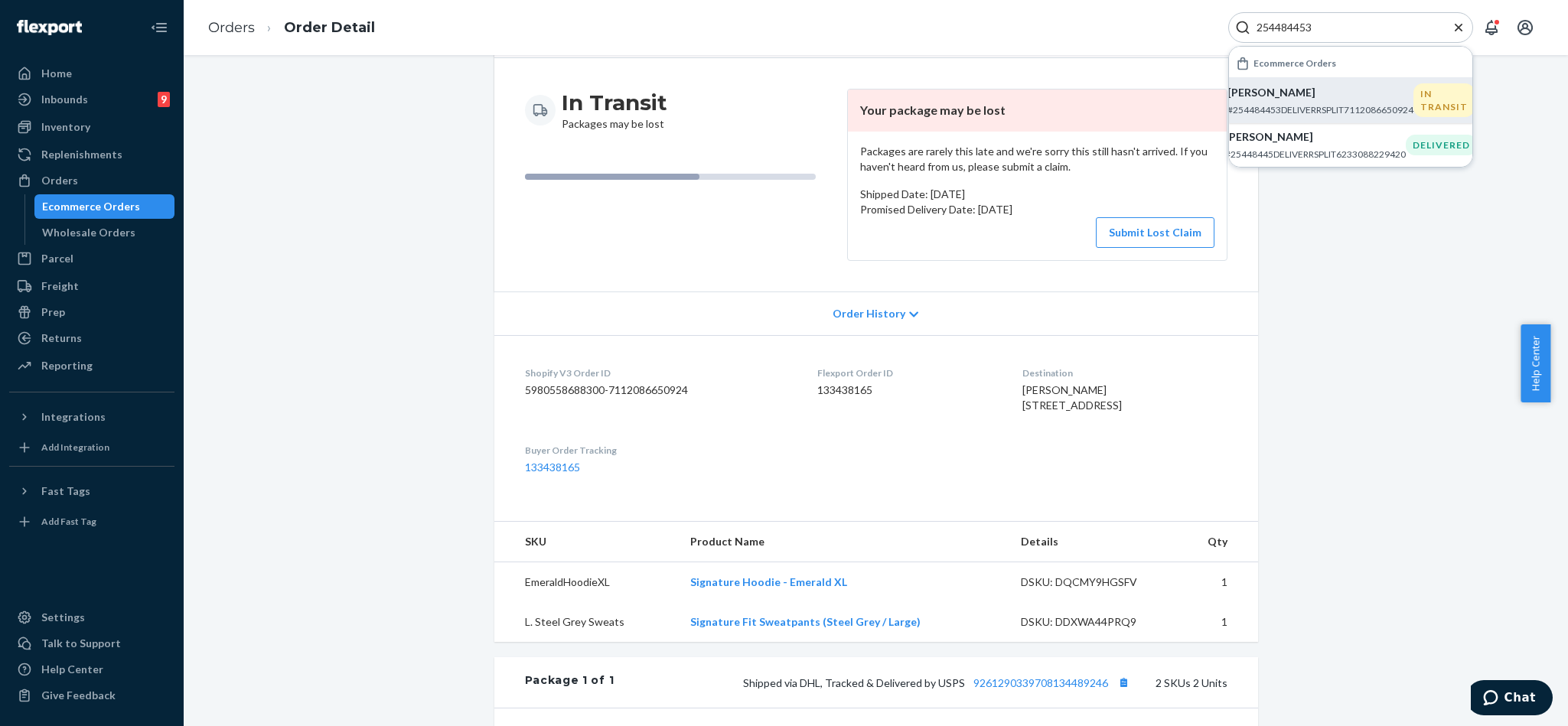
scroll to position [459, 0]
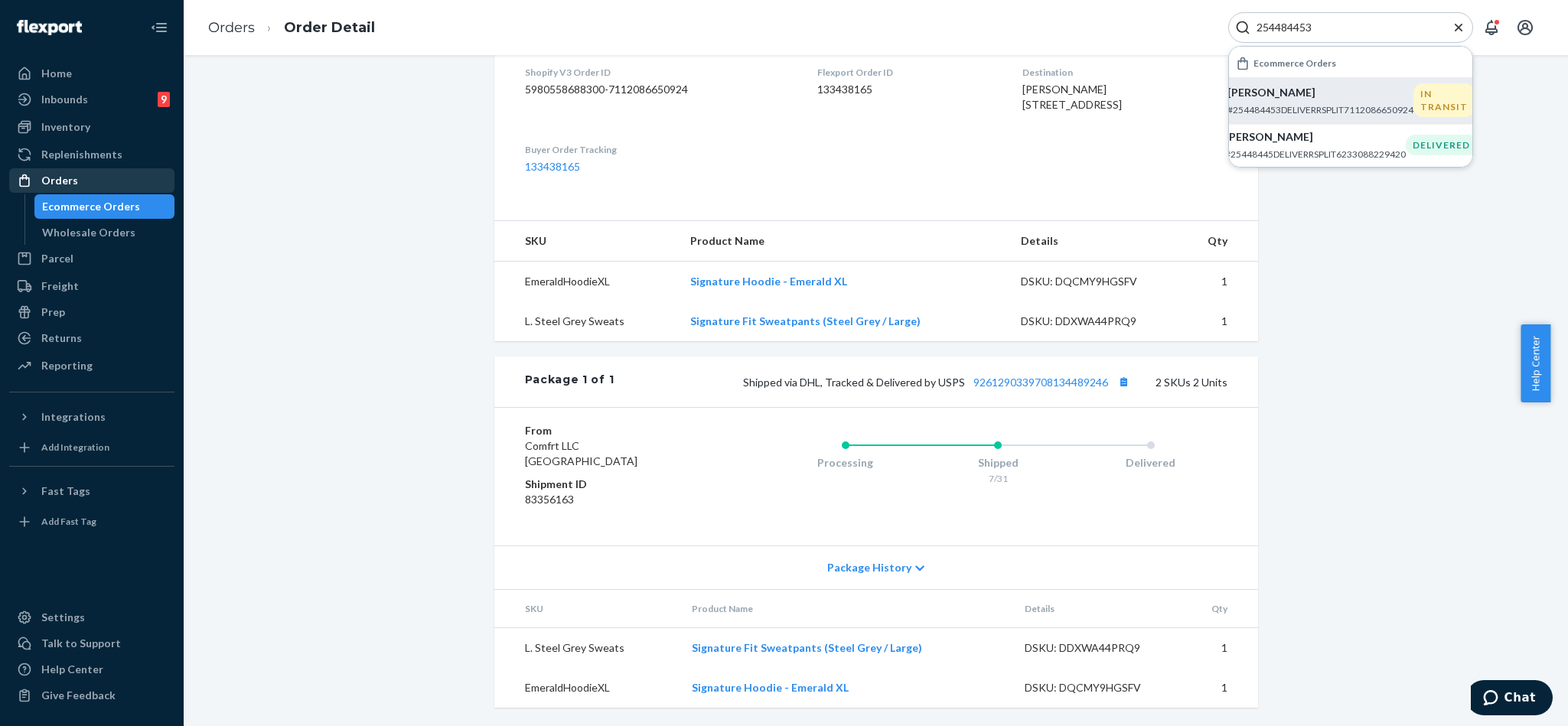
click at [76, 175] on div "Orders" at bounding box center [92, 181] width 162 height 22
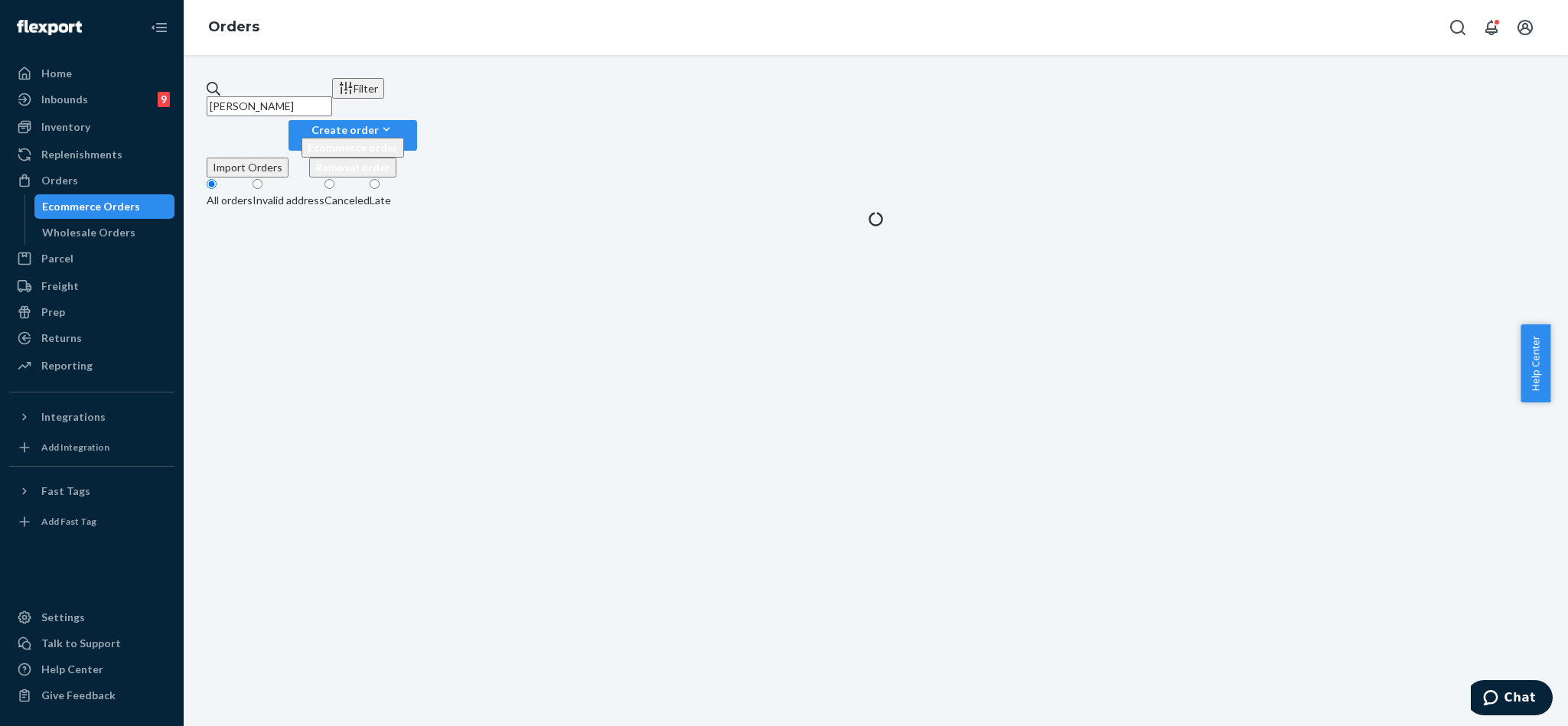
click at [332, 97] on input "[PERSON_NAME]" at bounding box center [270, 106] width 126 height 20
paste input "254205632"
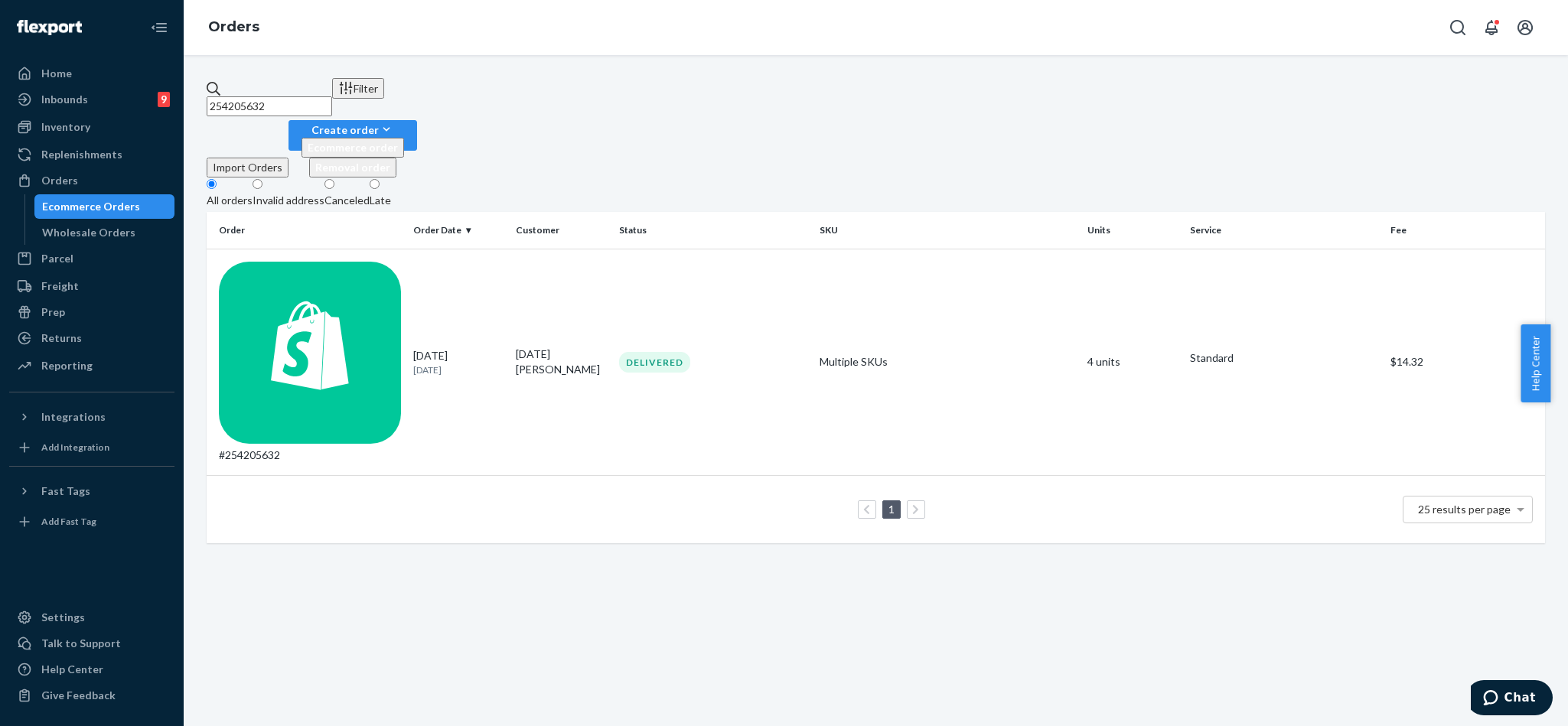
type input "254205632"
click at [1461, 30] on icon "Open Search Box" at bounding box center [1458, 27] width 18 height 18
click at [1298, 31] on input "Search Input" at bounding box center [1344, 27] width 188 height 15
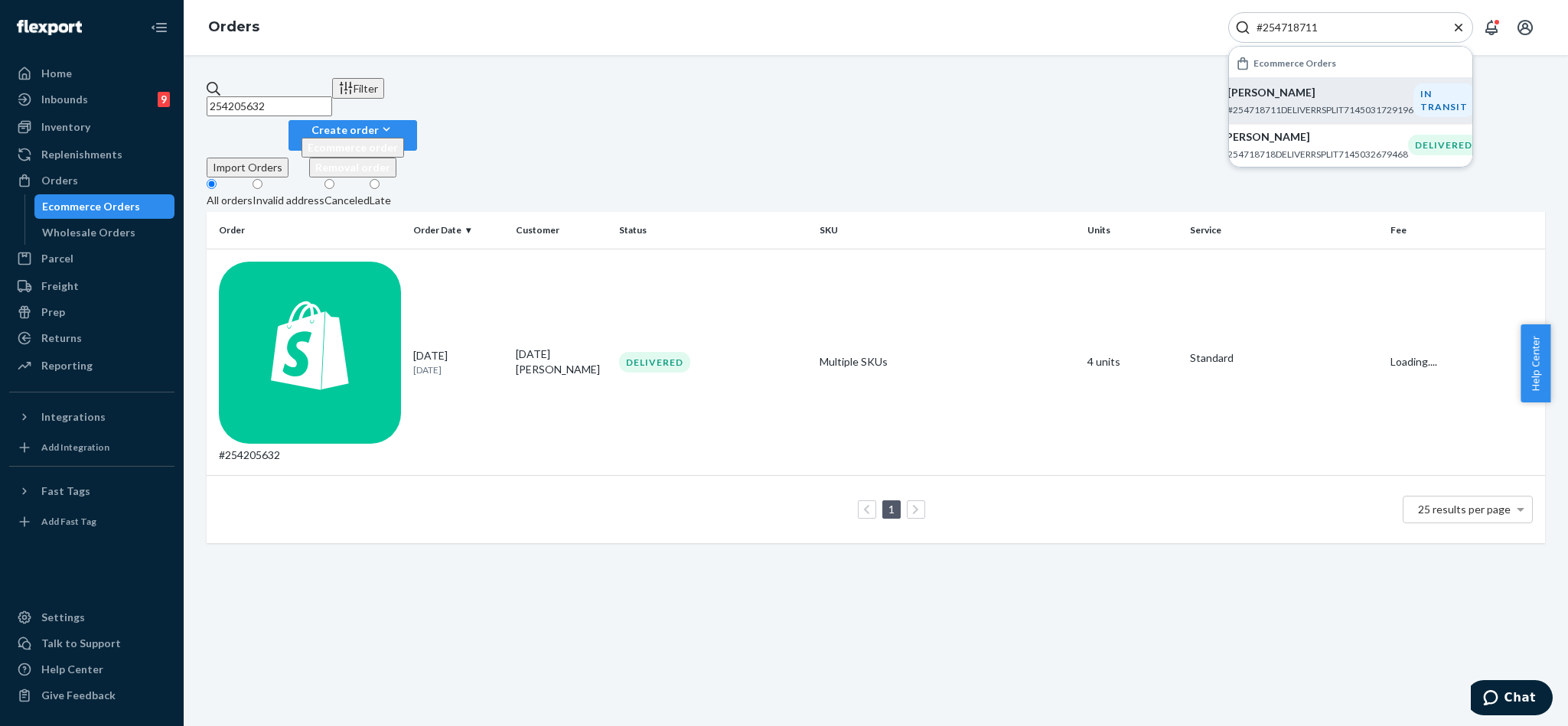
type input "#254718711"
click at [1304, 99] on p "[PERSON_NAME]" at bounding box center [1321, 92] width 186 height 15
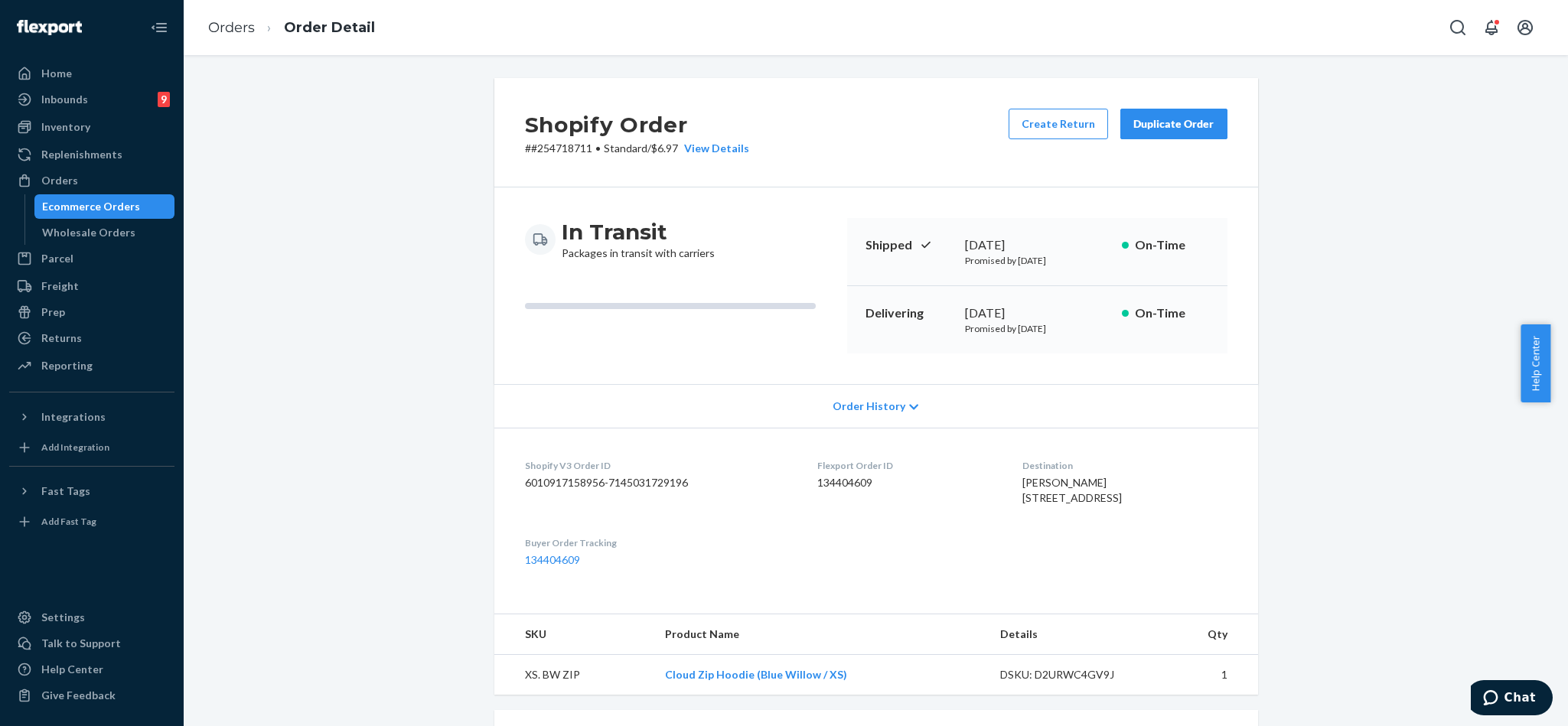
click at [67, 205] on div "Ecommerce Orders" at bounding box center [91, 206] width 98 height 15
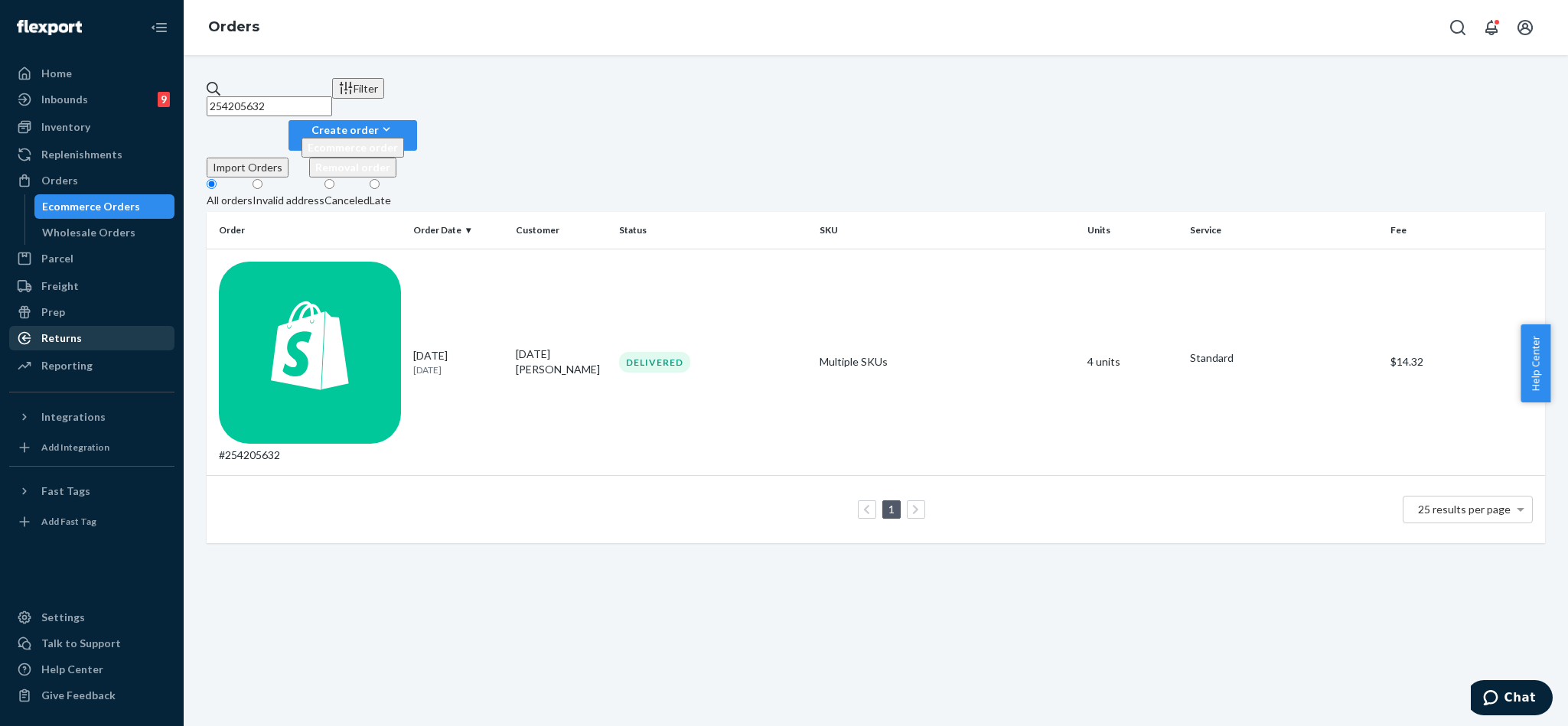
click at [93, 343] on div "Returns" at bounding box center [92, 338] width 162 height 22
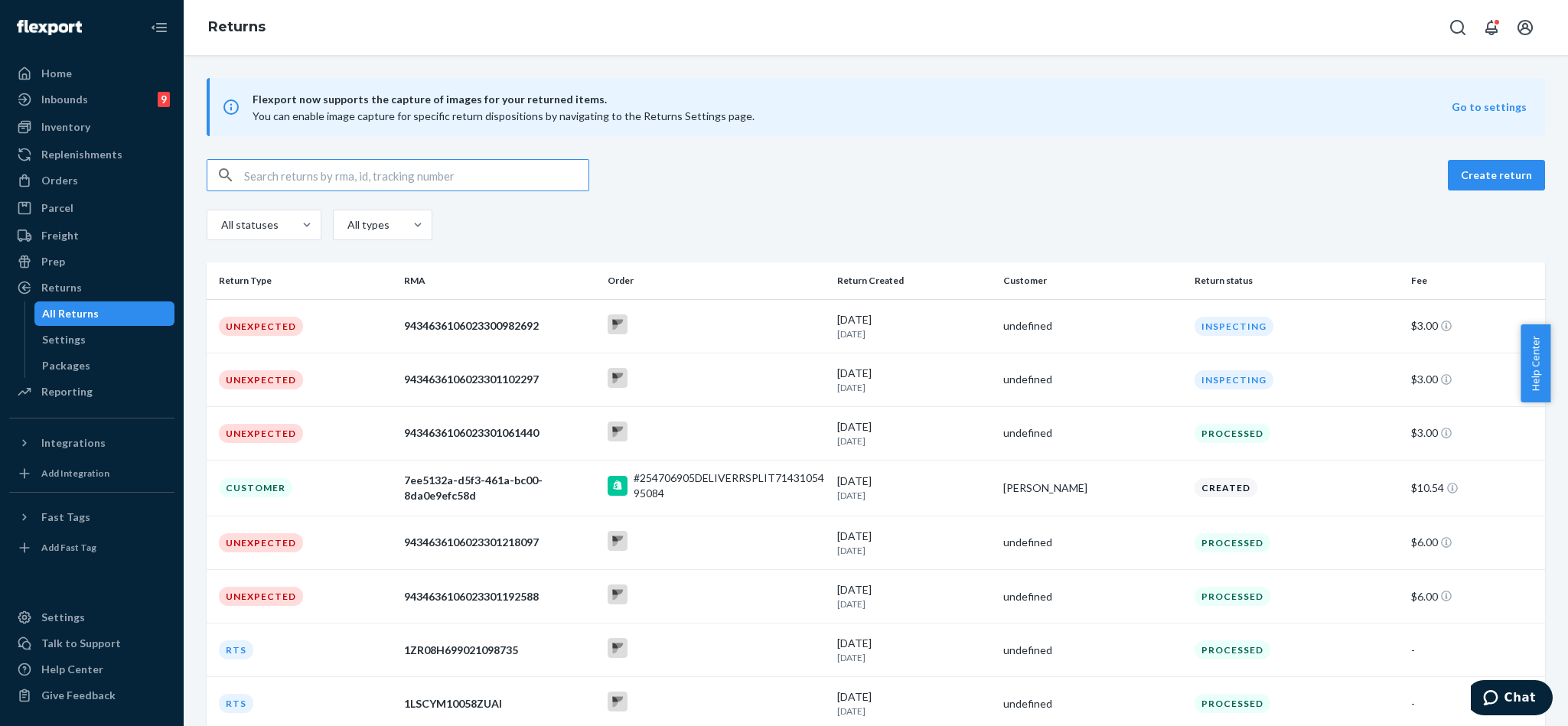
click at [352, 175] on input "text" at bounding box center [416, 175] width 345 height 31
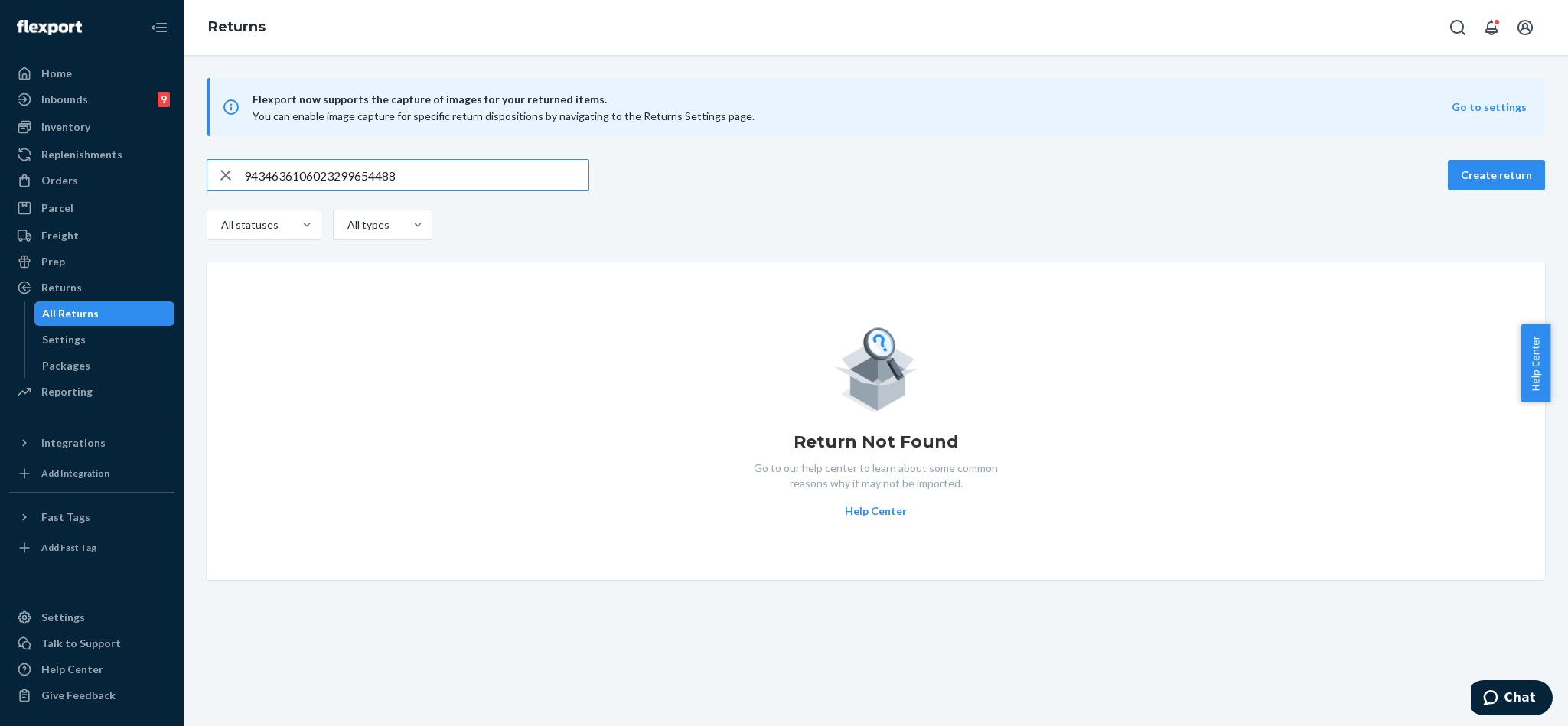
type input "9434636106023299654488"
click at [1463, 23] on icon "Open Search Box" at bounding box center [1457, 27] width 15 height 15
click at [1325, 33] on input "Search Input" at bounding box center [1344, 27] width 188 height 15
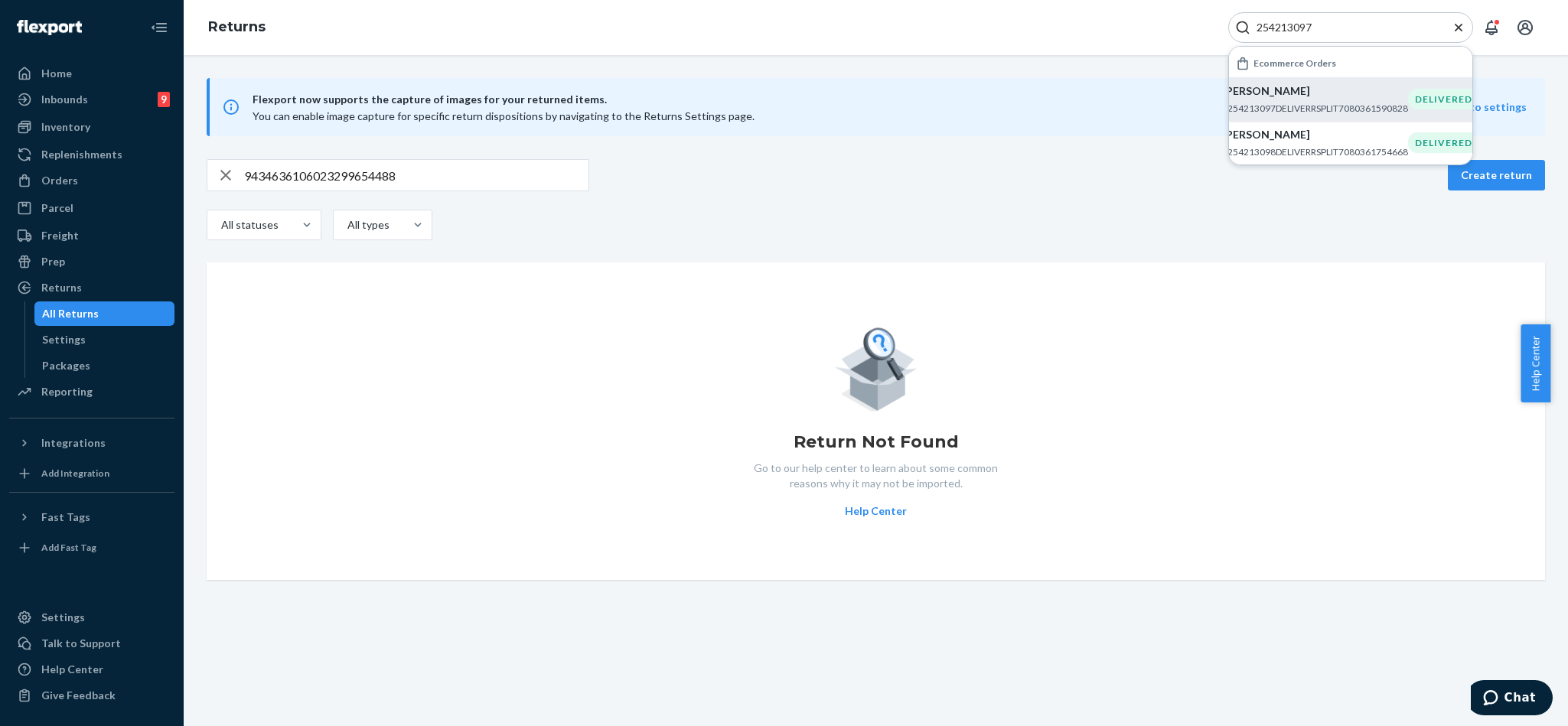
type input "254213097"
click at [1305, 99] on p "[PERSON_NAME]" at bounding box center [1315, 91] width 186 height 15
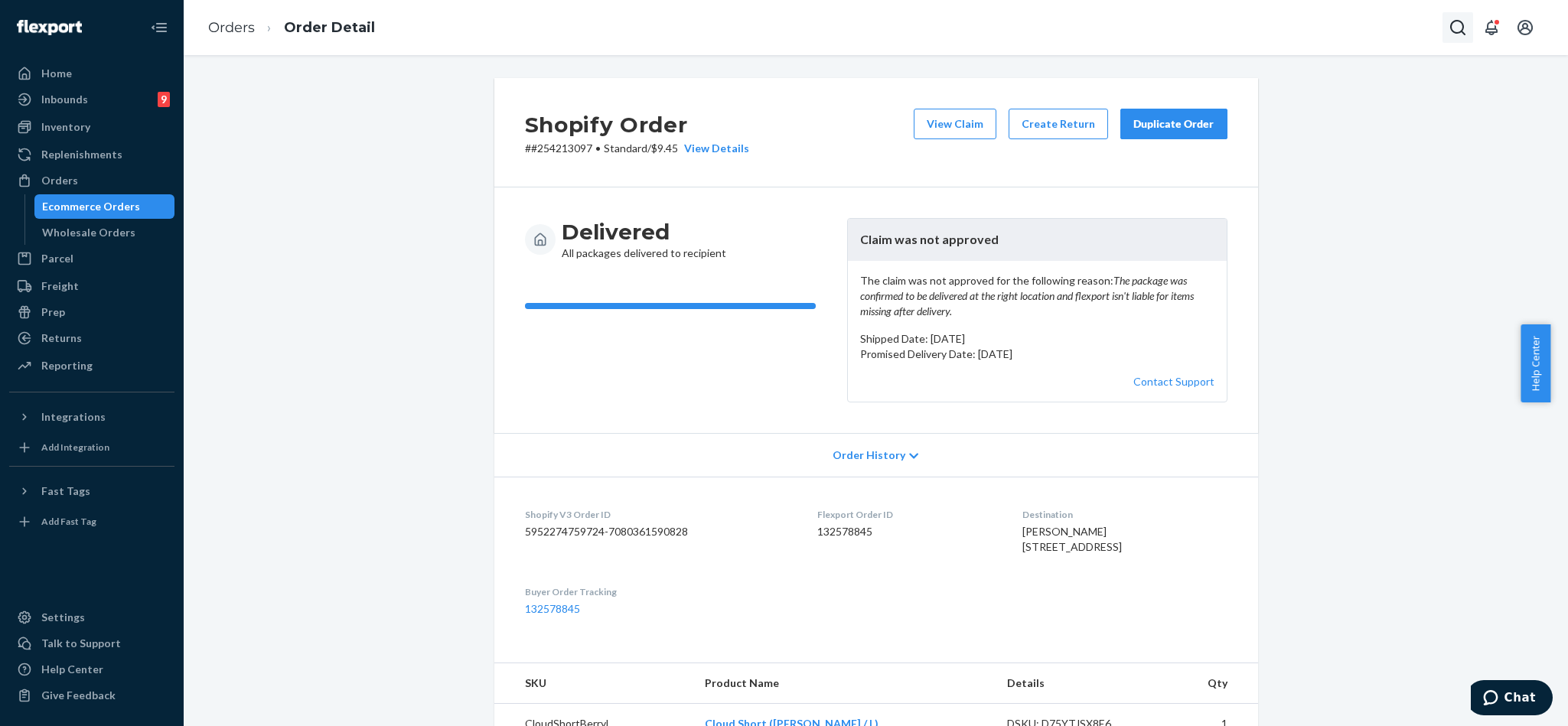
click at [1456, 18] on icon "Open Search Box" at bounding box center [1458, 27] width 18 height 18
click at [1378, 28] on input "Search Input" at bounding box center [1344, 27] width 188 height 15
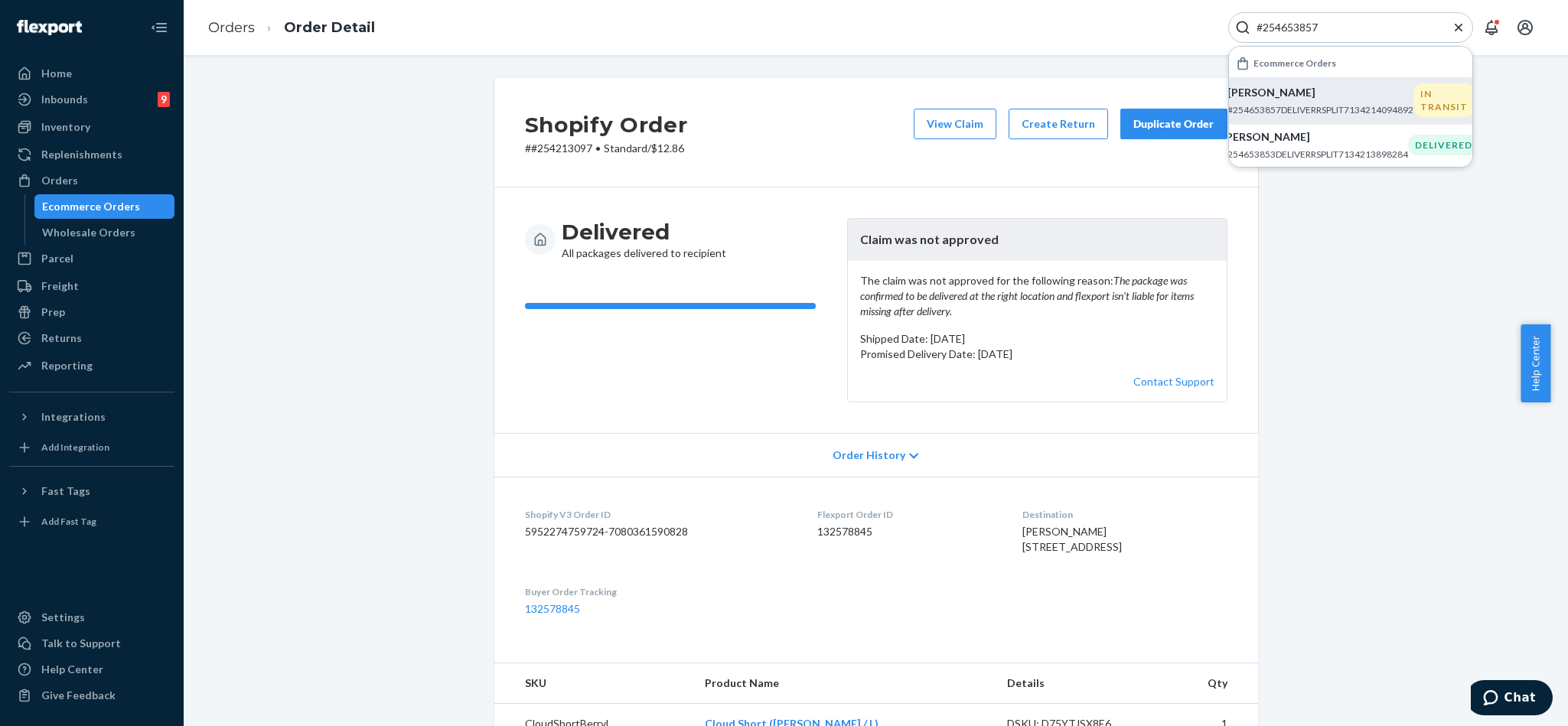
click at [1313, 96] on p "[PERSON_NAME]" at bounding box center [1321, 92] width 186 height 15
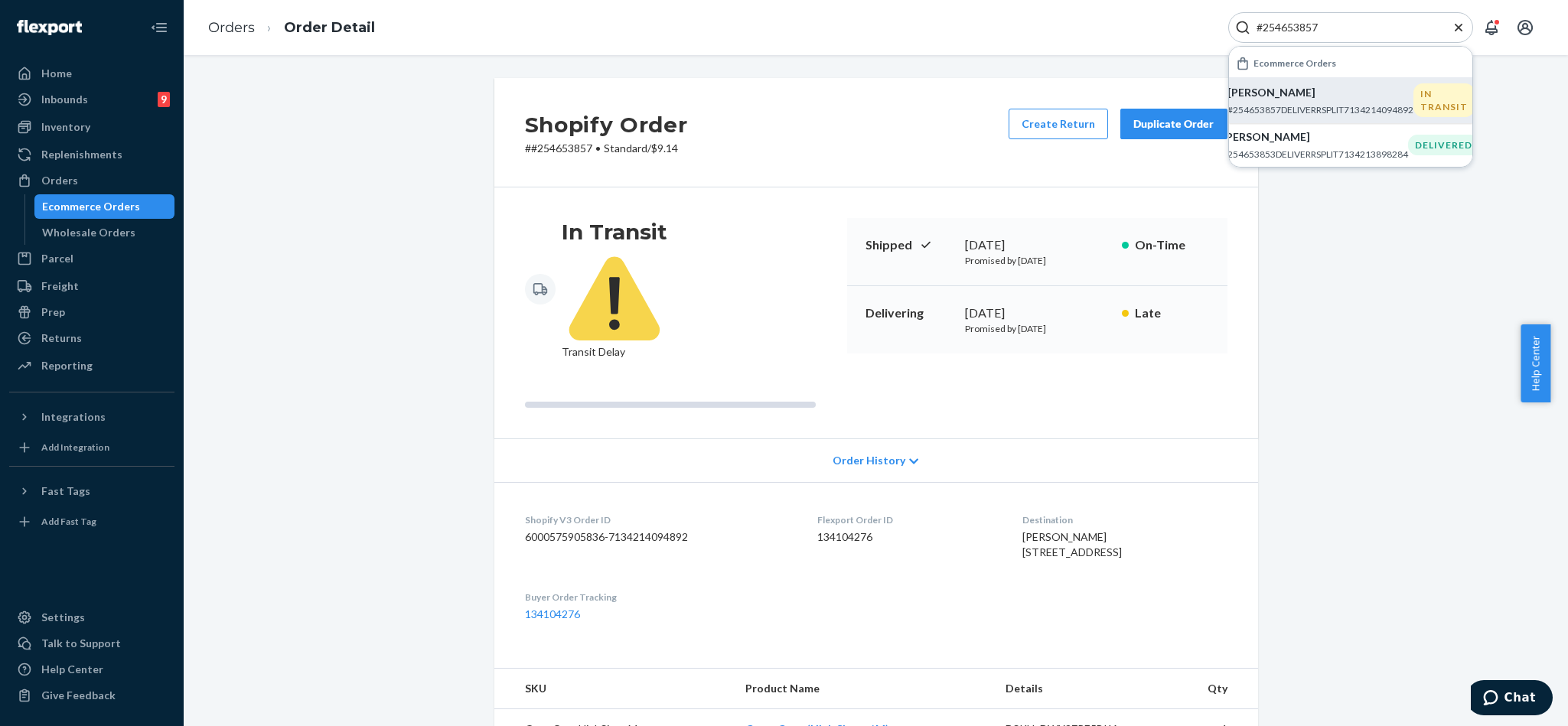
click at [1357, 28] on input "#254653857" at bounding box center [1344, 27] width 188 height 15
paste input "254403615"
type input "254403615"
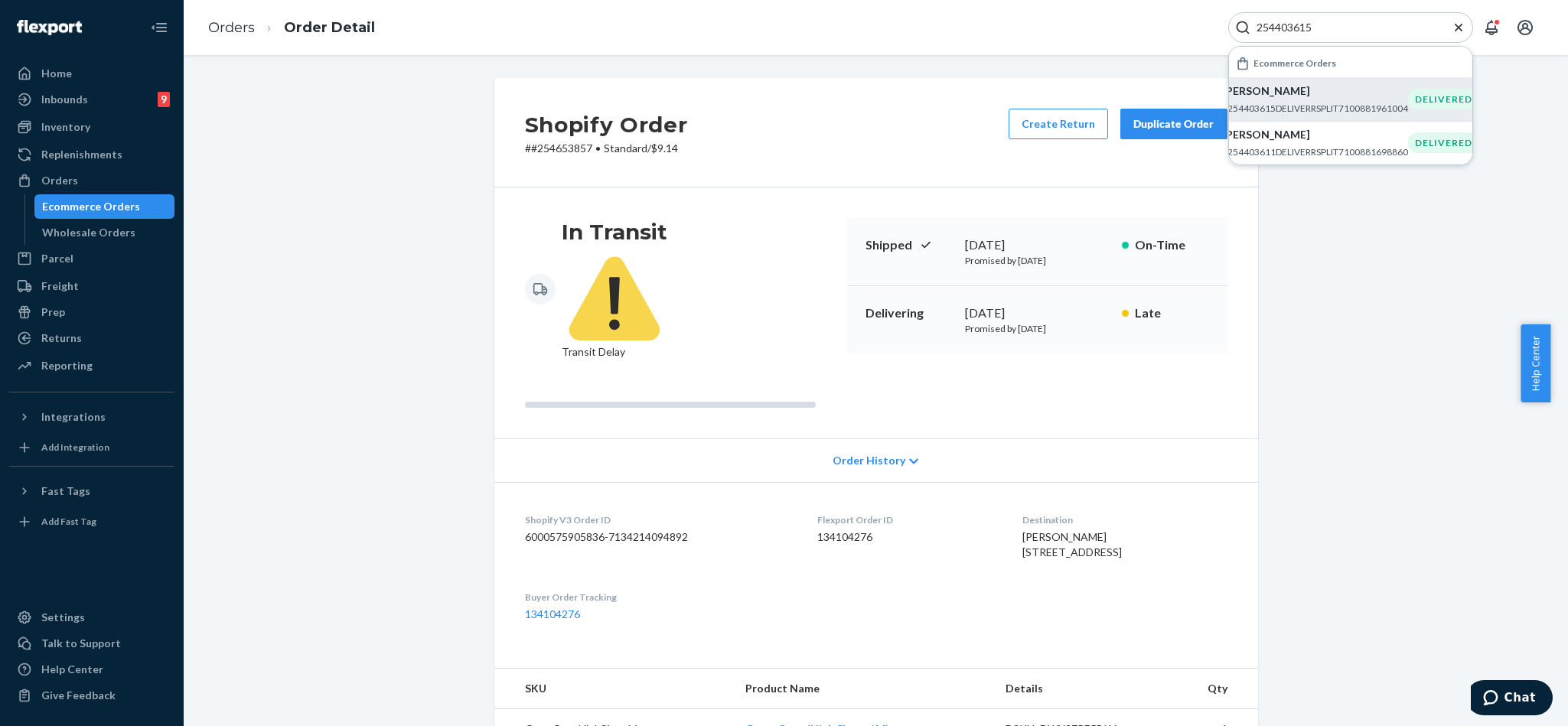
click at [1314, 96] on p "[PERSON_NAME]" at bounding box center [1315, 91] width 186 height 15
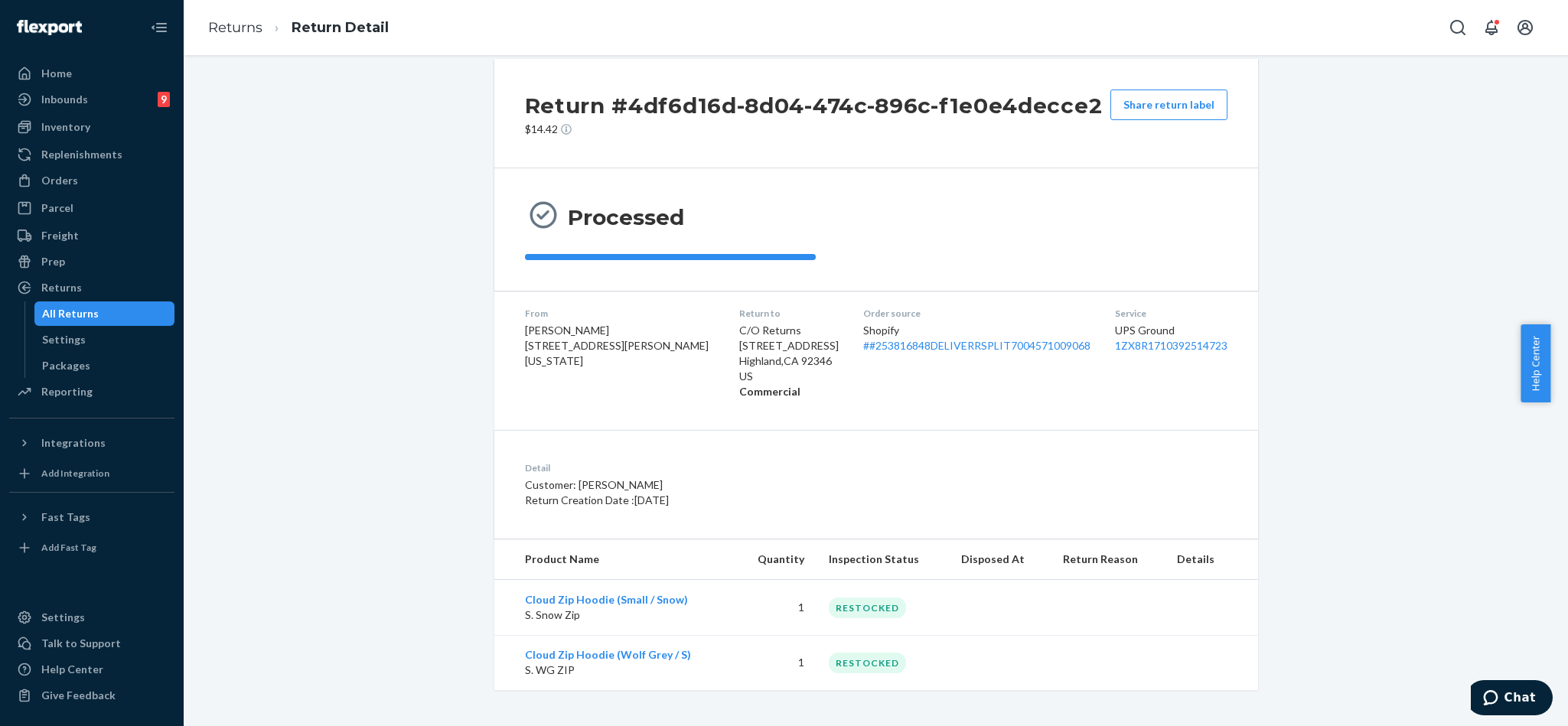
scroll to position [23, 0]
drag, startPoint x: 244, startPoint y: 207, endPoint x: 259, endPoint y: 136, distance: 72.6
click at [244, 207] on div "Return #4df6d16d-8d04-474c-896c-f1e0e4decce2 $14.42 Share return label Processe…" at bounding box center [876, 372] width 1362 height 632
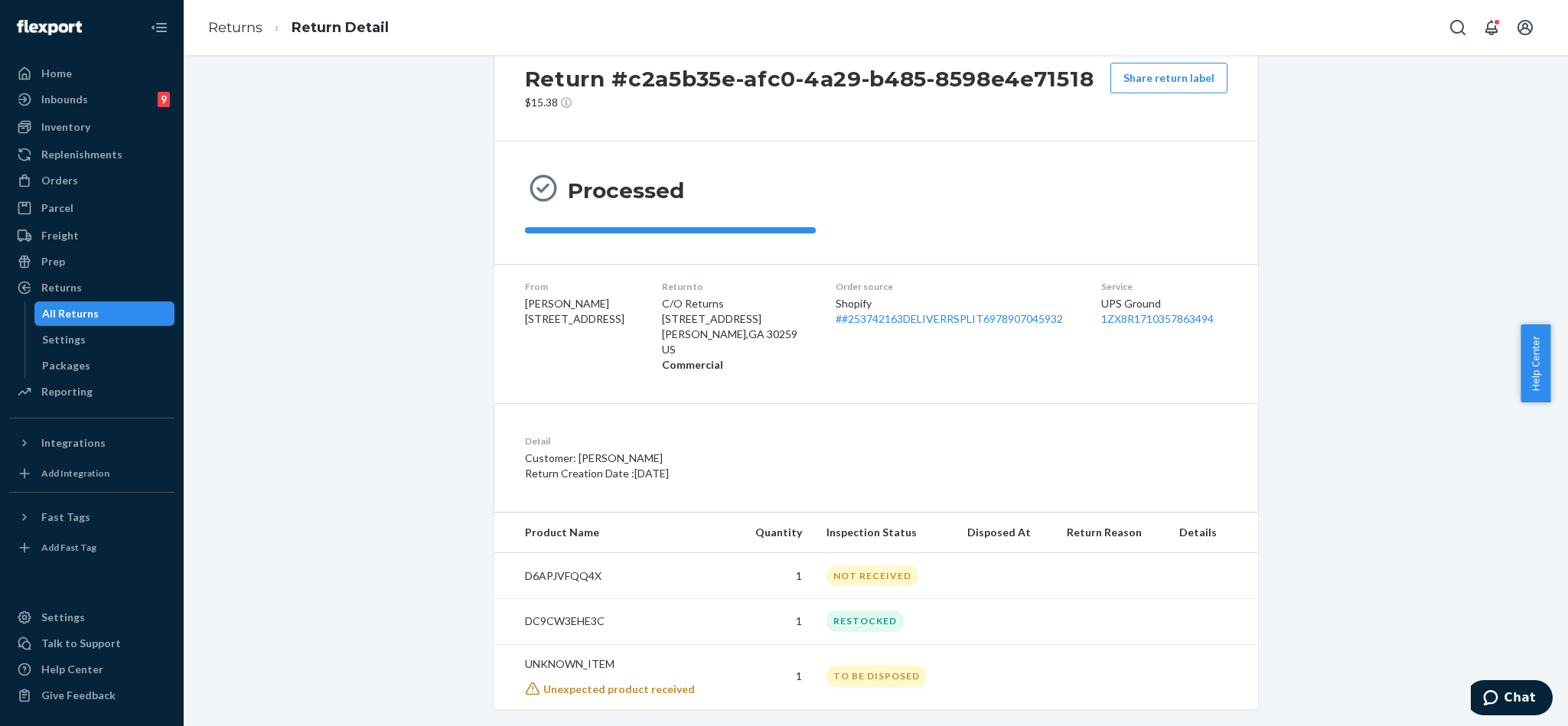
scroll to position [69, 0]
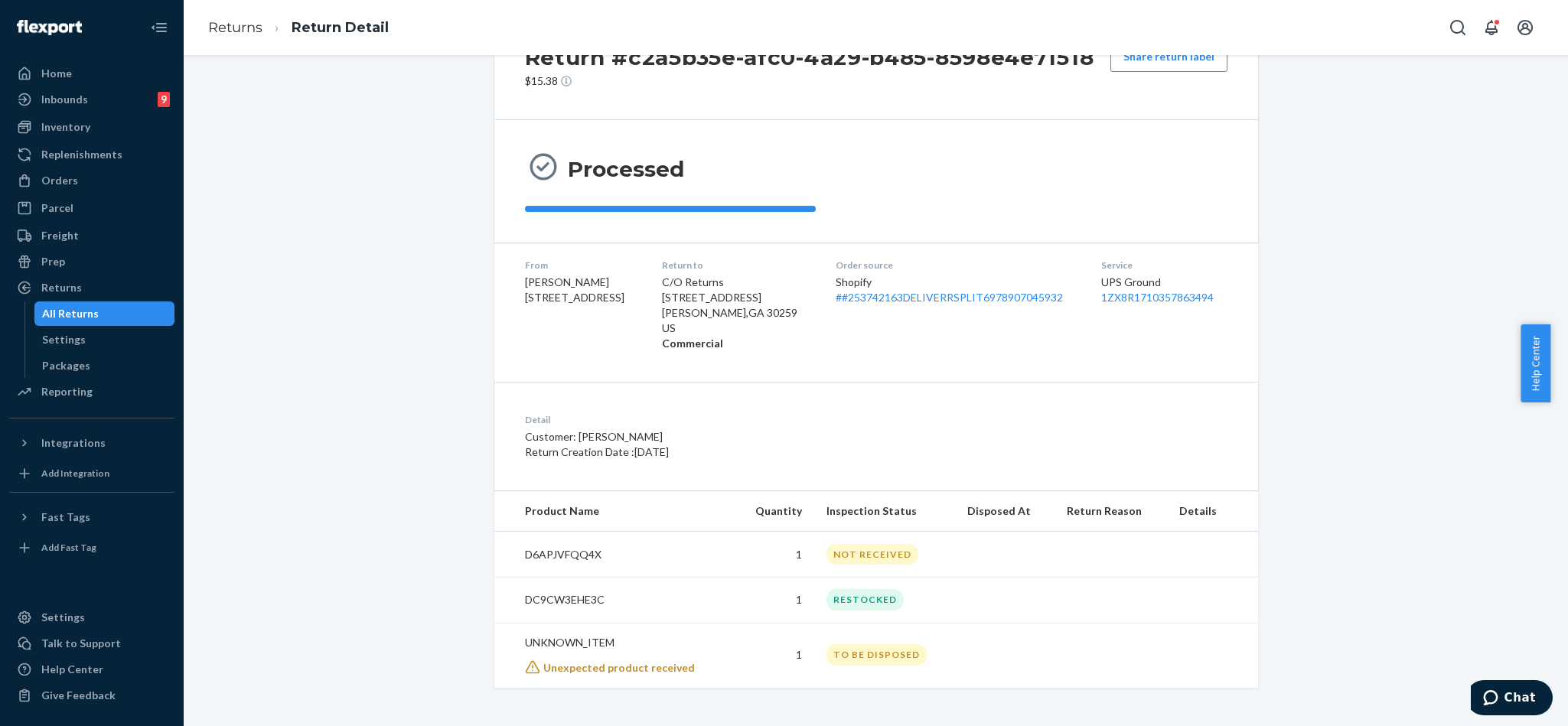
click at [320, 260] on div "Return #c2a5b35e-afc0-4a29-b485-8598e4e71518 $15.38 Share return label Processe…" at bounding box center [876, 349] width 1362 height 677
click at [361, 331] on div "Return #c2a5b35e-afc0-4a29-b485-8598e4e71518 $15.38 Share return label Processe…" at bounding box center [876, 349] width 1362 height 677
